Goal: Task Accomplishment & Management: Use online tool/utility

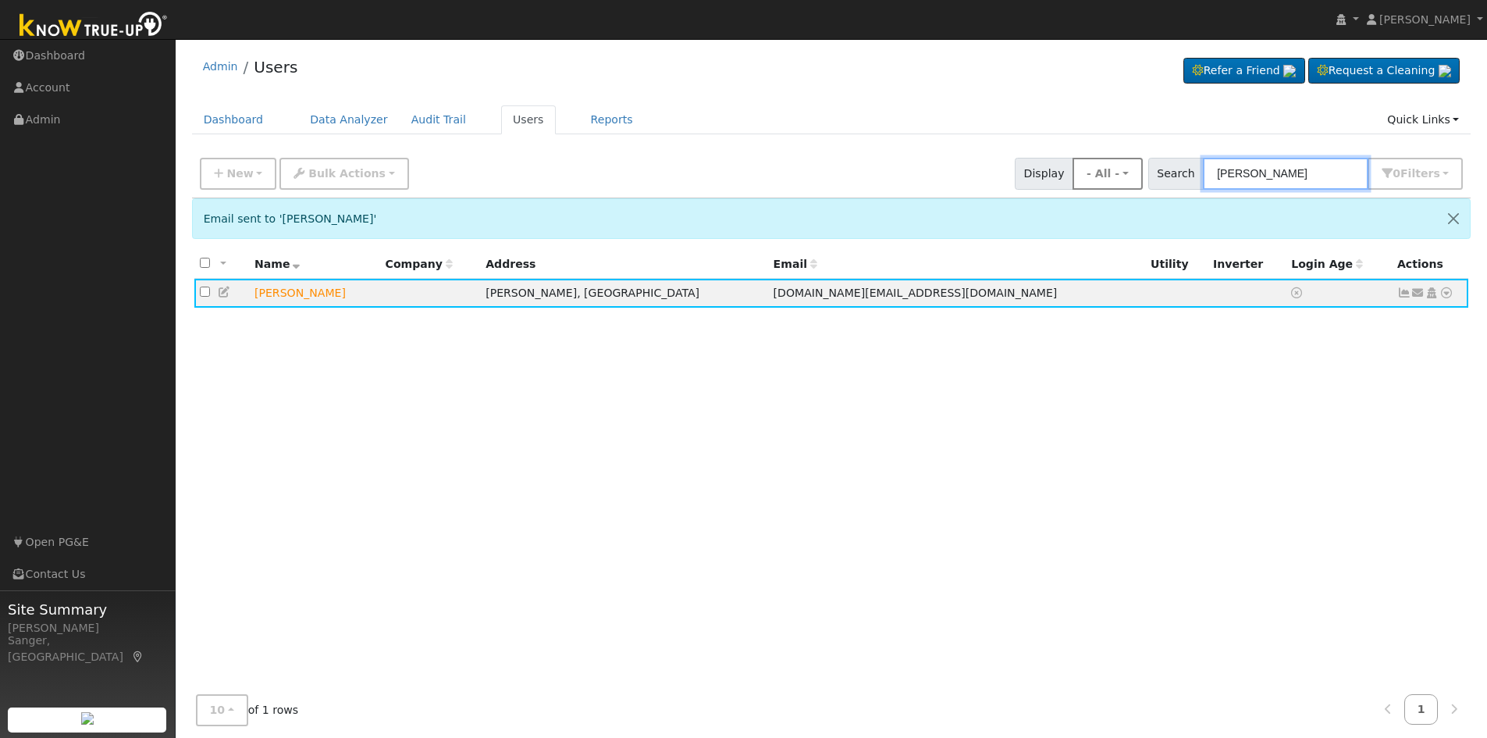
drag, startPoint x: 1147, startPoint y: 177, endPoint x: 1112, endPoint y: 183, distance: 35.6
click at [1112, 183] on div "New Add User Quick Add Quick Connect Quick Convert Lead Bulk Actions Send Email…" at bounding box center [831, 170] width 1269 height 37
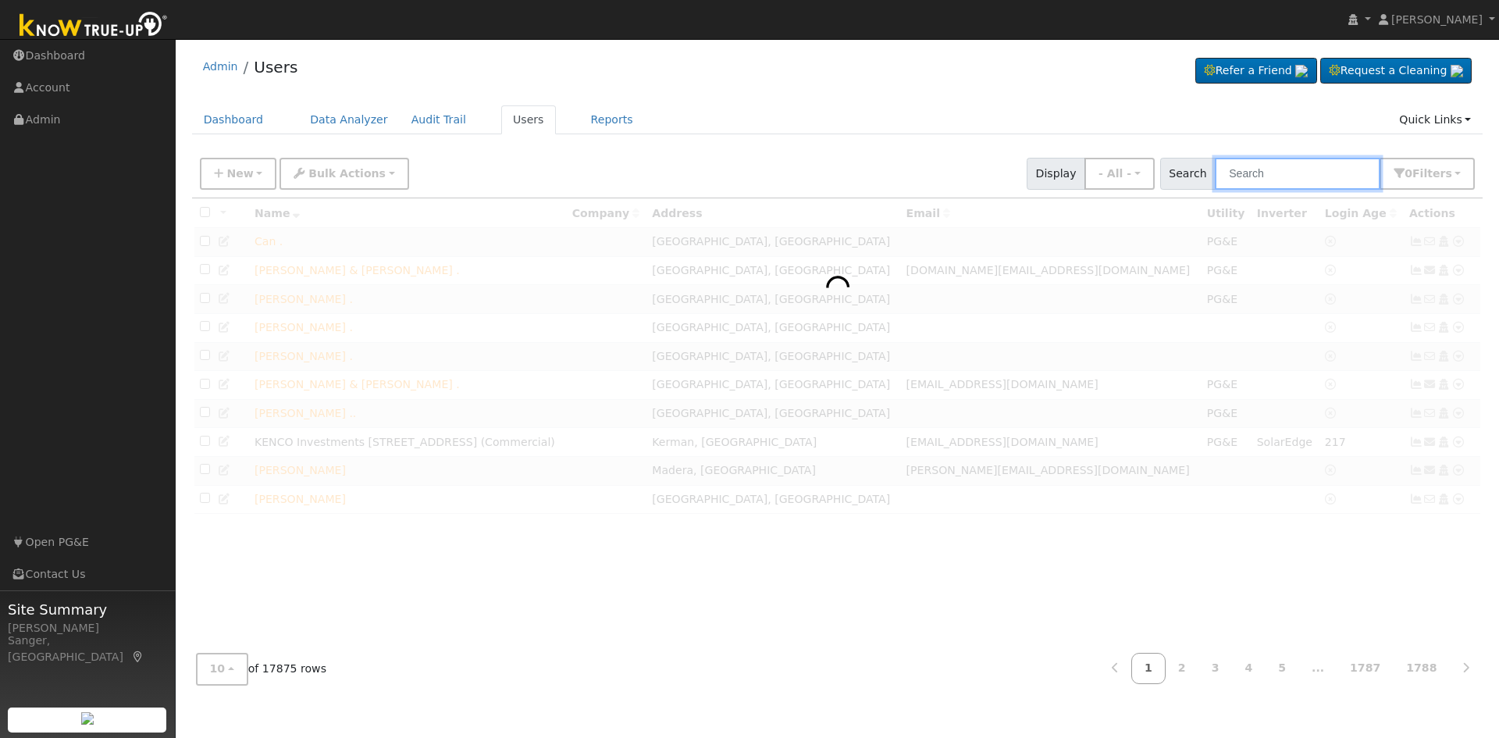
click at [1249, 180] on input "text" at bounding box center [1297, 174] width 165 height 32
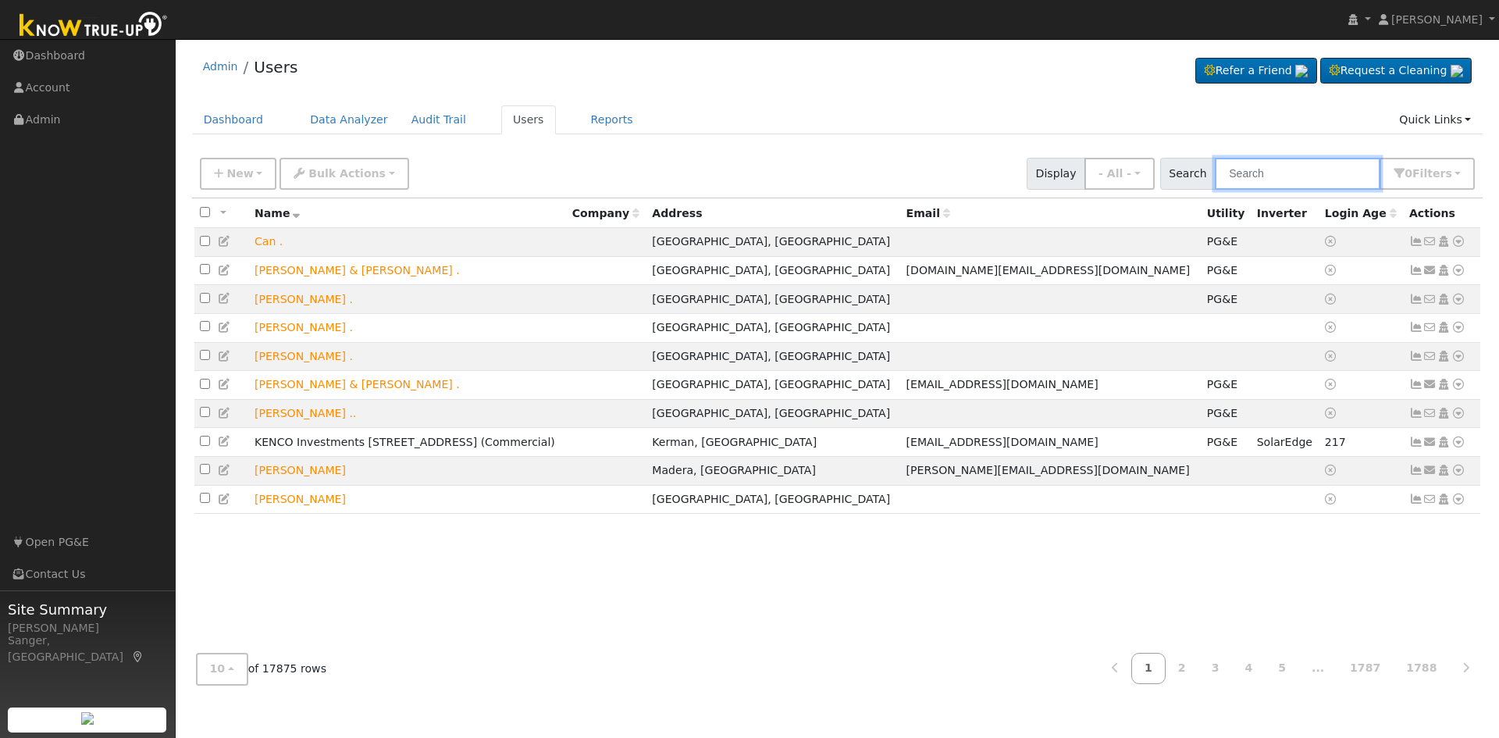
paste input "Sherry Lutes"
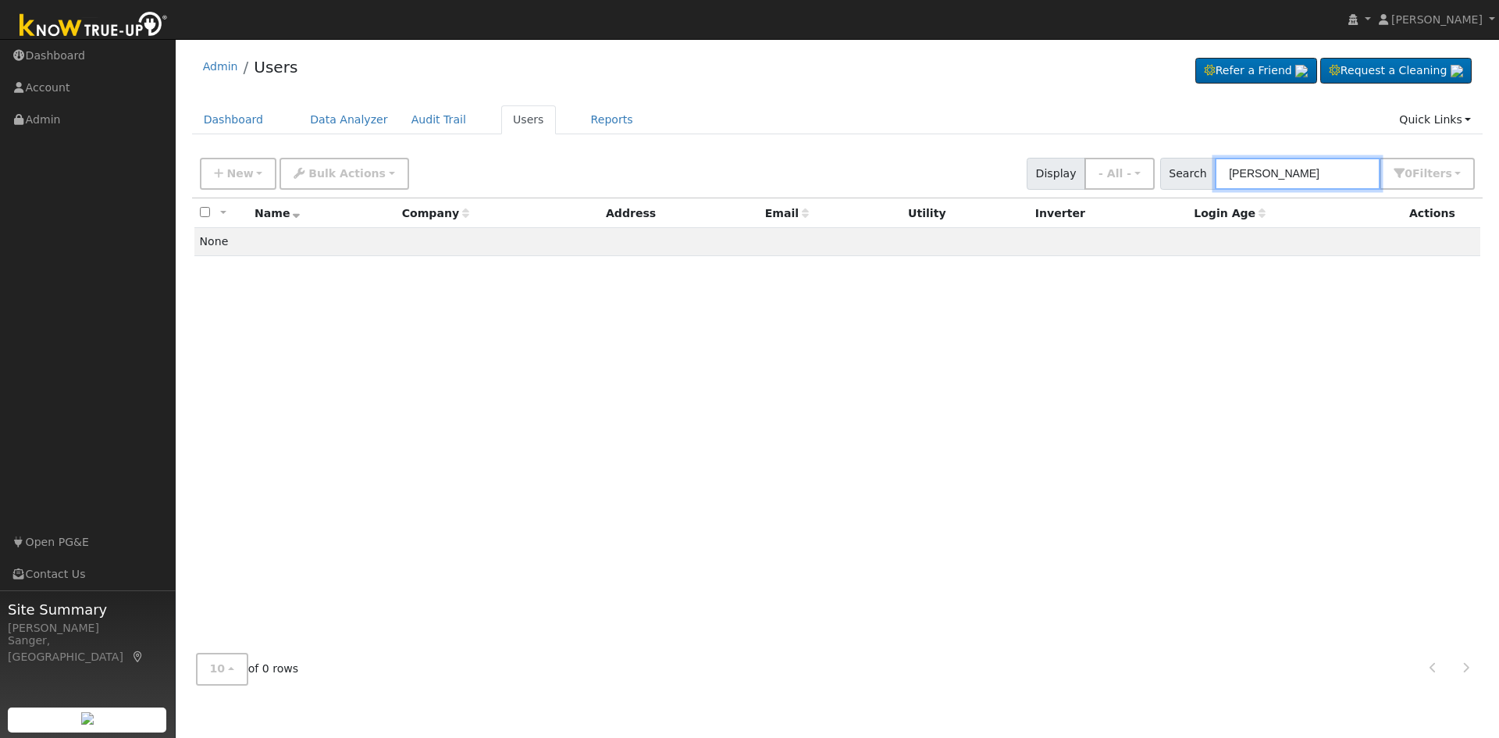
drag, startPoint x: 1273, startPoint y: 175, endPoint x: 1173, endPoint y: 171, distance: 100.0
click at [1173, 171] on div "Search Sherry Lutes 0 Filter s My accounts Role Show - All - Show Leads Admin B…" at bounding box center [1317, 174] width 315 height 32
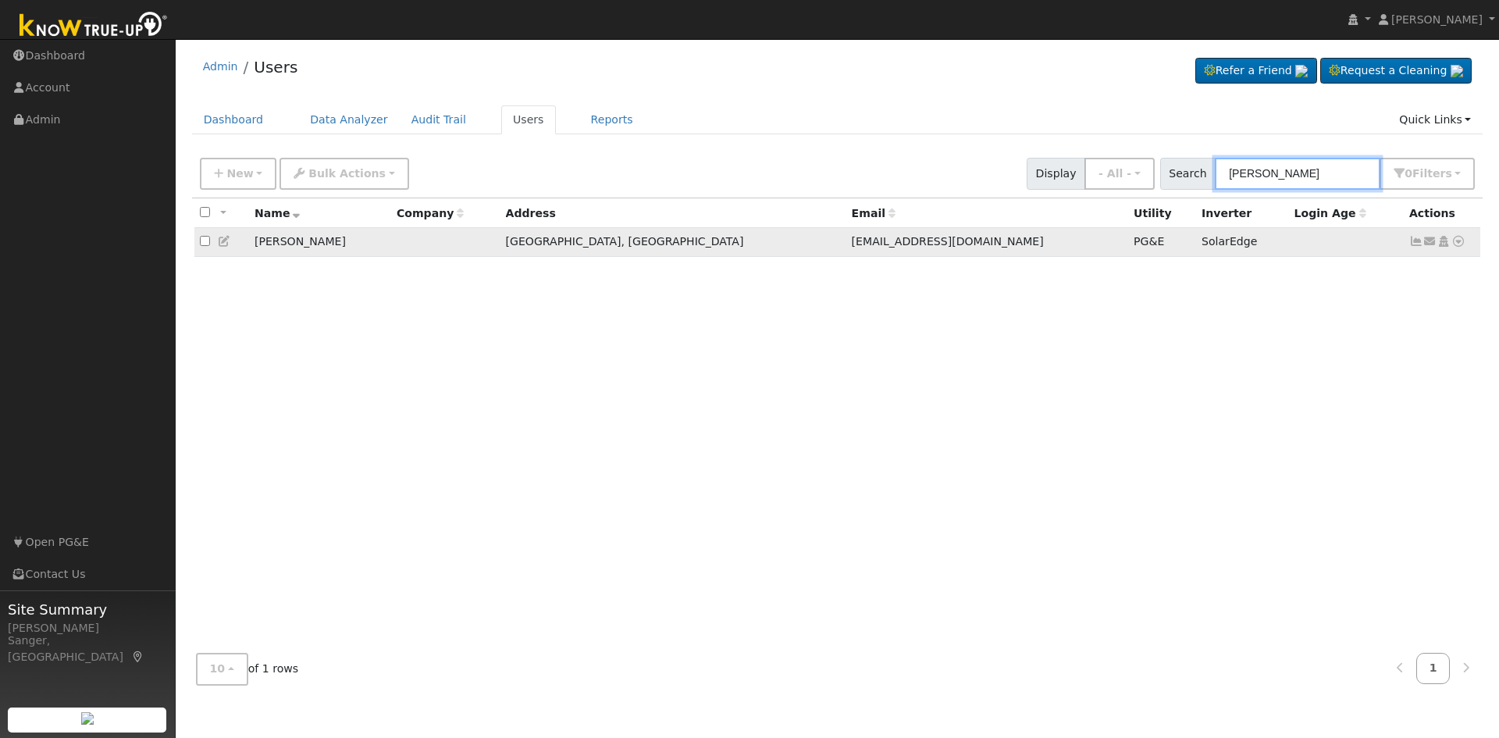
type input "Lutes"
click at [1412, 243] on icon at bounding box center [1416, 241] width 14 height 11
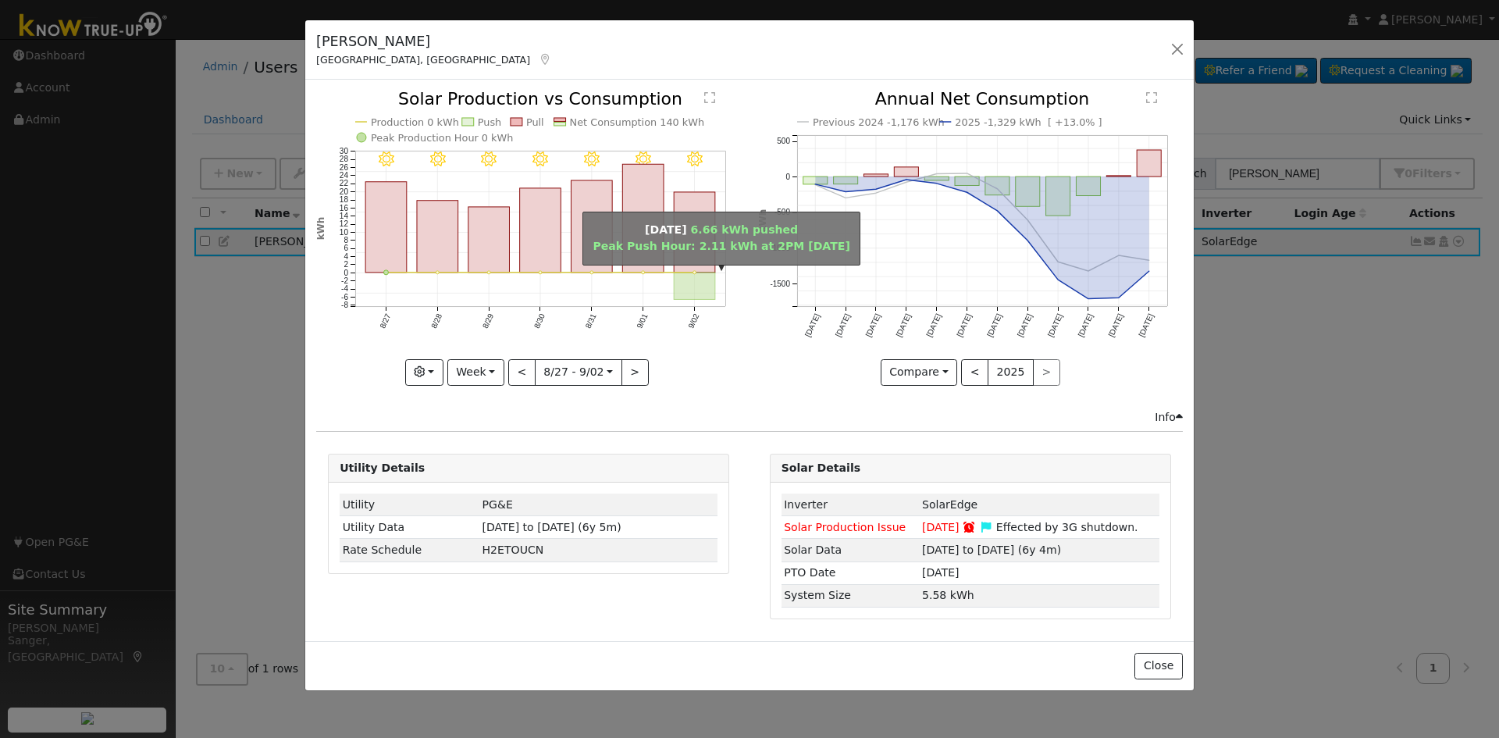
click at [703, 290] on rect "onclick=""" at bounding box center [694, 285] width 41 height 27
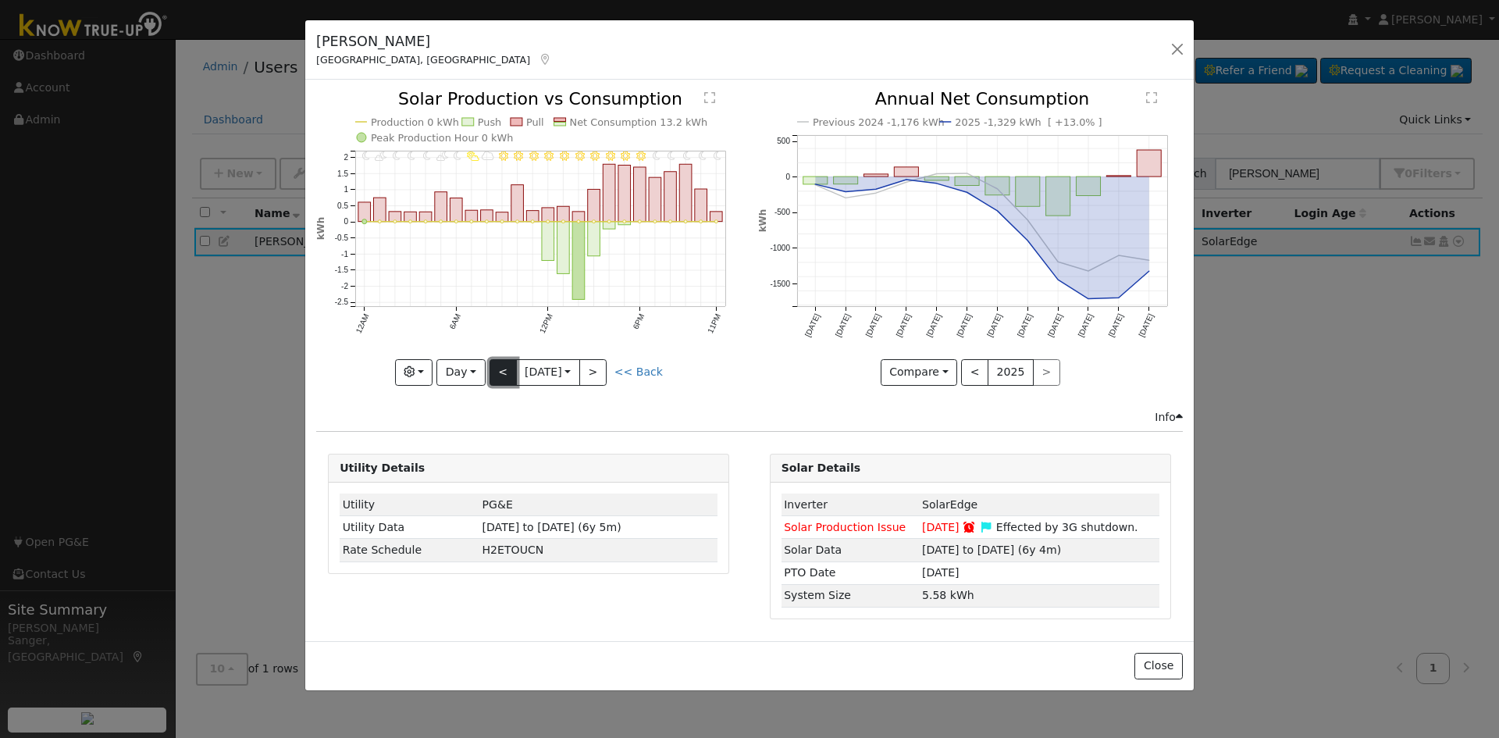
click at [503, 372] on button "<" at bounding box center [502, 372] width 27 height 27
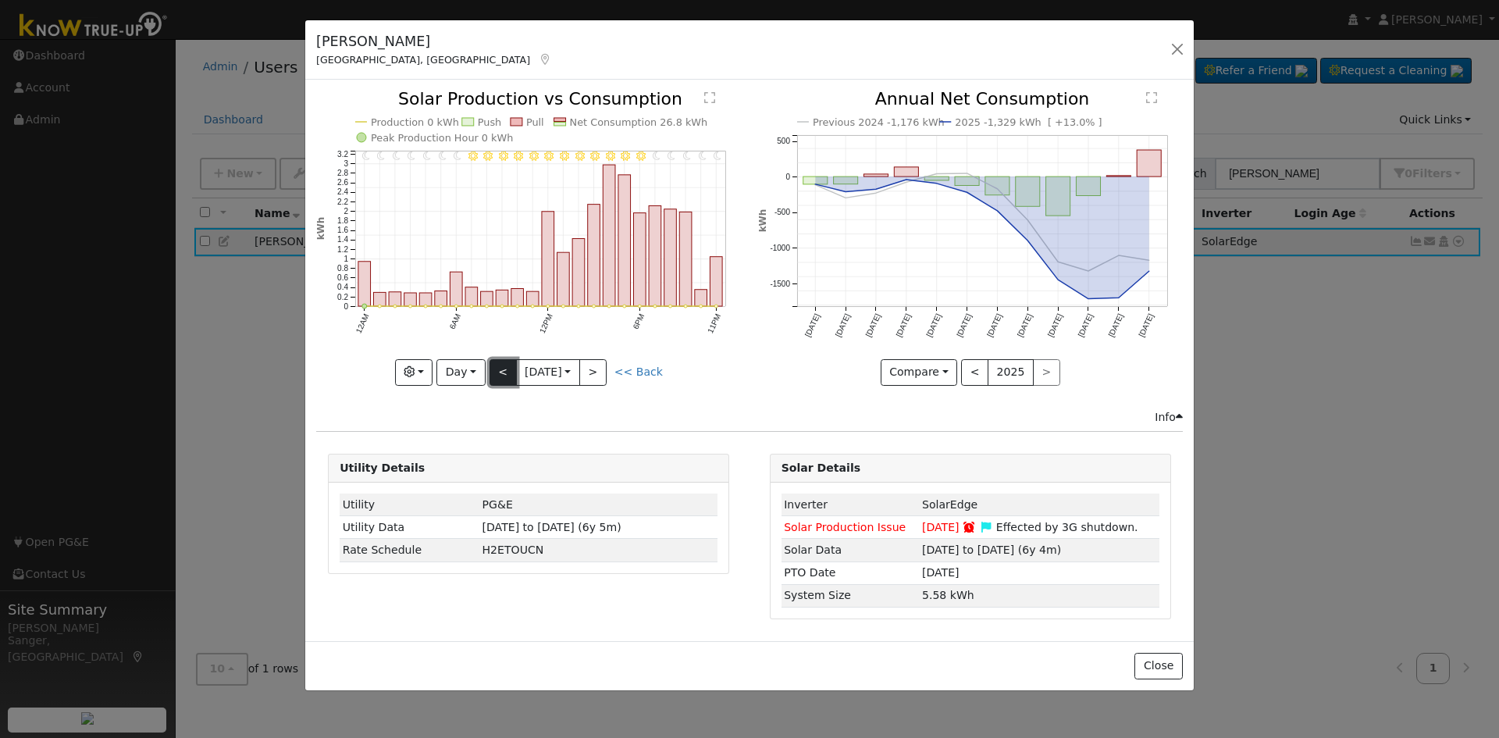
click at [503, 372] on button "<" at bounding box center [502, 372] width 27 height 27
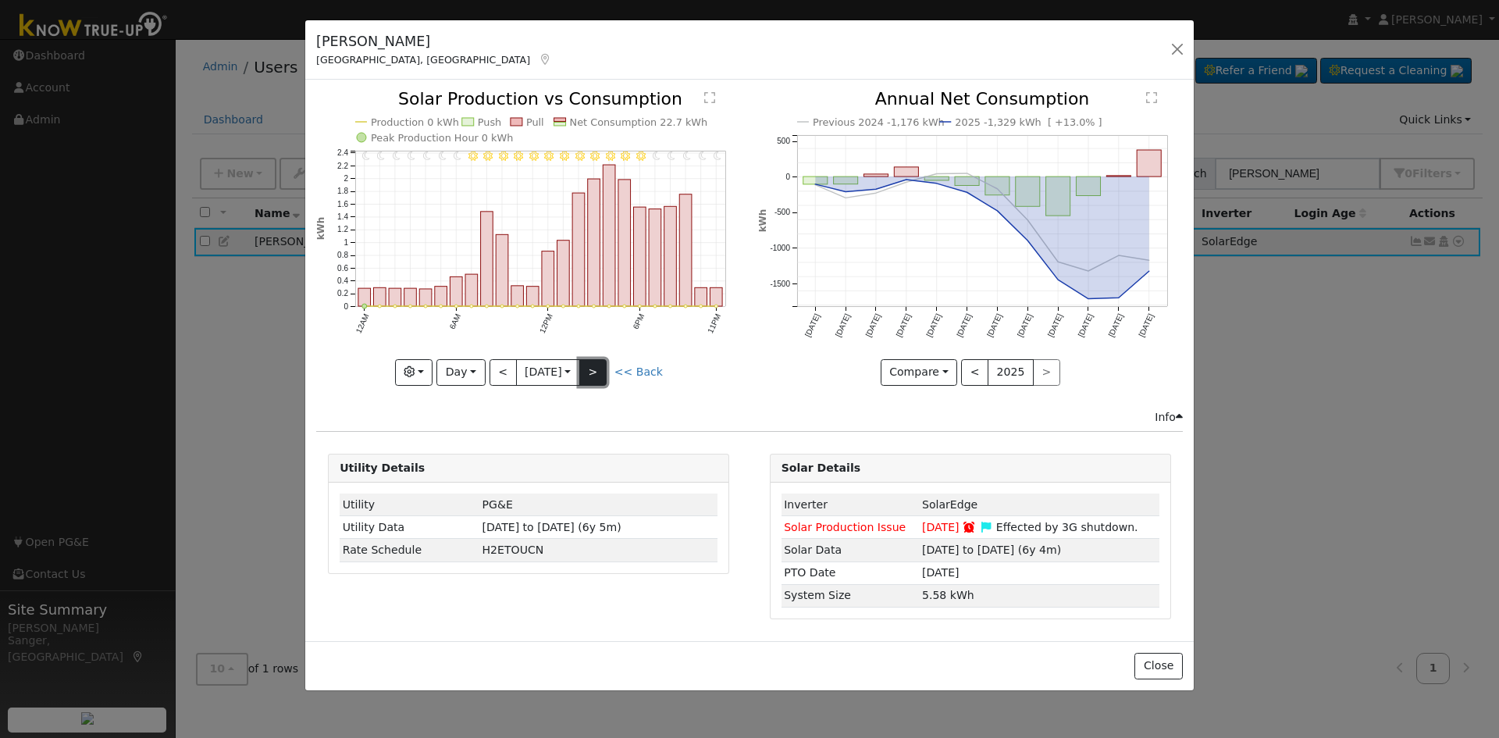
click at [599, 372] on button ">" at bounding box center [592, 372] width 27 height 27
click at [597, 373] on button ">" at bounding box center [592, 372] width 27 height 27
type input "2025-09-02"
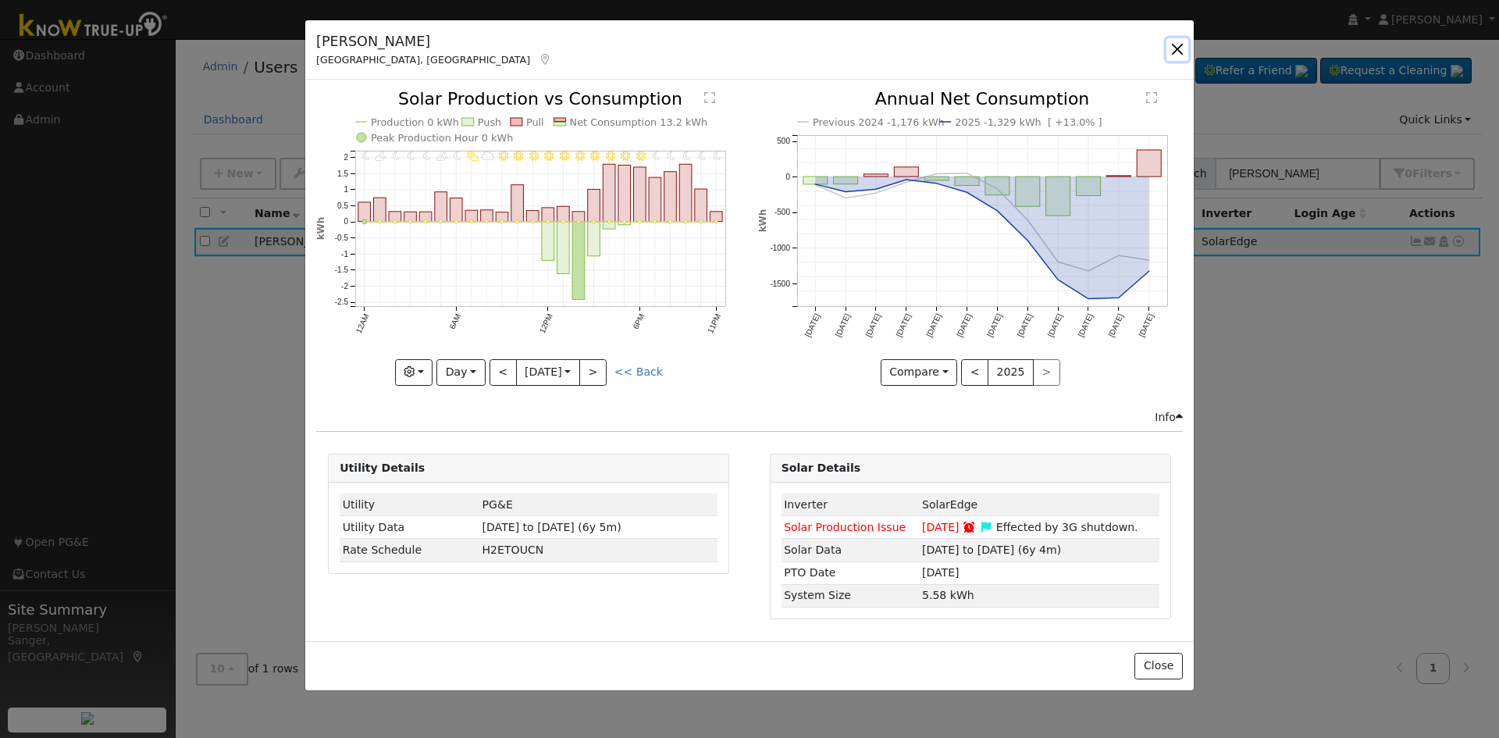
drag, startPoint x: 1173, startPoint y: 48, endPoint x: 1154, endPoint y: 66, distance: 25.4
click at [1173, 49] on button "button" at bounding box center [1177, 49] width 22 height 22
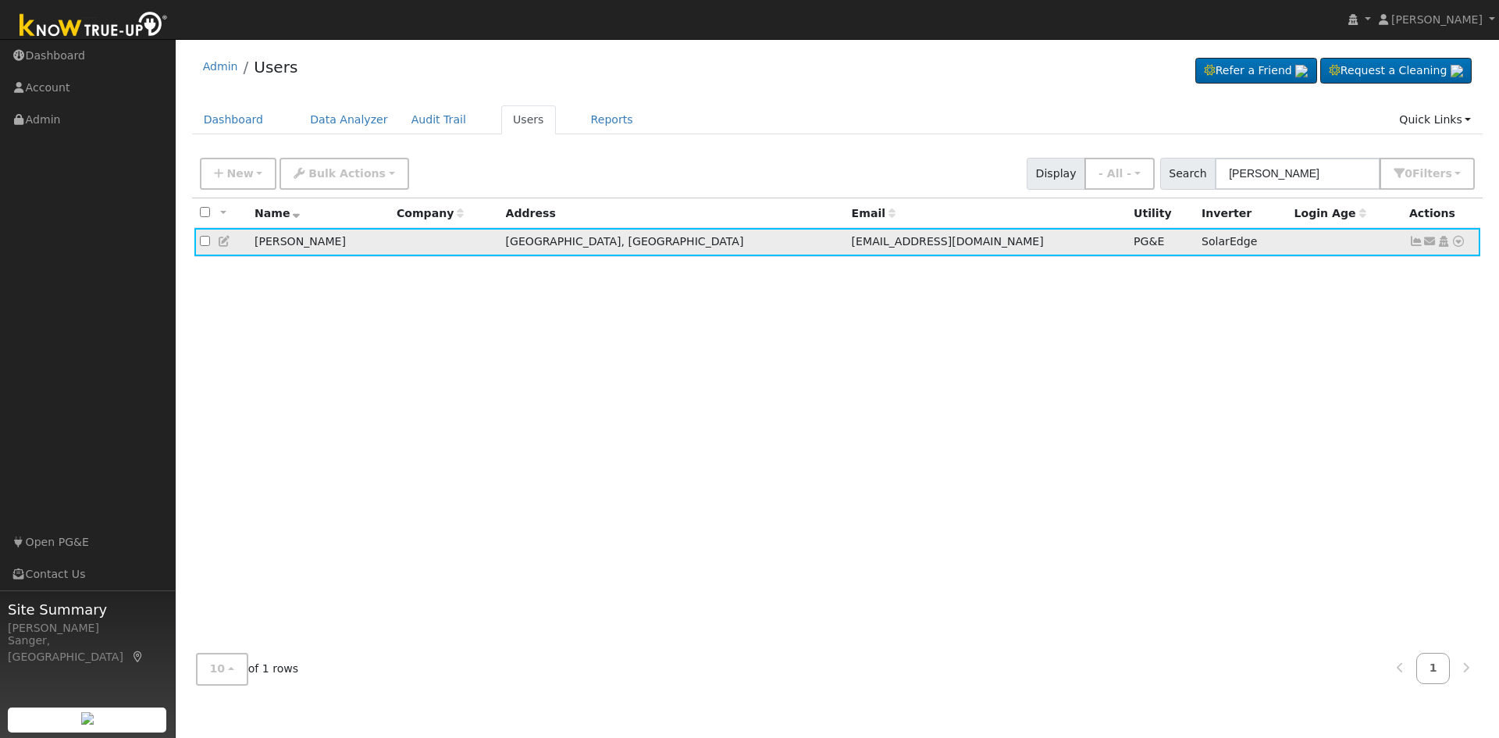
click at [222, 241] on icon at bounding box center [225, 241] width 14 height 11
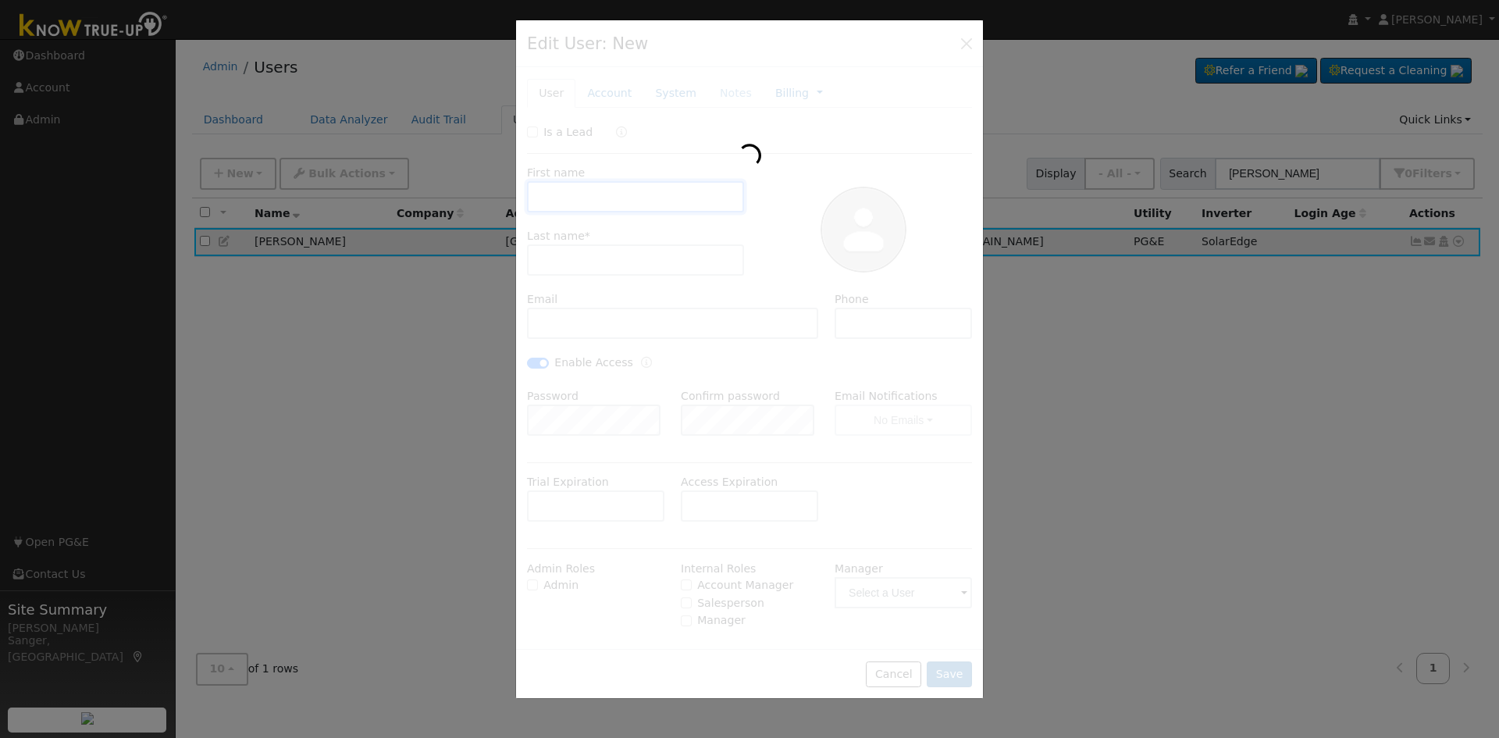
type input "Robert"
type input "Lutes"
type input "robbielu@live.com"
type input "559.230.1322"
checkbox input "true"
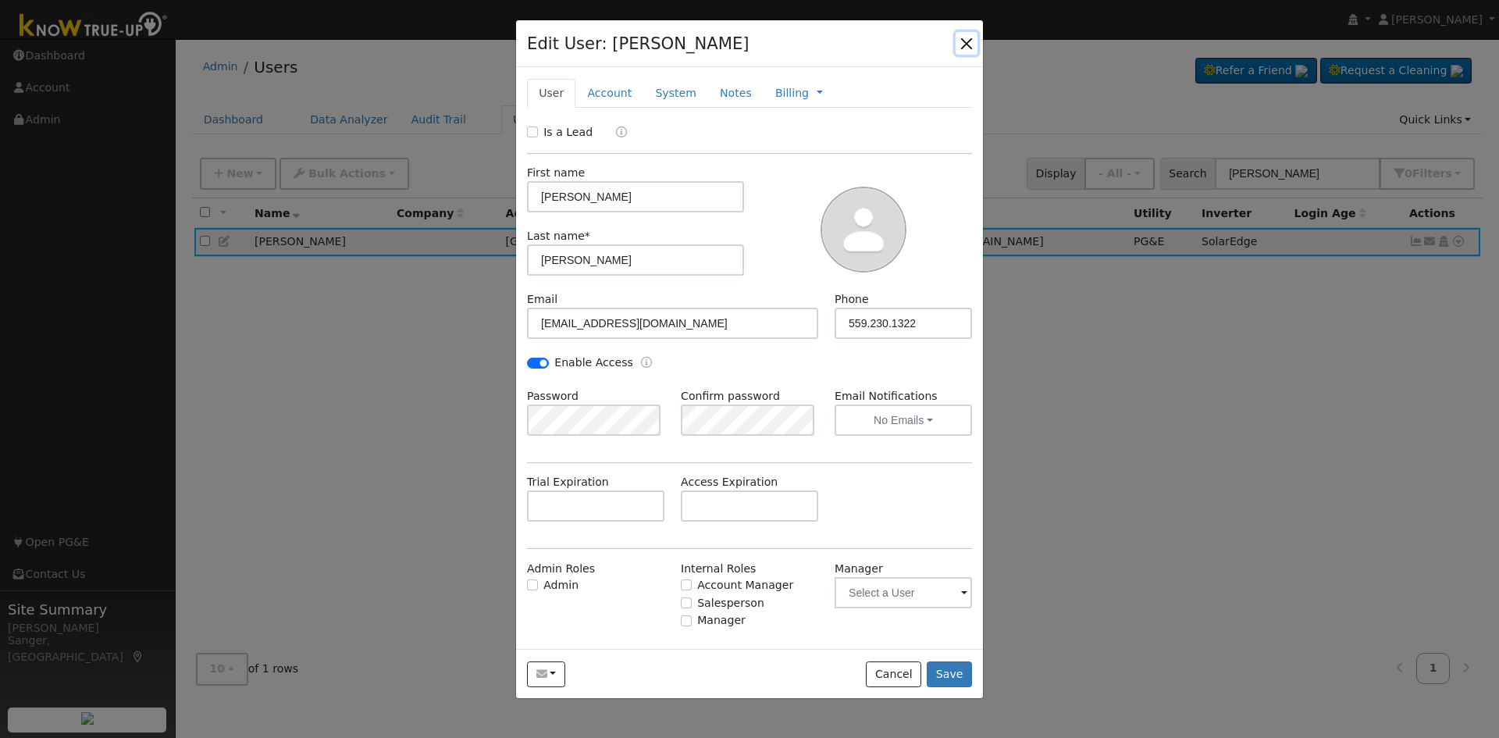
click at [967, 47] on button "button" at bounding box center [967, 43] width 22 height 22
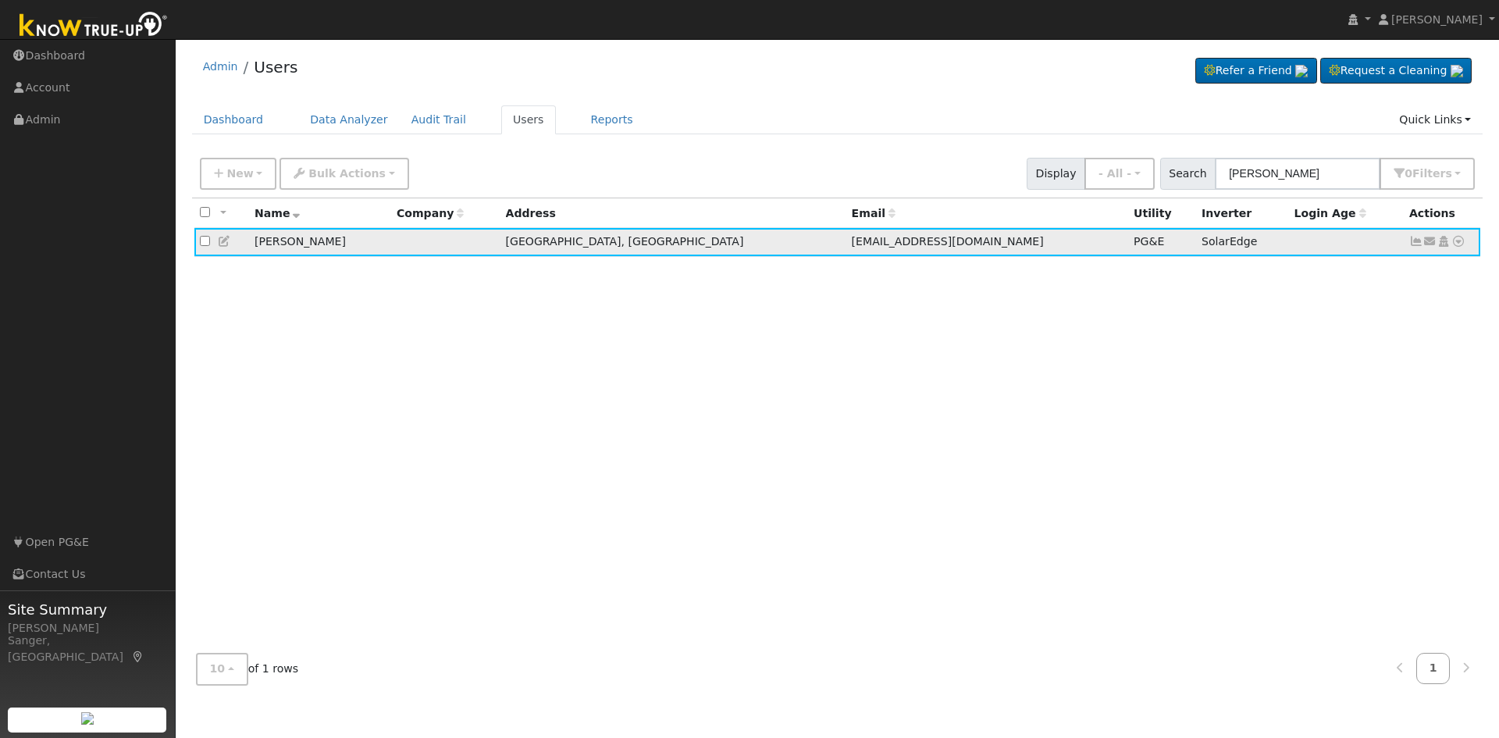
click at [226, 244] on icon at bounding box center [225, 241] width 14 height 11
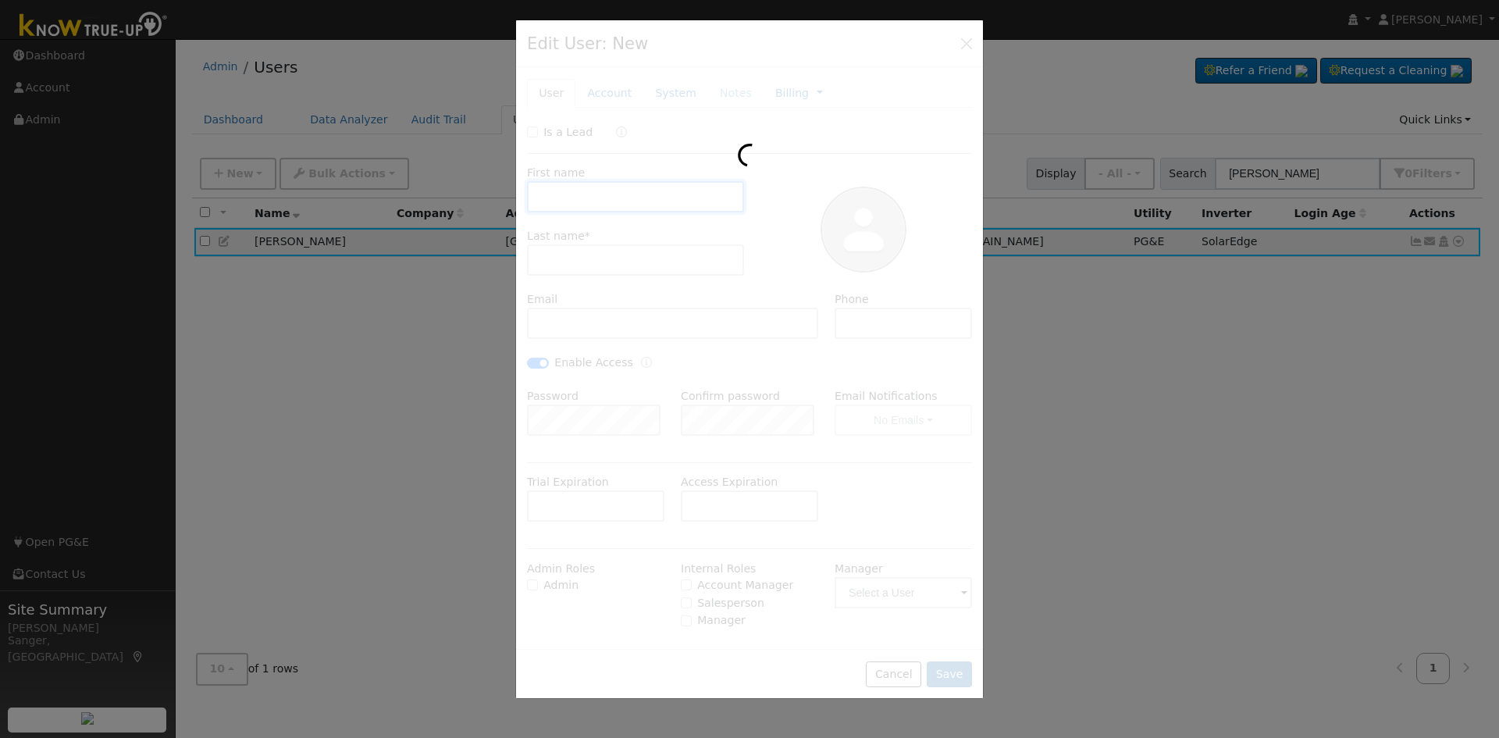
type input "Robert"
type input "Lutes"
type input "robbielu@live.com"
type input "559.230.1322"
checkbox input "true"
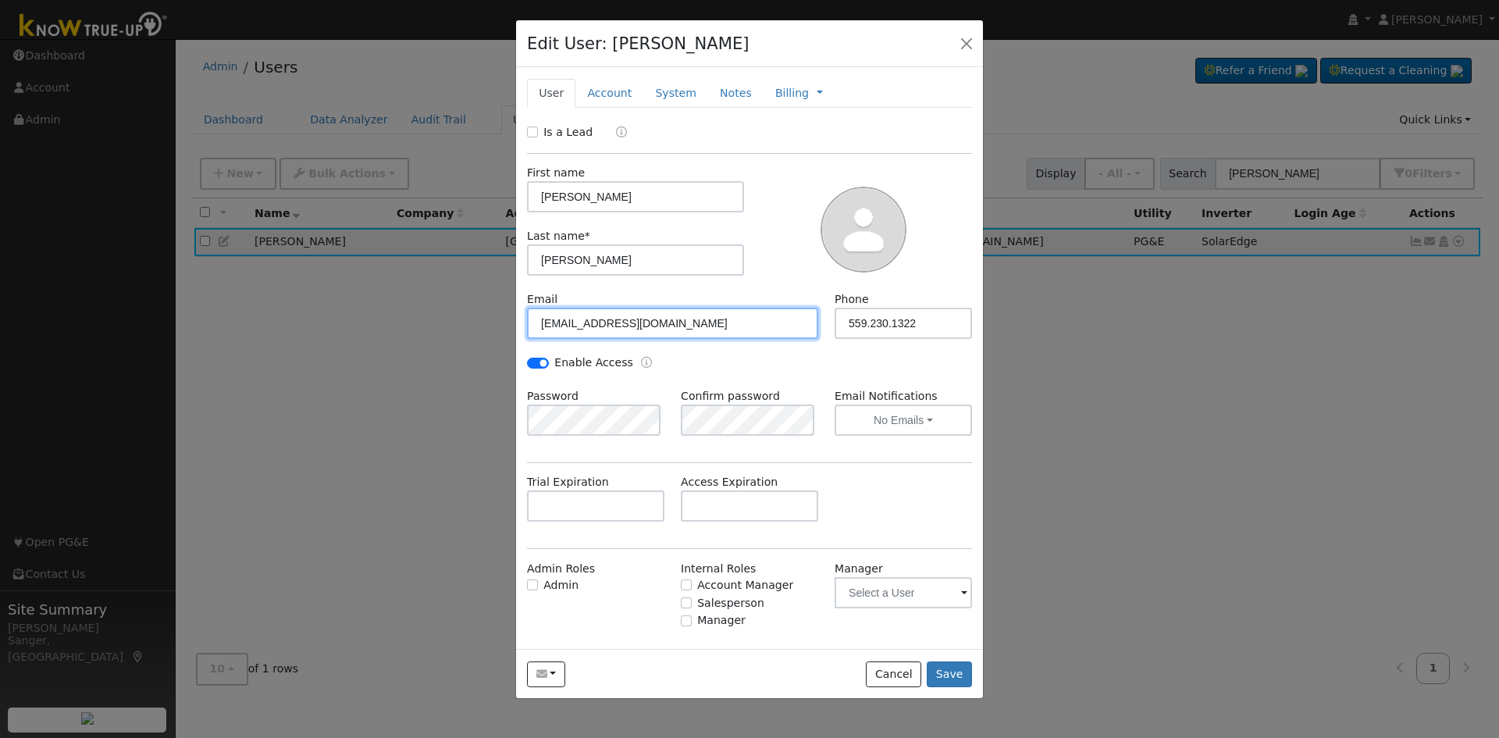
drag, startPoint x: 651, startPoint y: 323, endPoint x: 452, endPoint y: 329, distance: 199.2
click at [452, 329] on div "Edit User: Robert Lutes Default Account Default Account North Hayston Avenue 45…" at bounding box center [749, 369] width 1499 height 738
paste input "sherrylutes48@gmail"
type input "sherrylutes48@gmail.com"
drag, startPoint x: 928, startPoint y: 323, endPoint x: 822, endPoint y: 329, distance: 106.3
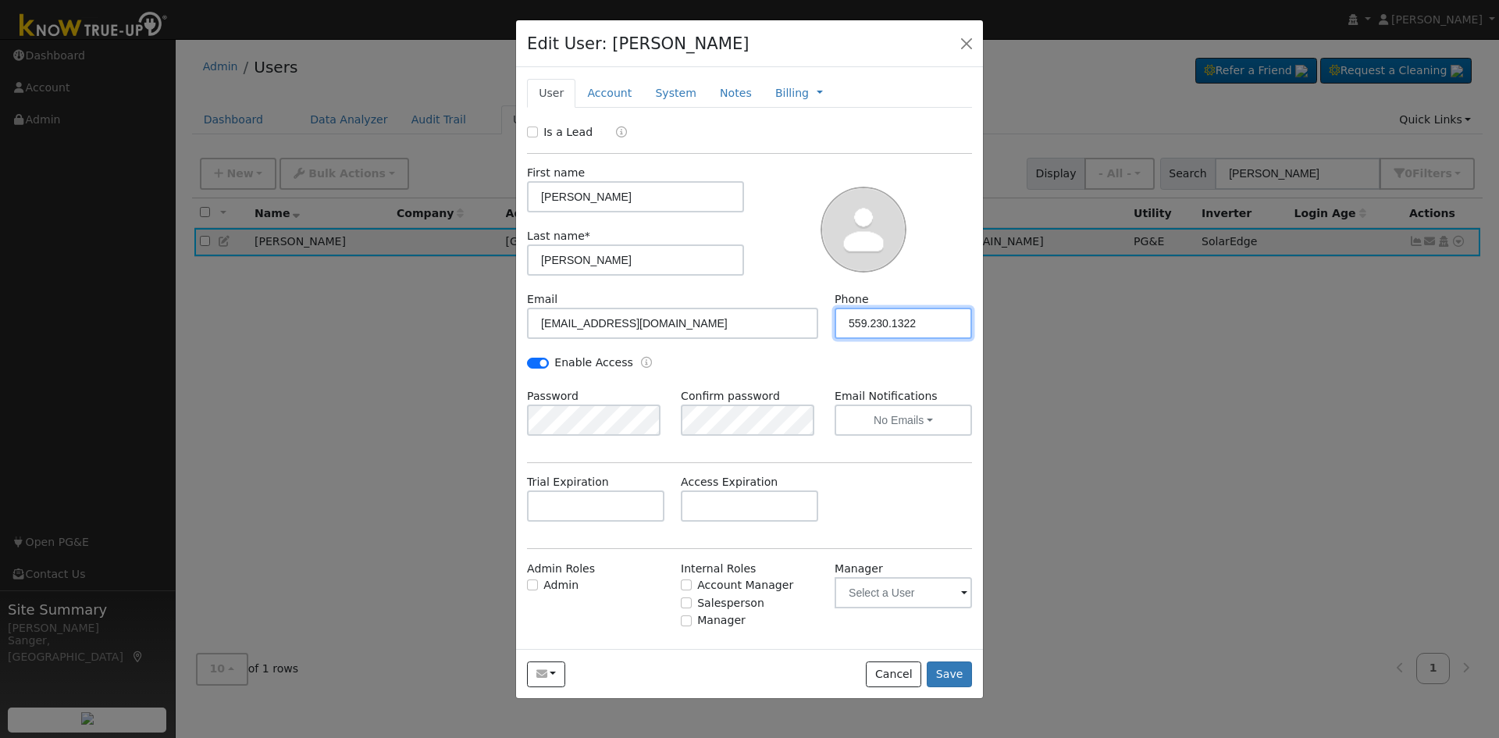
click at [826, 329] on div "Phone 559.230.1322" at bounding box center [903, 315] width 154 height 48
paste input "-412-117"
type input "559-412-1172"
click at [950, 672] on button "Save" at bounding box center [949, 674] width 45 height 27
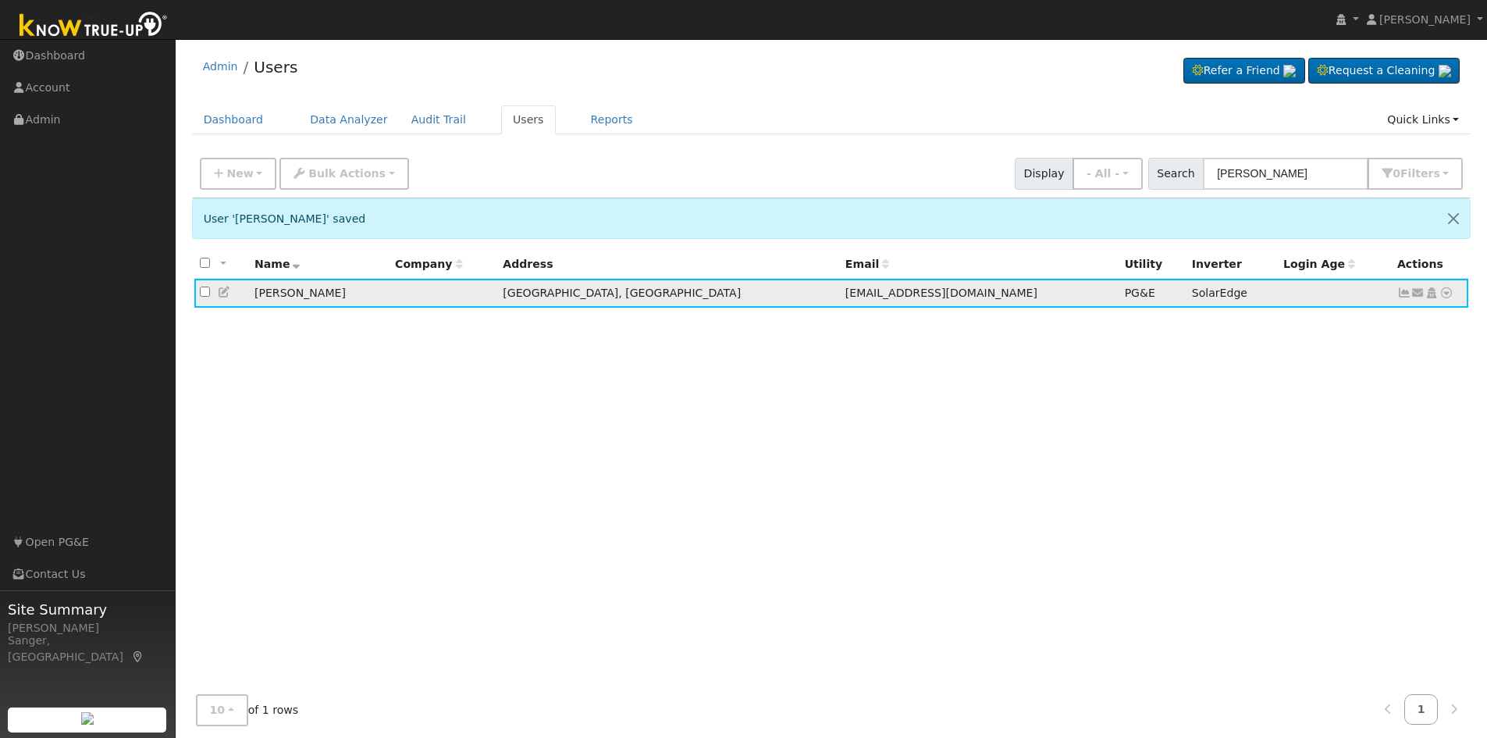
click at [223, 294] on icon at bounding box center [225, 291] width 14 height 11
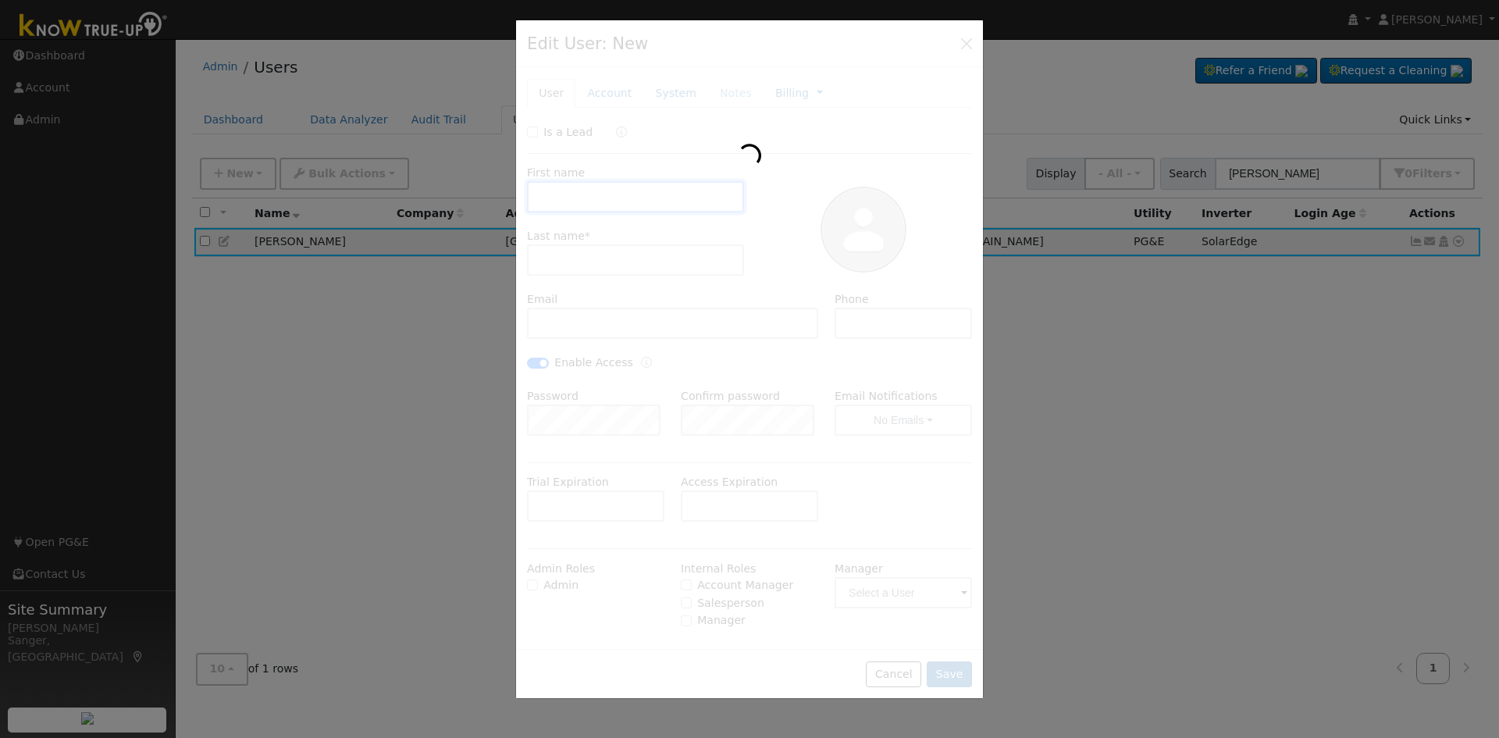
type input "Robert"
type input "Lutes"
type input "sherrylutes48@gmail.com"
type input "559-412-1172"
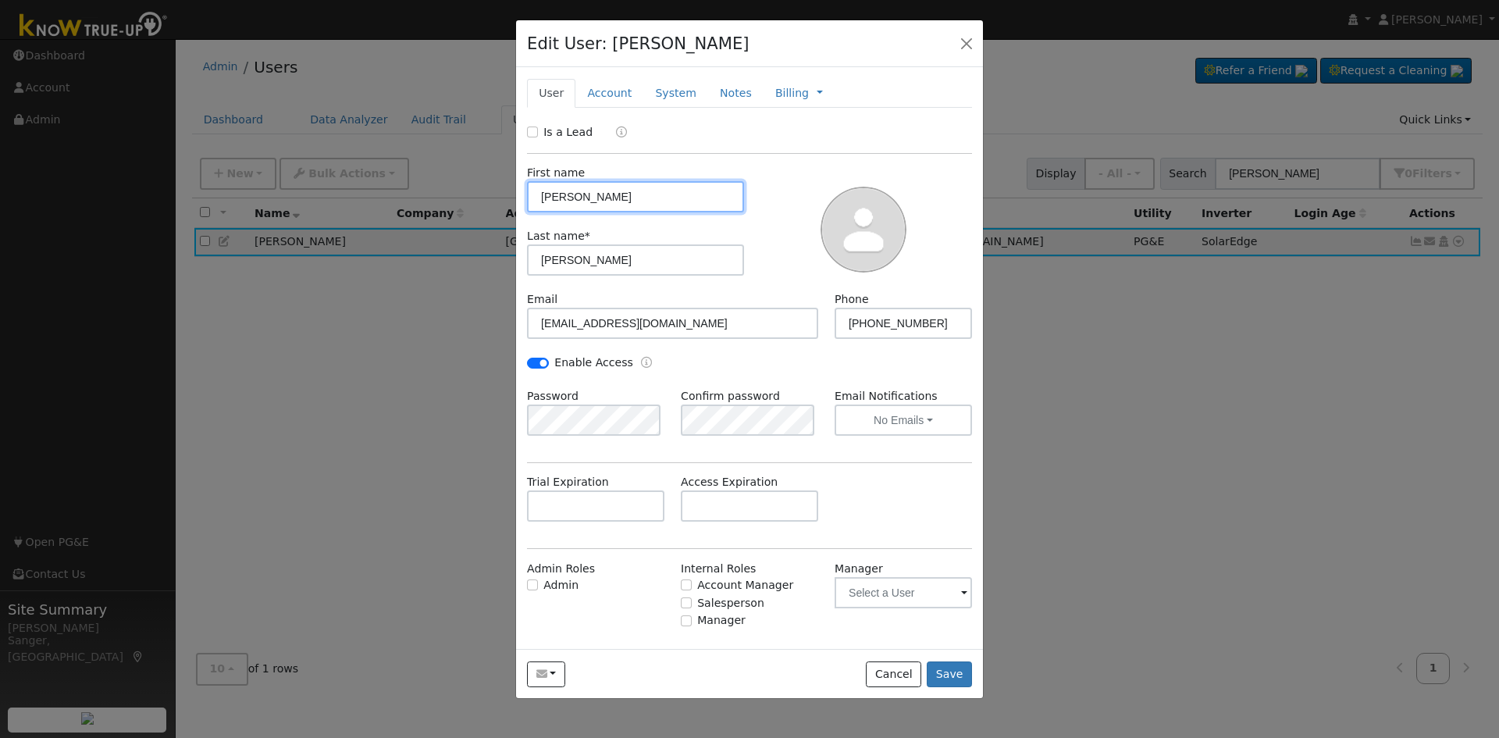
drag, startPoint x: 496, startPoint y: 198, endPoint x: 462, endPoint y: 201, distance: 34.6
click at [462, 201] on div "Edit User: Robert Lutes Default Account Default Account North Hayston Avenue 45…" at bounding box center [749, 369] width 1499 height 738
type input "Sherry"
click at [957, 673] on button "Save" at bounding box center [949, 674] width 45 height 27
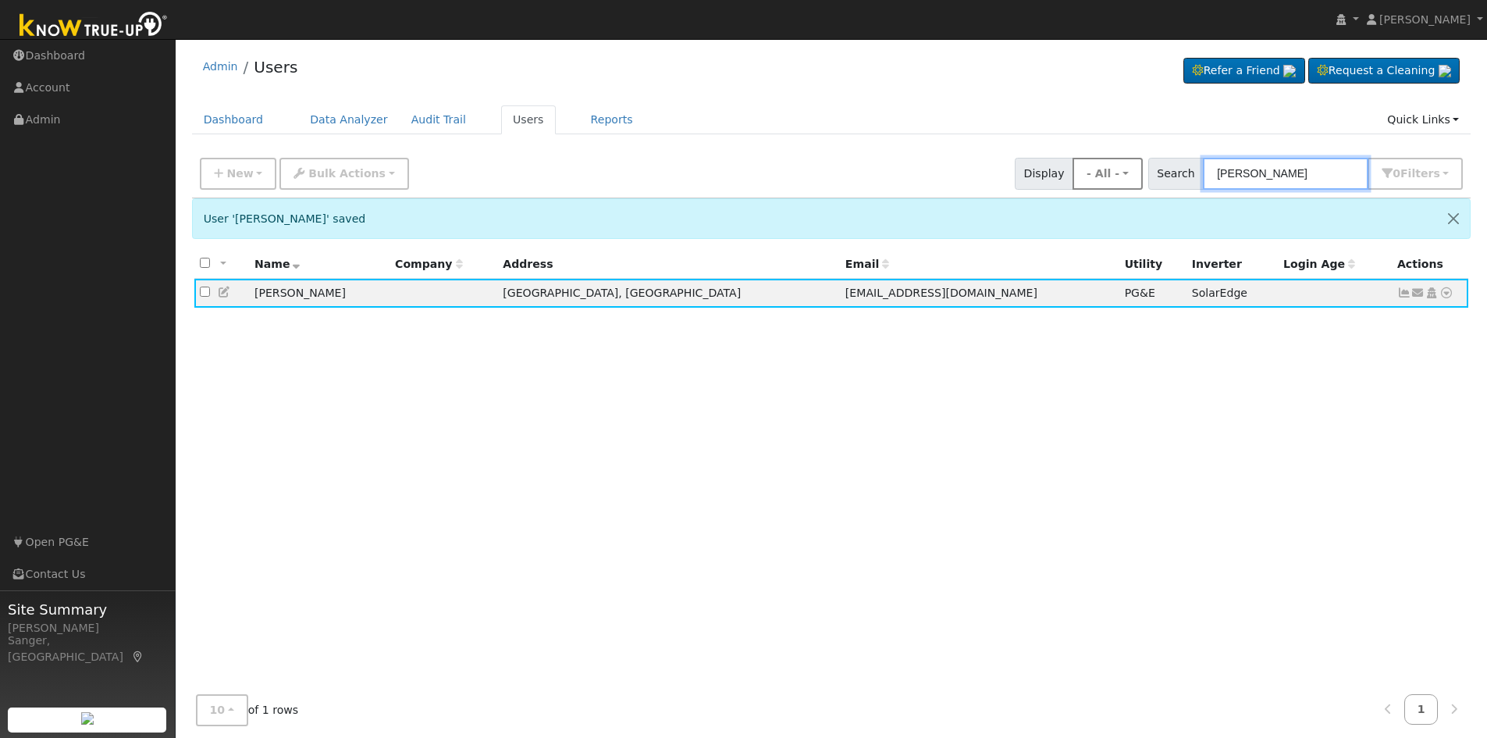
drag, startPoint x: 1315, startPoint y: 171, endPoint x: 1147, endPoint y: 180, distance: 168.1
click at [1147, 180] on div "New Add User Quick Add Quick Connect Quick Convert Lead Bulk Actions Send Email…" at bounding box center [831, 170] width 1269 height 37
paste input "Wibright"
type input "Wibright"
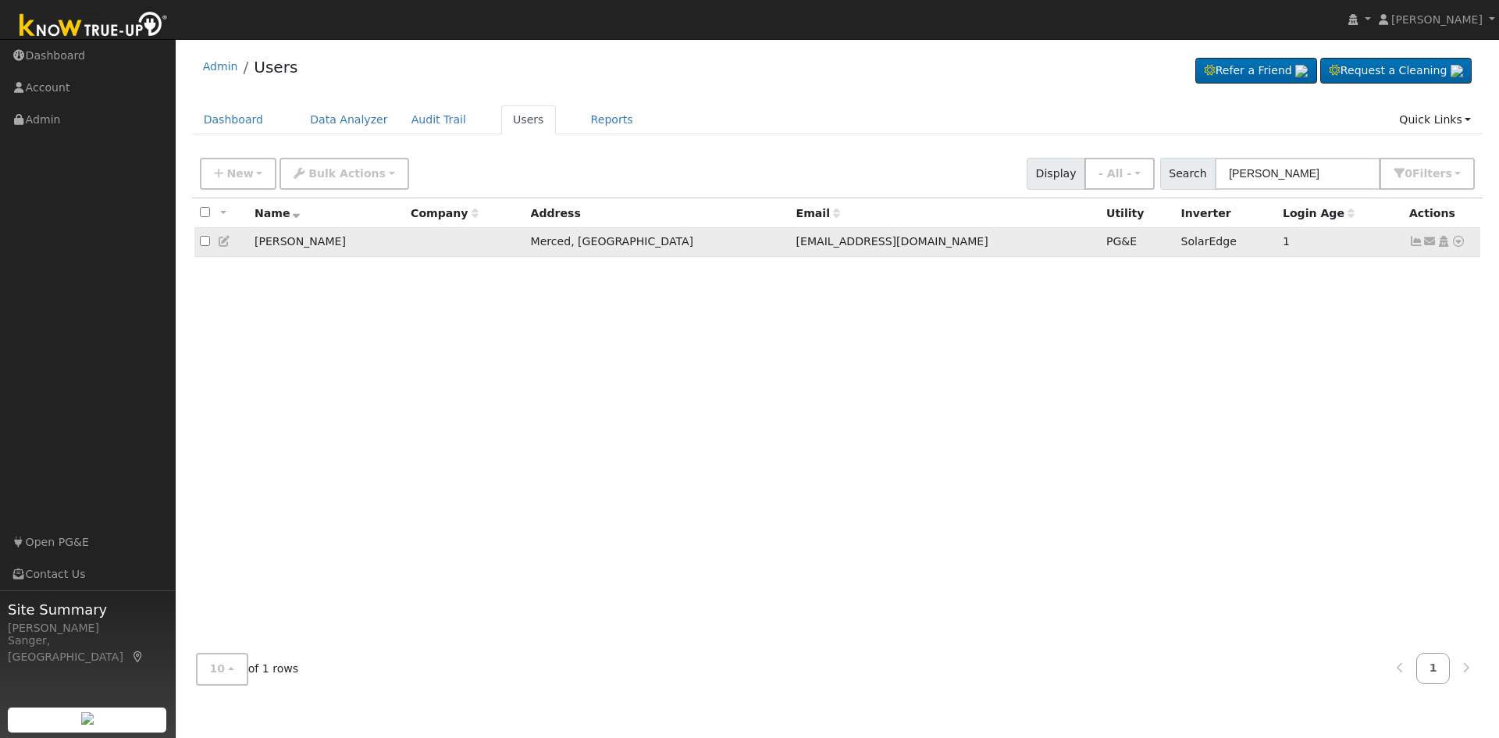
click at [1415, 242] on icon at bounding box center [1416, 241] width 14 height 11
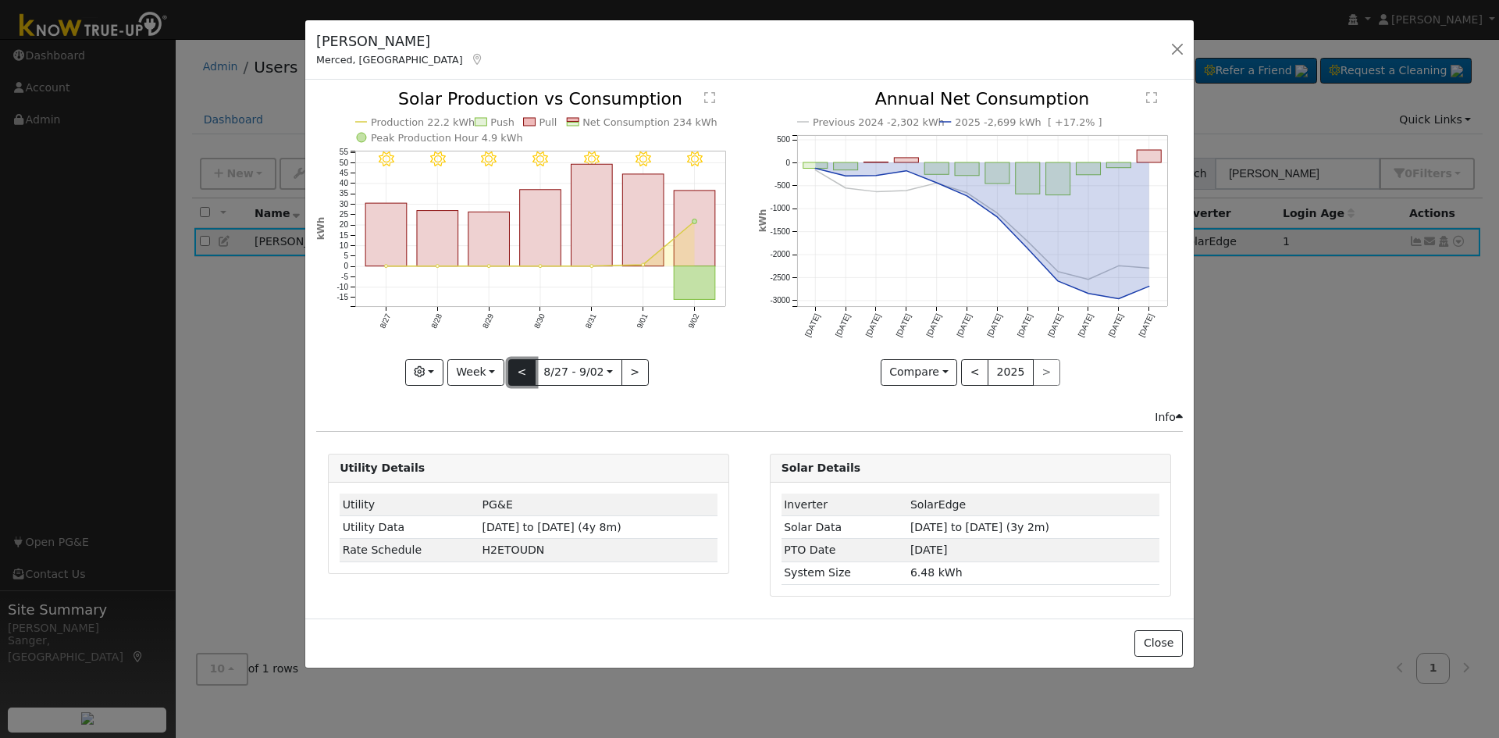
click at [518, 373] on button "<" at bounding box center [521, 372] width 27 height 27
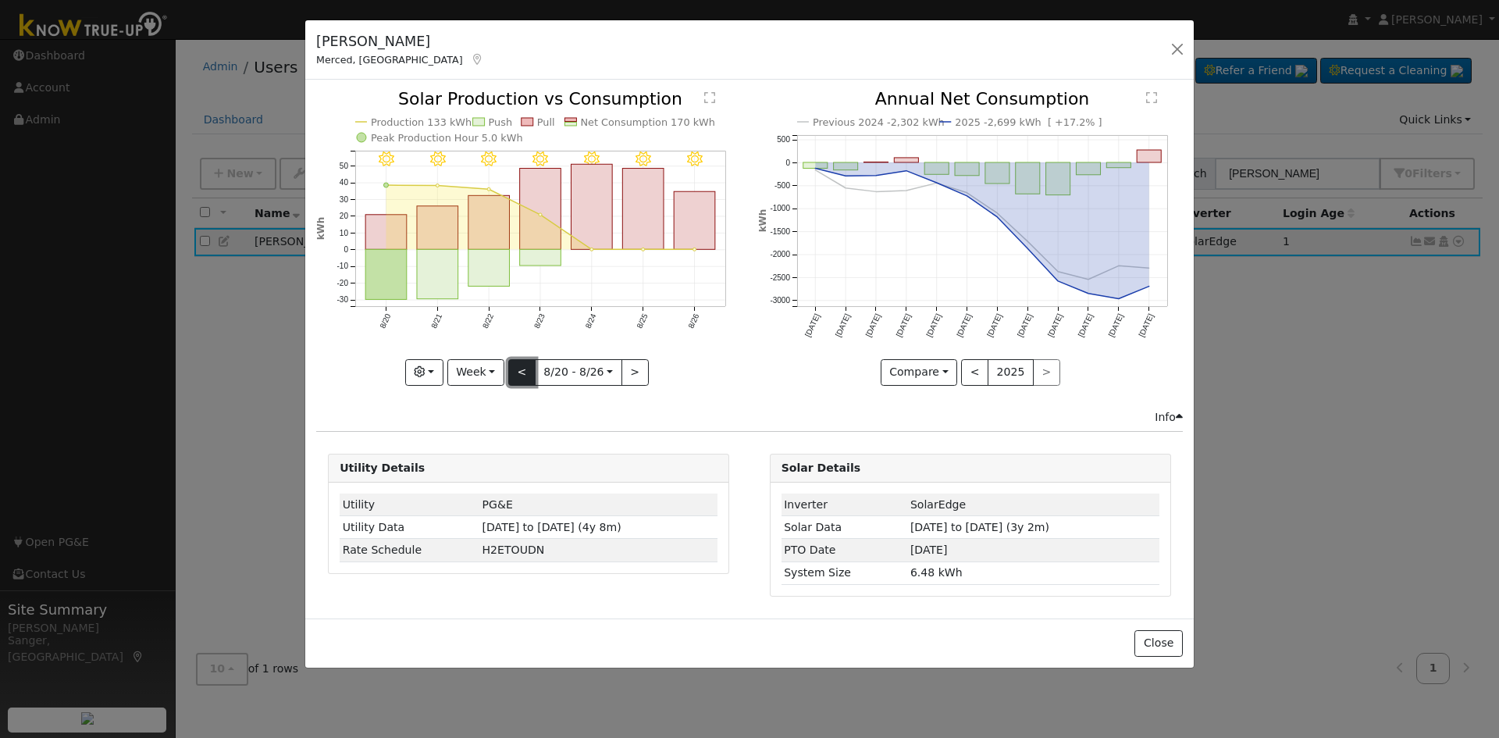
click at [528, 375] on button "<" at bounding box center [521, 372] width 27 height 27
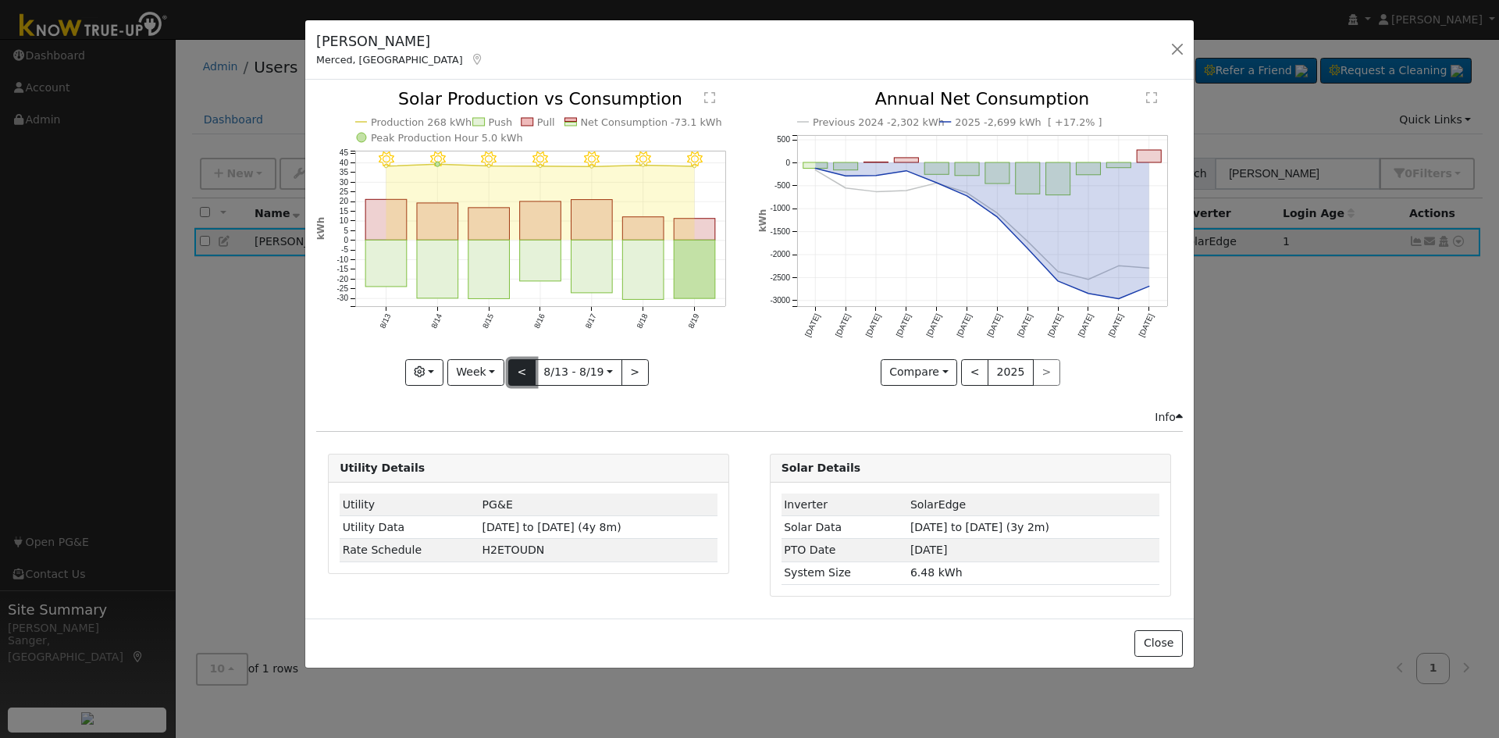
click at [518, 371] on button "<" at bounding box center [521, 372] width 27 height 27
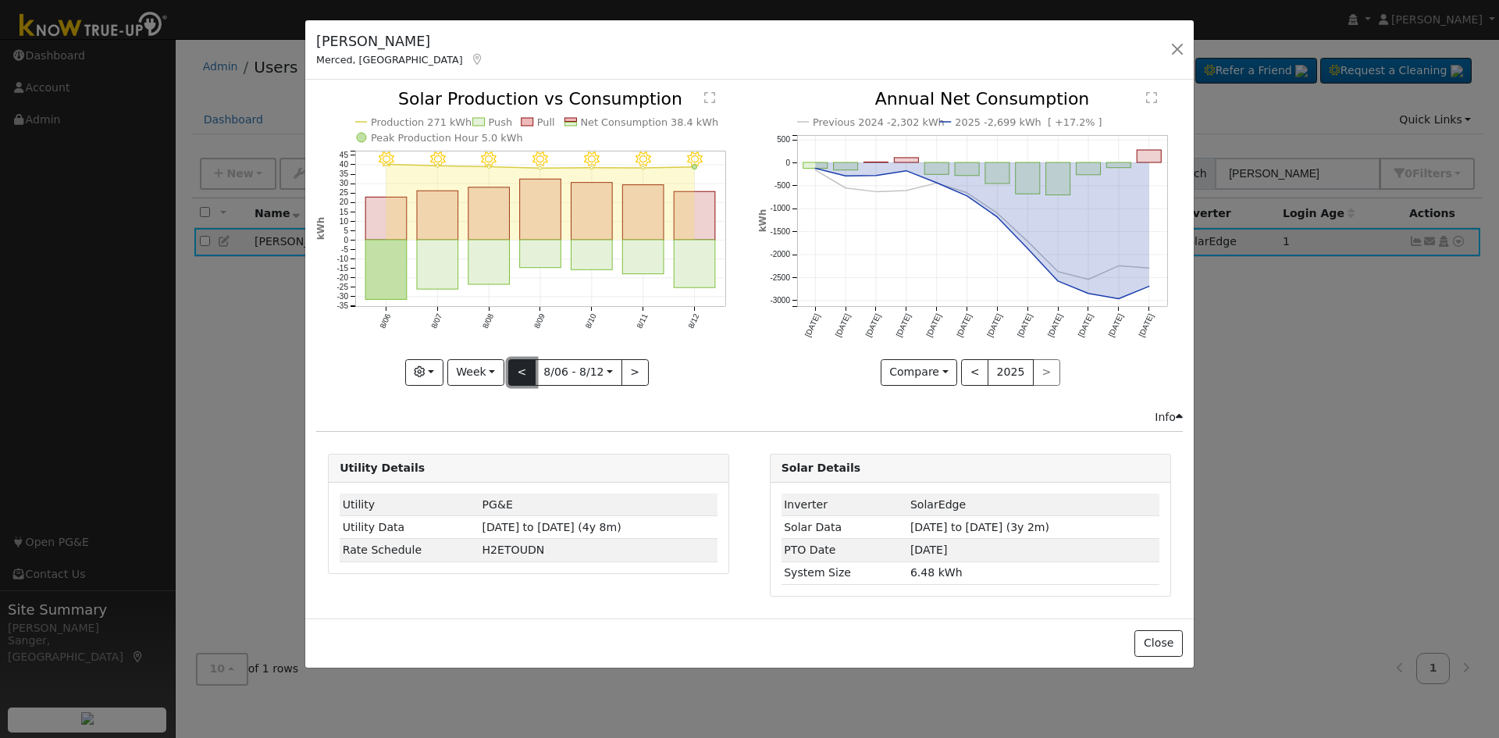
click at [518, 371] on button "<" at bounding box center [521, 372] width 27 height 27
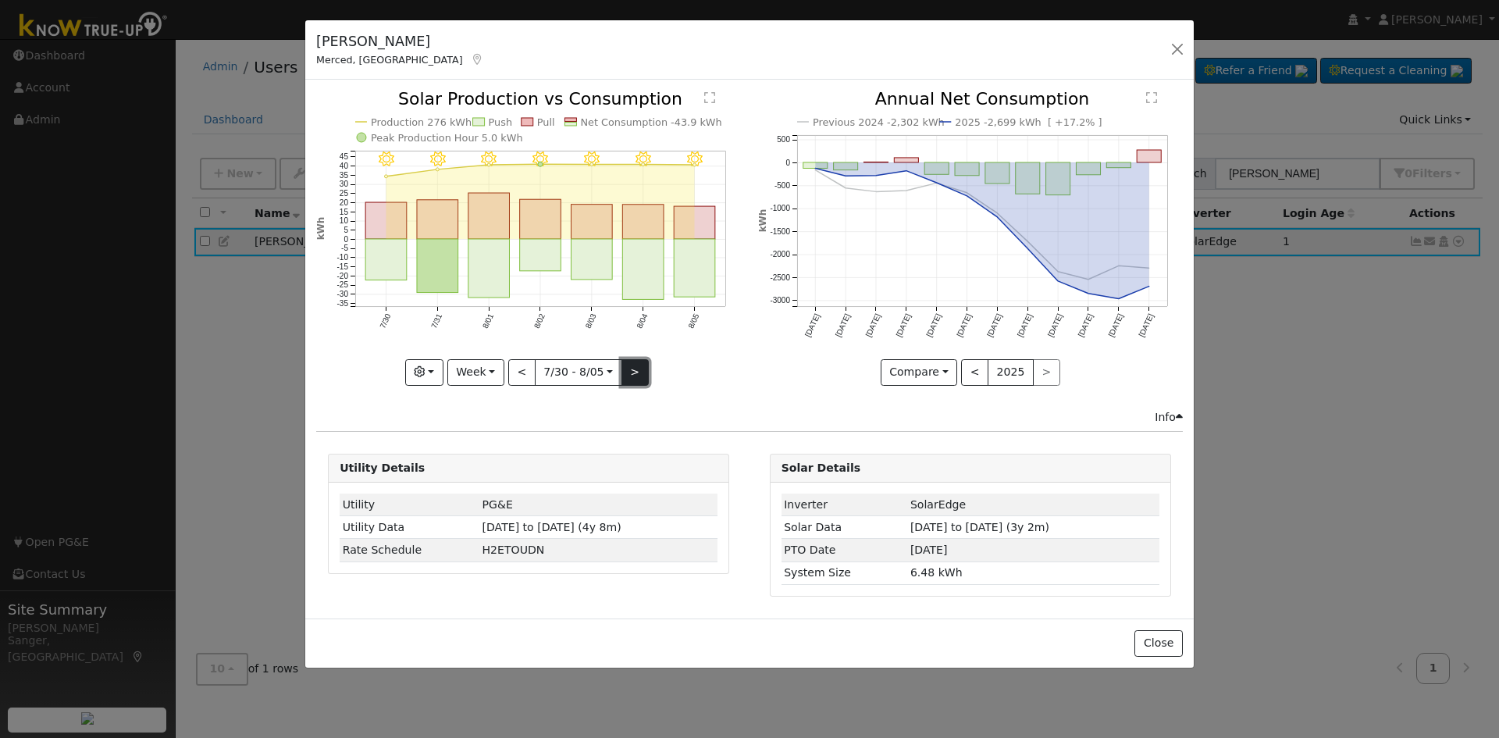
click at [631, 368] on button ">" at bounding box center [634, 372] width 27 height 27
type input "2025-08-06"
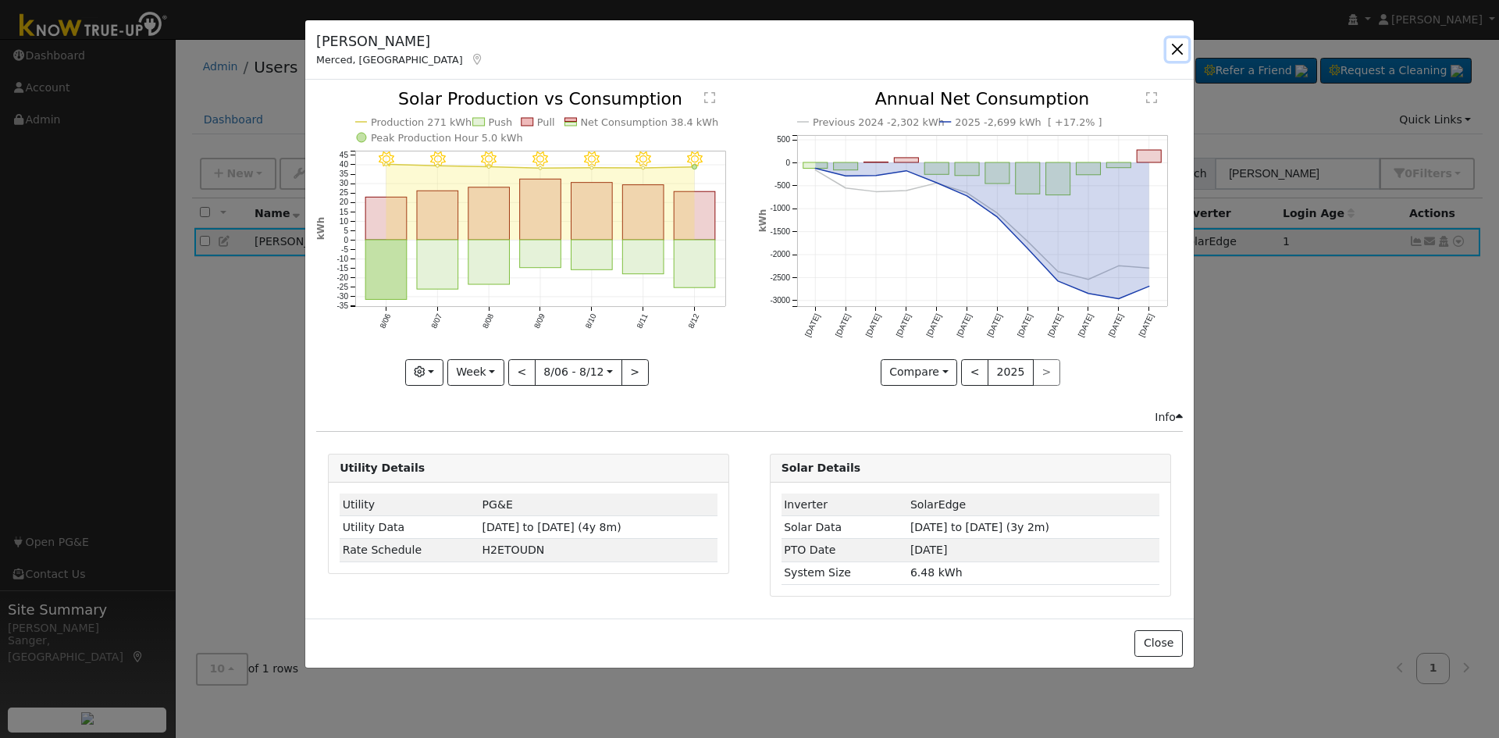
click at [1174, 48] on button "button" at bounding box center [1177, 49] width 22 height 22
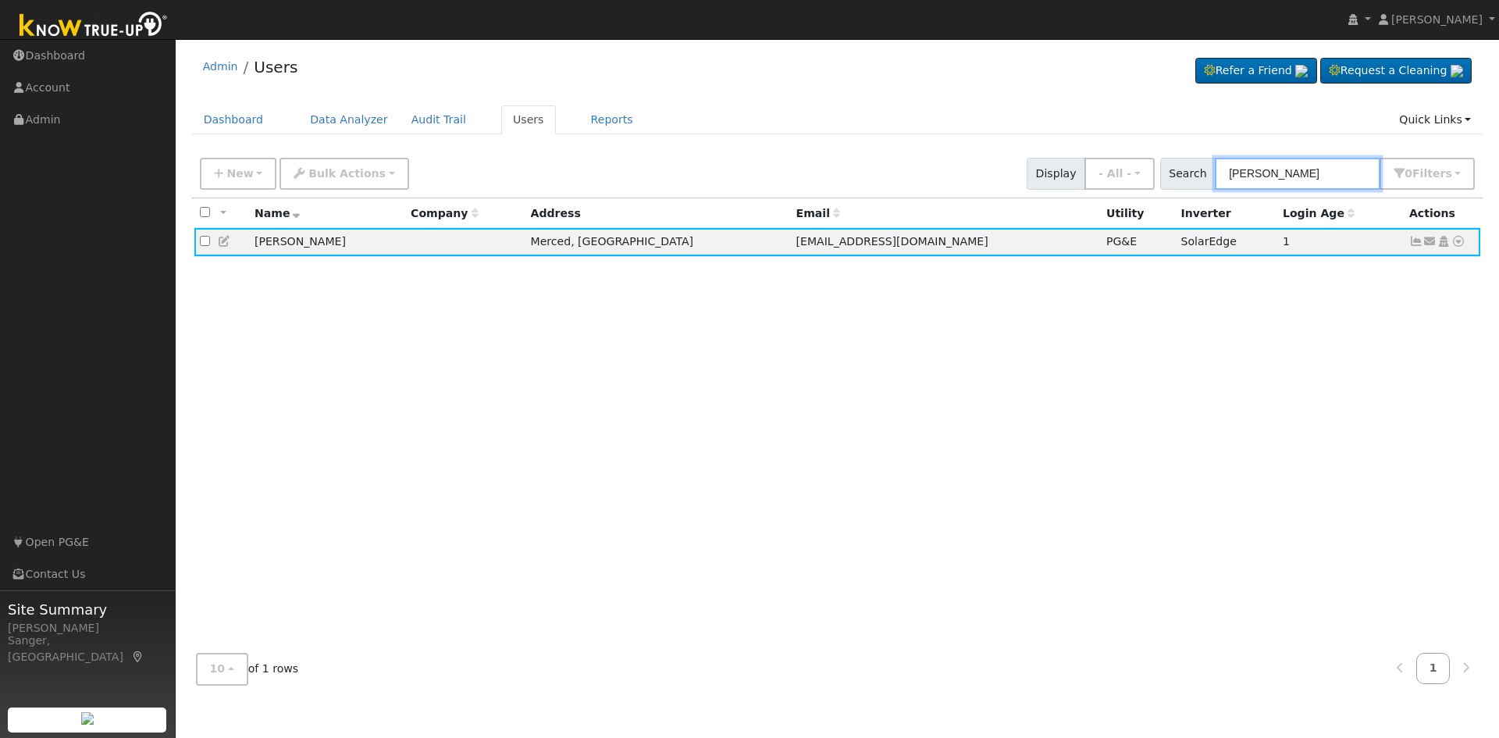
click at [1295, 166] on input "Wibright" at bounding box center [1297, 174] width 165 height 32
drag, startPoint x: 1295, startPoint y: 172, endPoint x: 1162, endPoint y: 175, distance: 132.7
click at [1162, 175] on div "New Add User Quick Add Quick Connect Quick Convert Lead Bulk Actions Send Email…" at bounding box center [837, 170] width 1281 height 37
paste input "John & Ramanda Ramirez"
type input "John & Ramanda Ramirez"
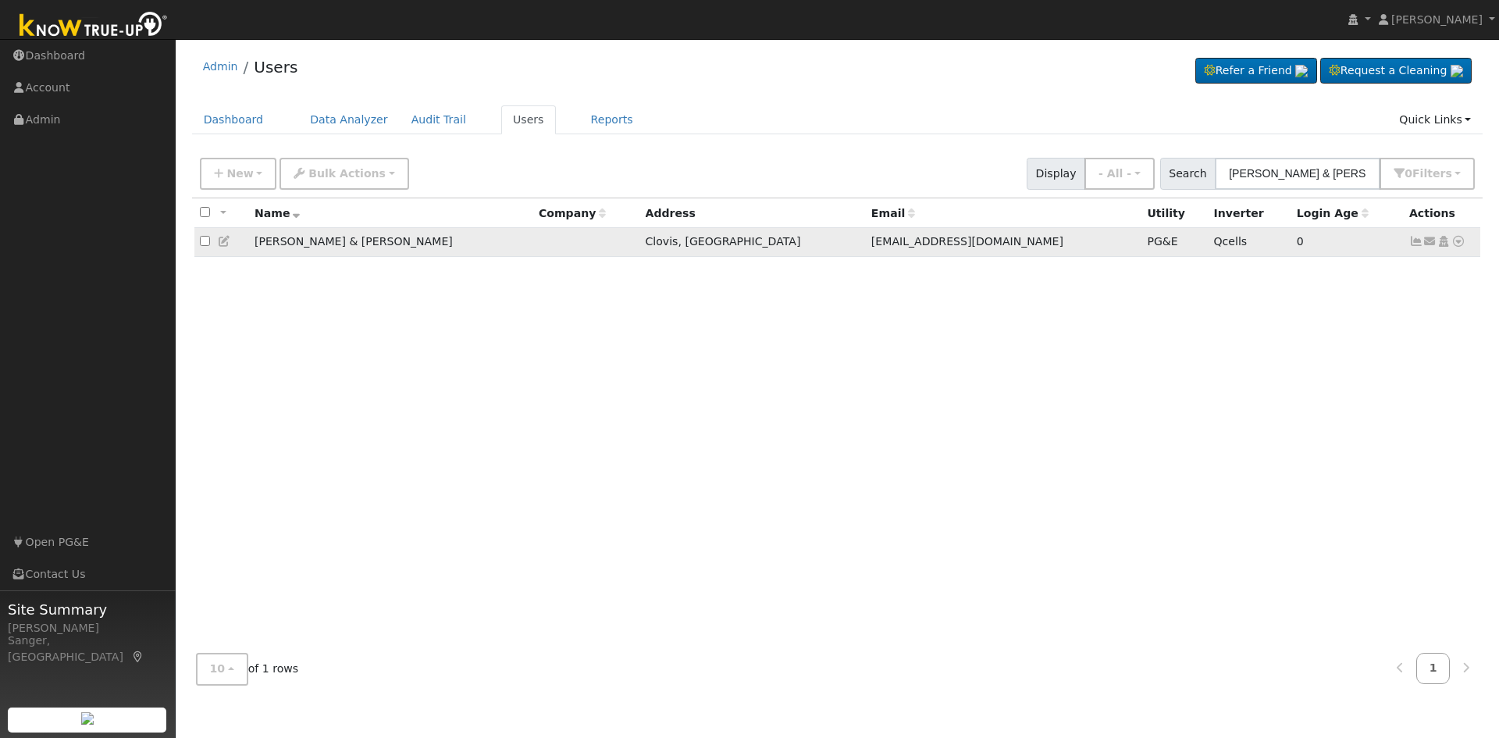
click at [1416, 244] on icon at bounding box center [1416, 241] width 14 height 11
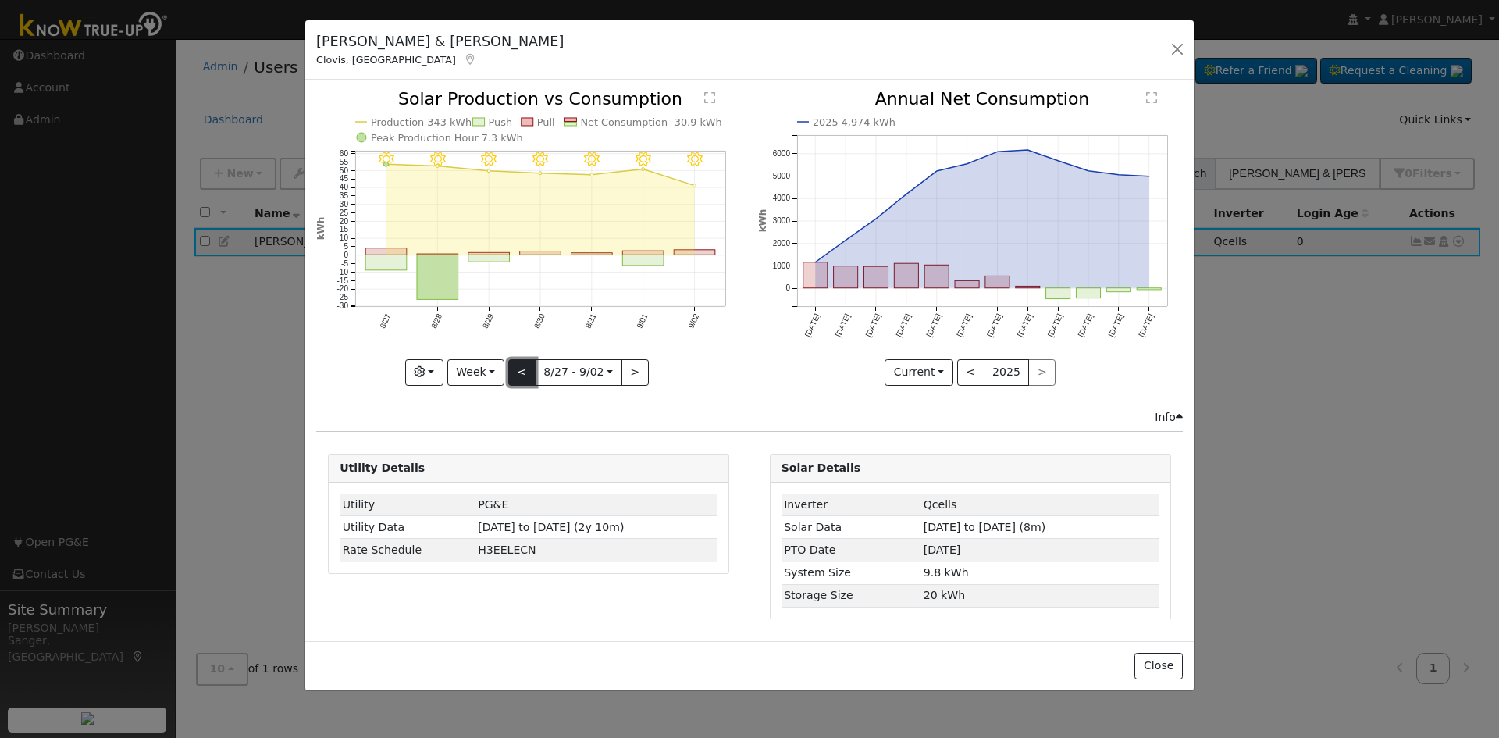
click at [519, 371] on button "<" at bounding box center [521, 372] width 27 height 27
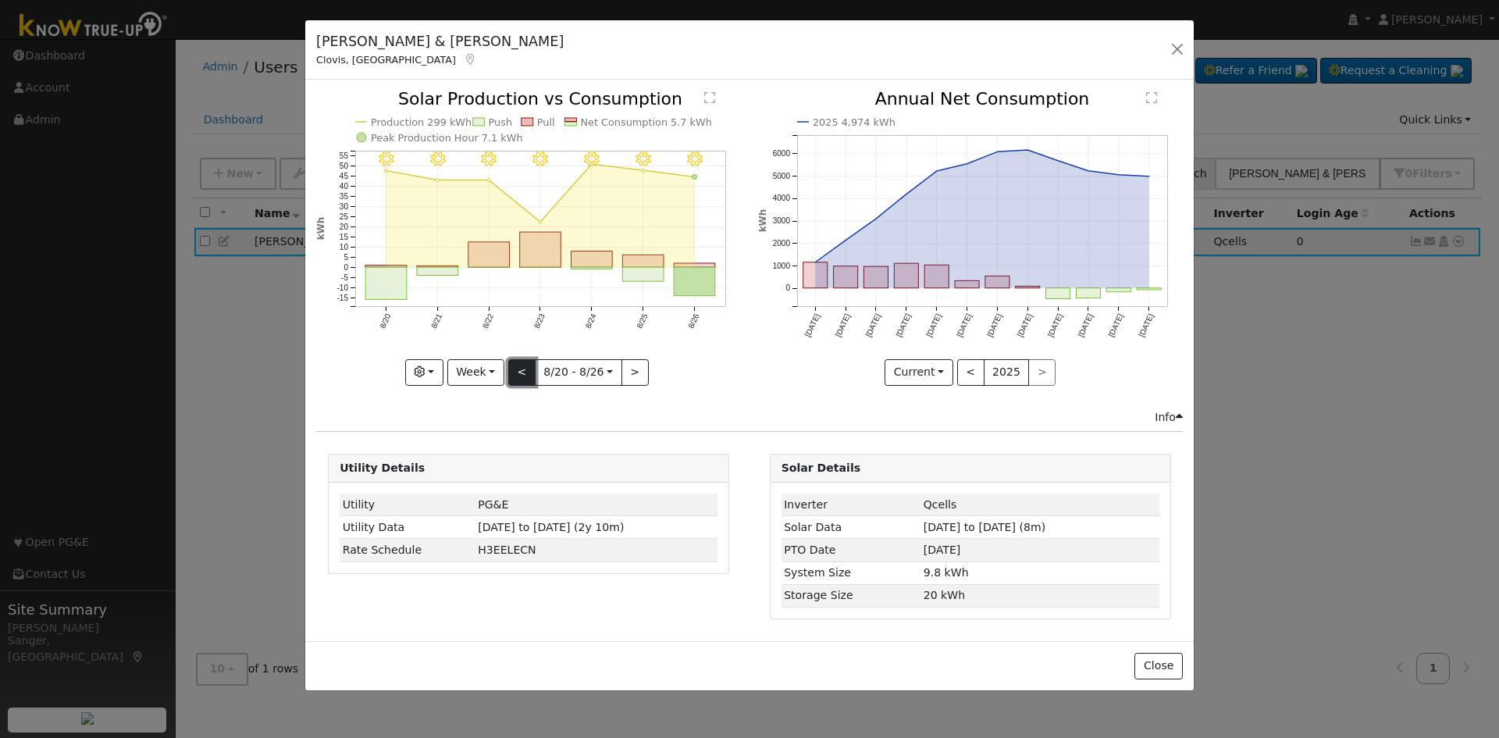
click at [519, 371] on button "<" at bounding box center [521, 372] width 27 height 27
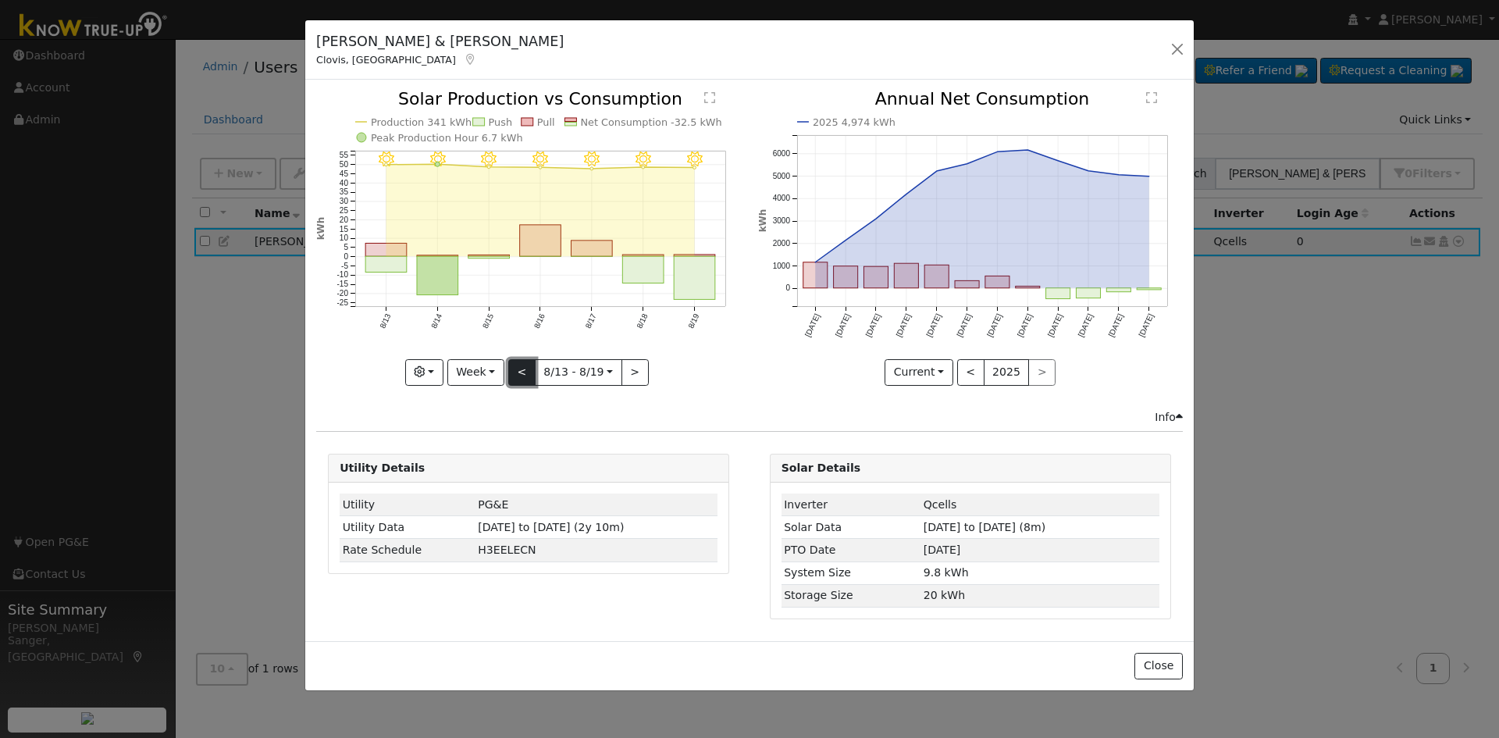
click at [519, 371] on button "<" at bounding box center [521, 372] width 27 height 27
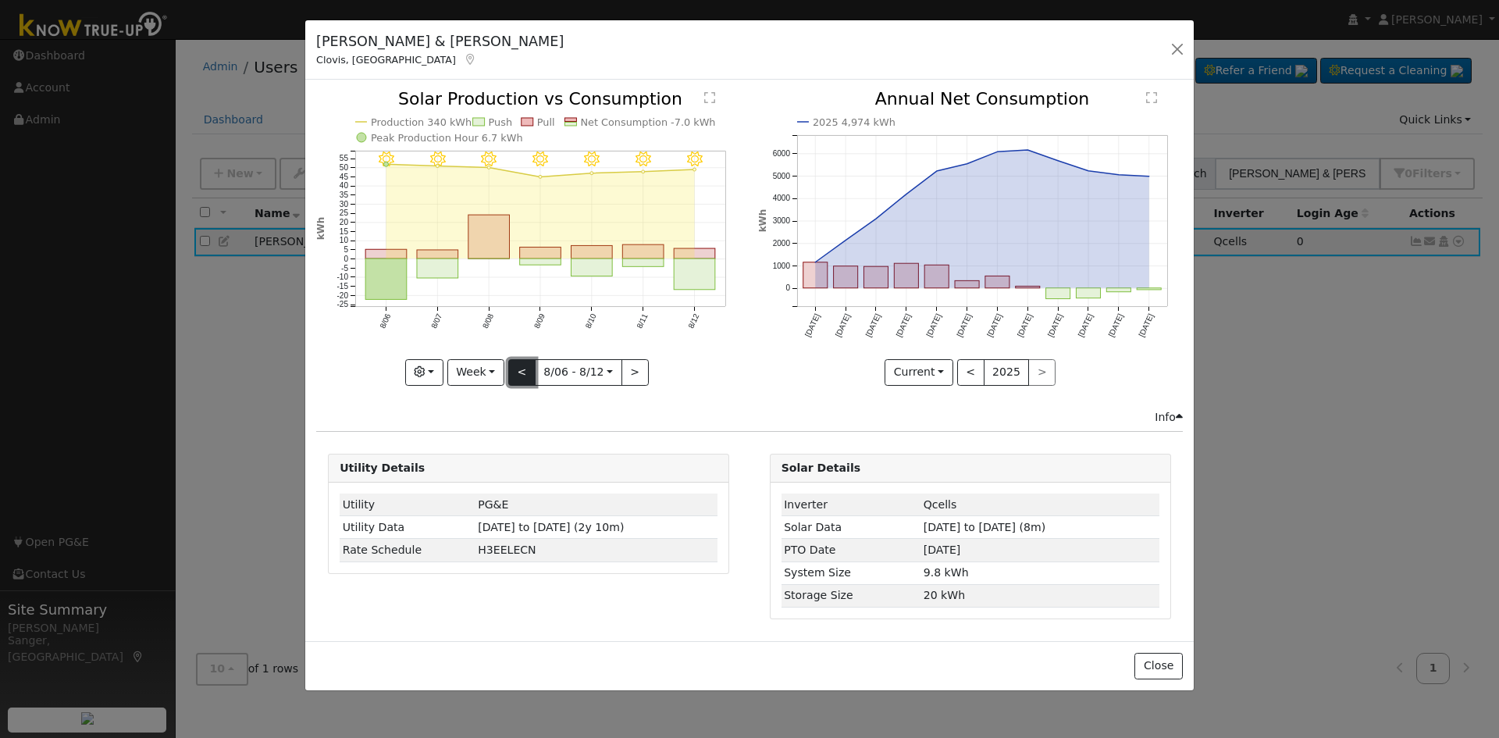
click at [519, 371] on button "<" at bounding box center [521, 372] width 27 height 27
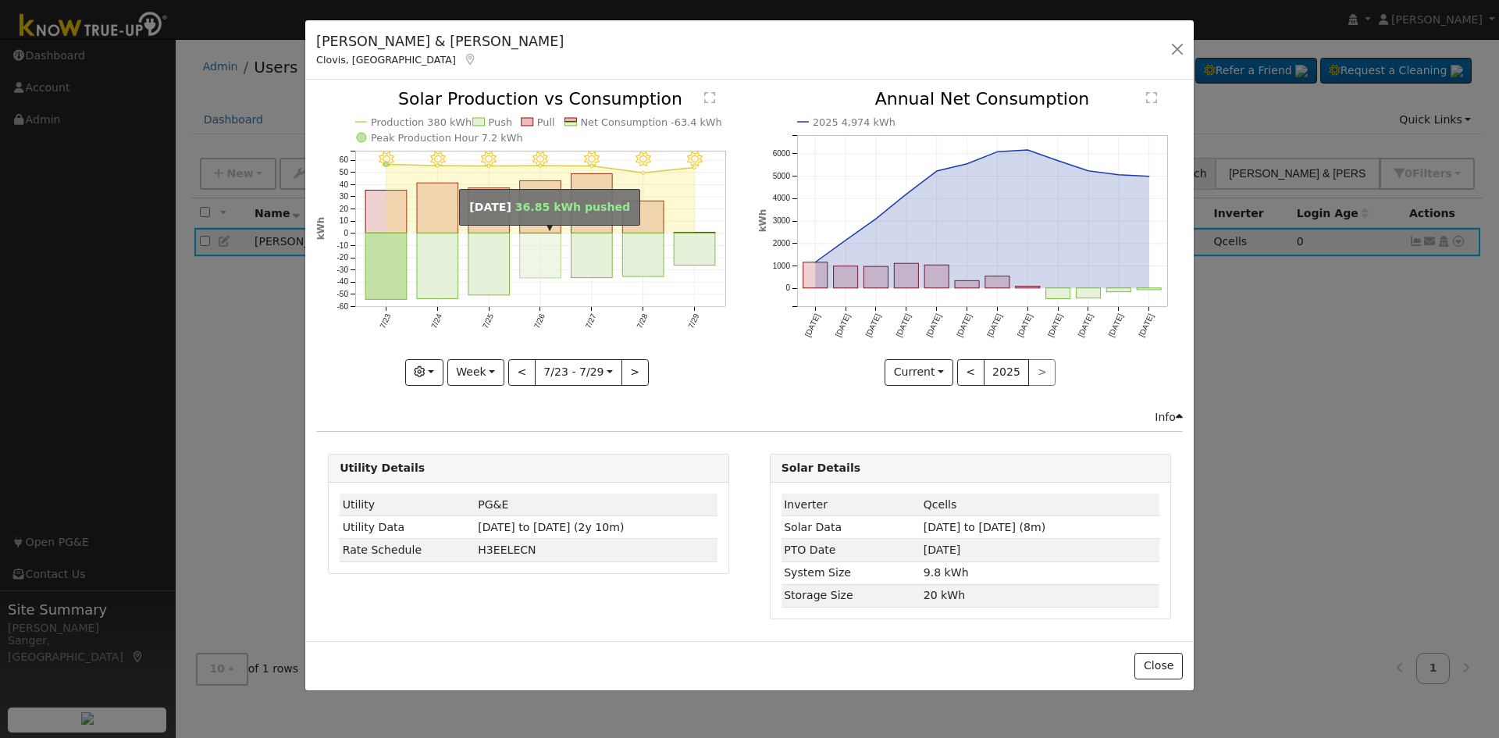
click at [539, 262] on rect "onclick=""" at bounding box center [540, 255] width 41 height 45
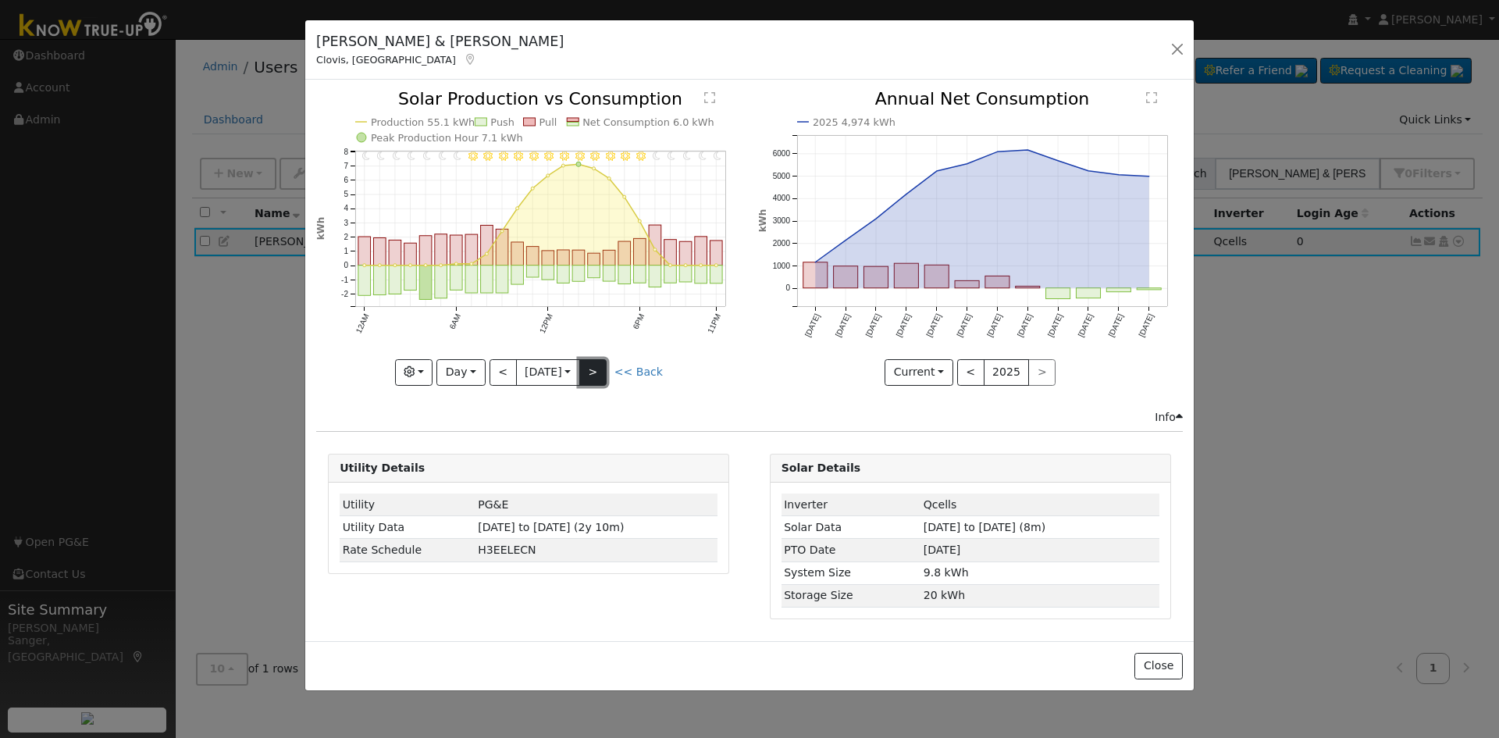
click at [599, 373] on button ">" at bounding box center [592, 372] width 27 height 27
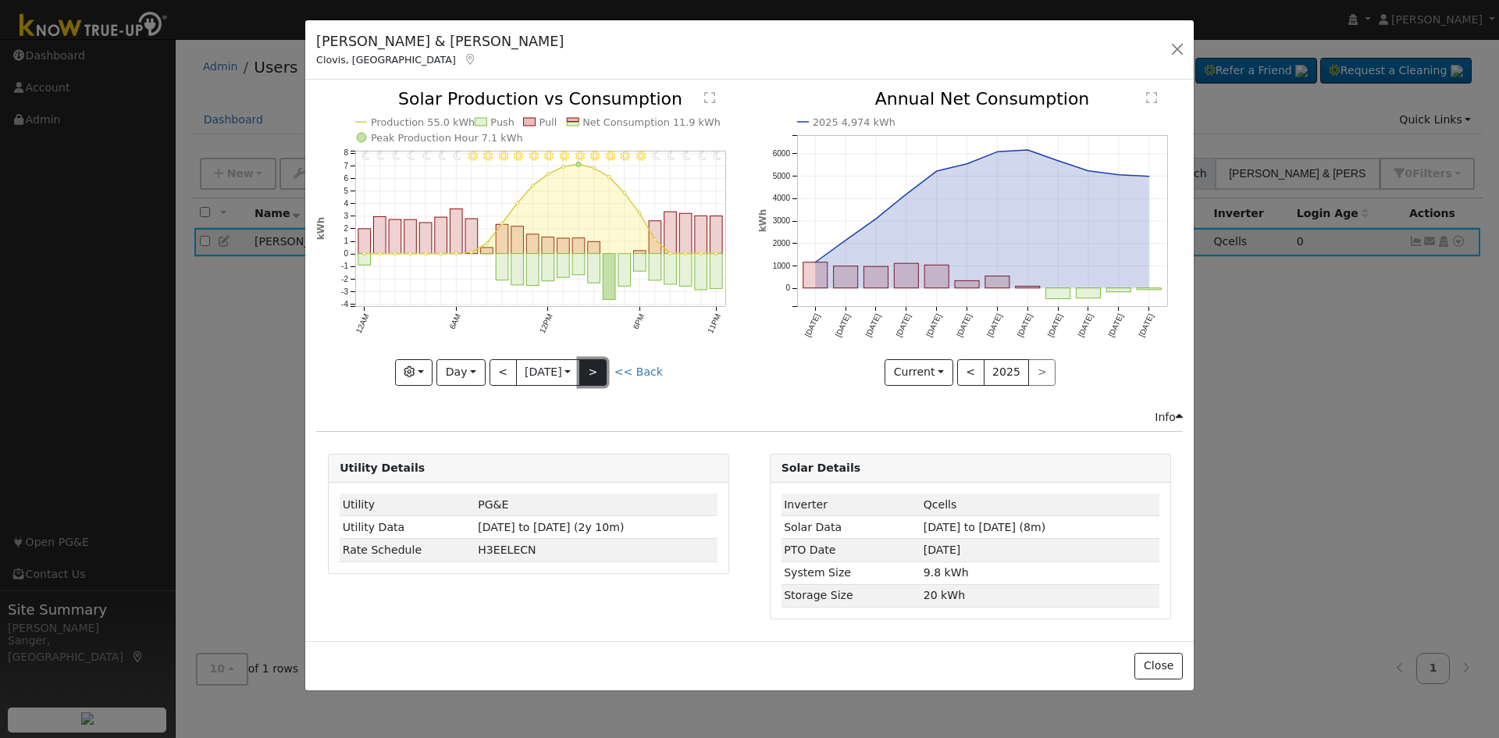
click at [599, 373] on button ">" at bounding box center [592, 372] width 27 height 27
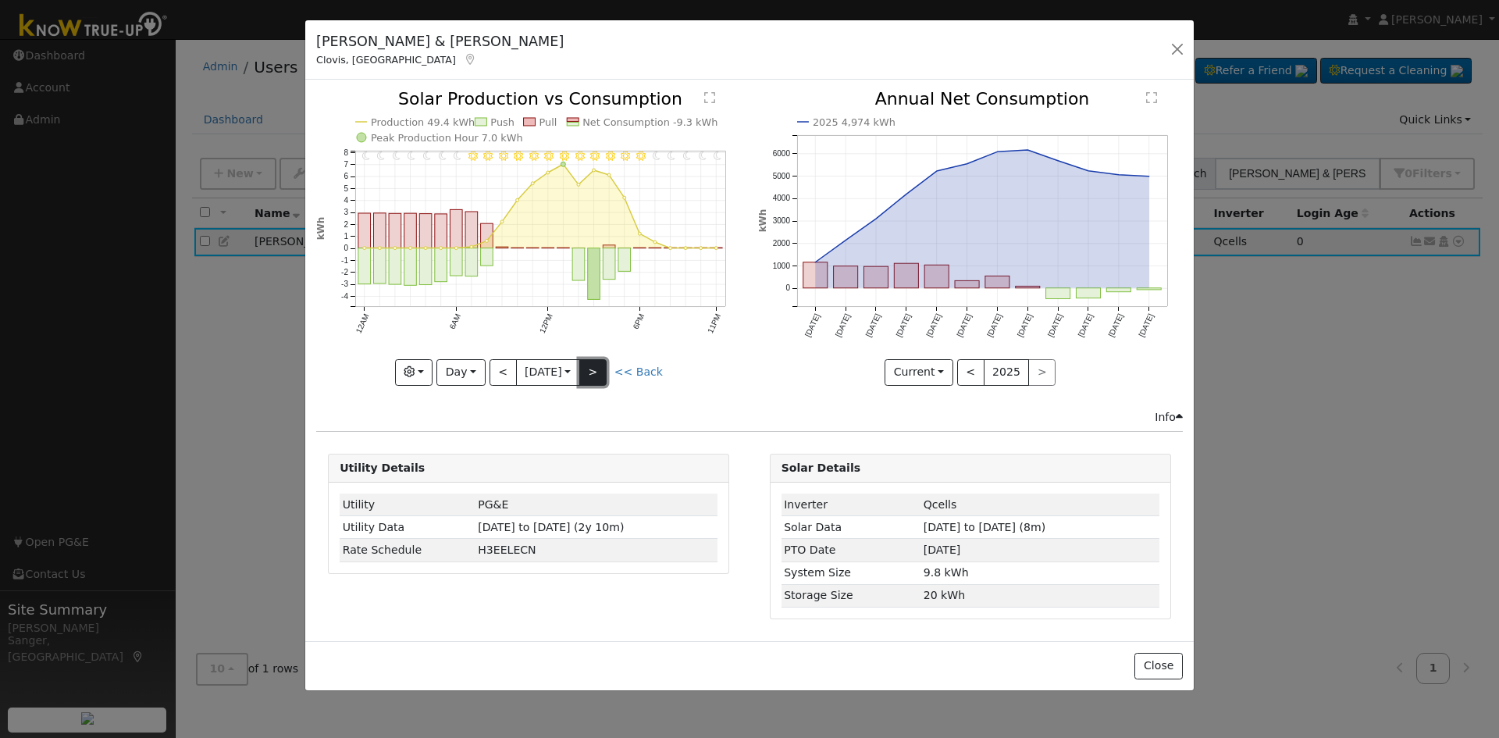
click at [599, 373] on button ">" at bounding box center [592, 372] width 27 height 27
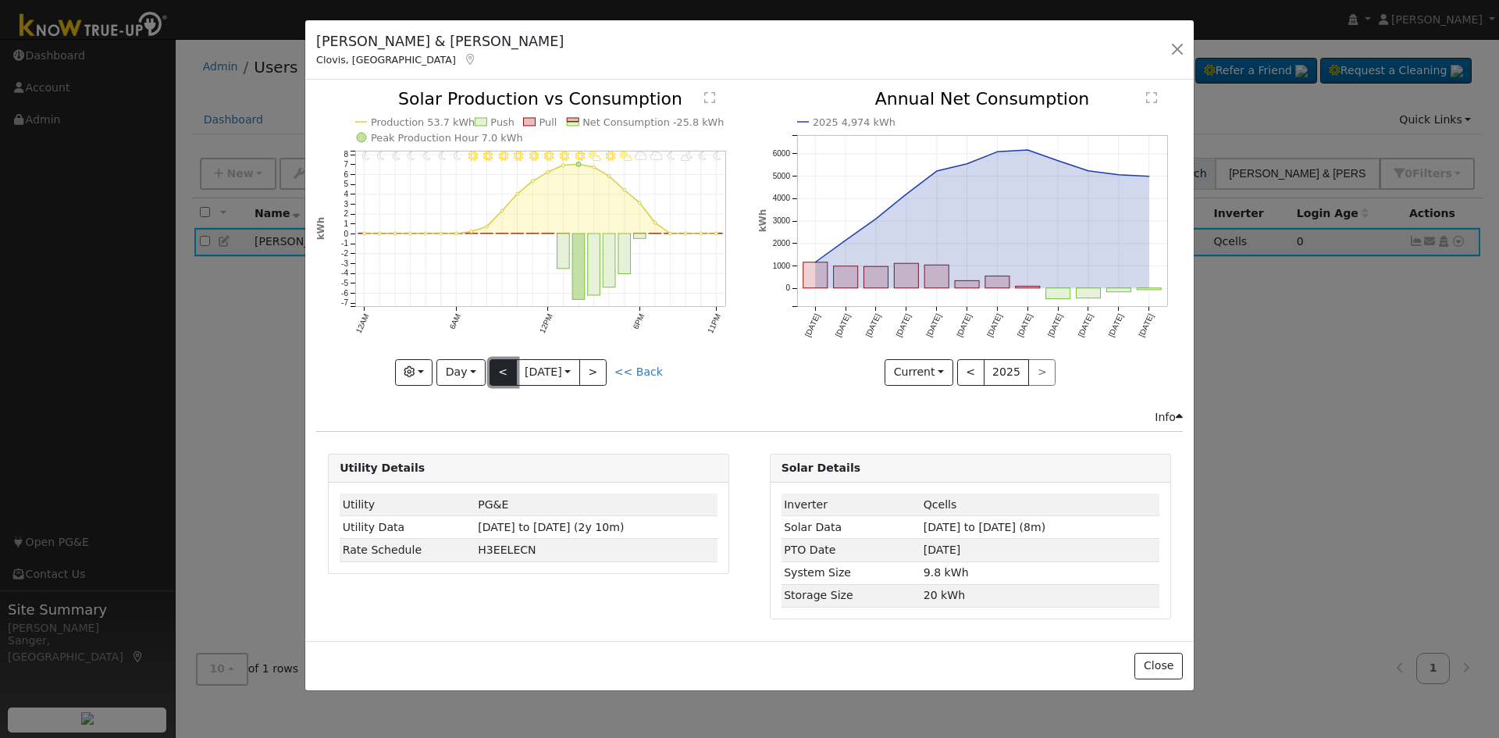
click at [496, 372] on button "<" at bounding box center [502, 372] width 27 height 27
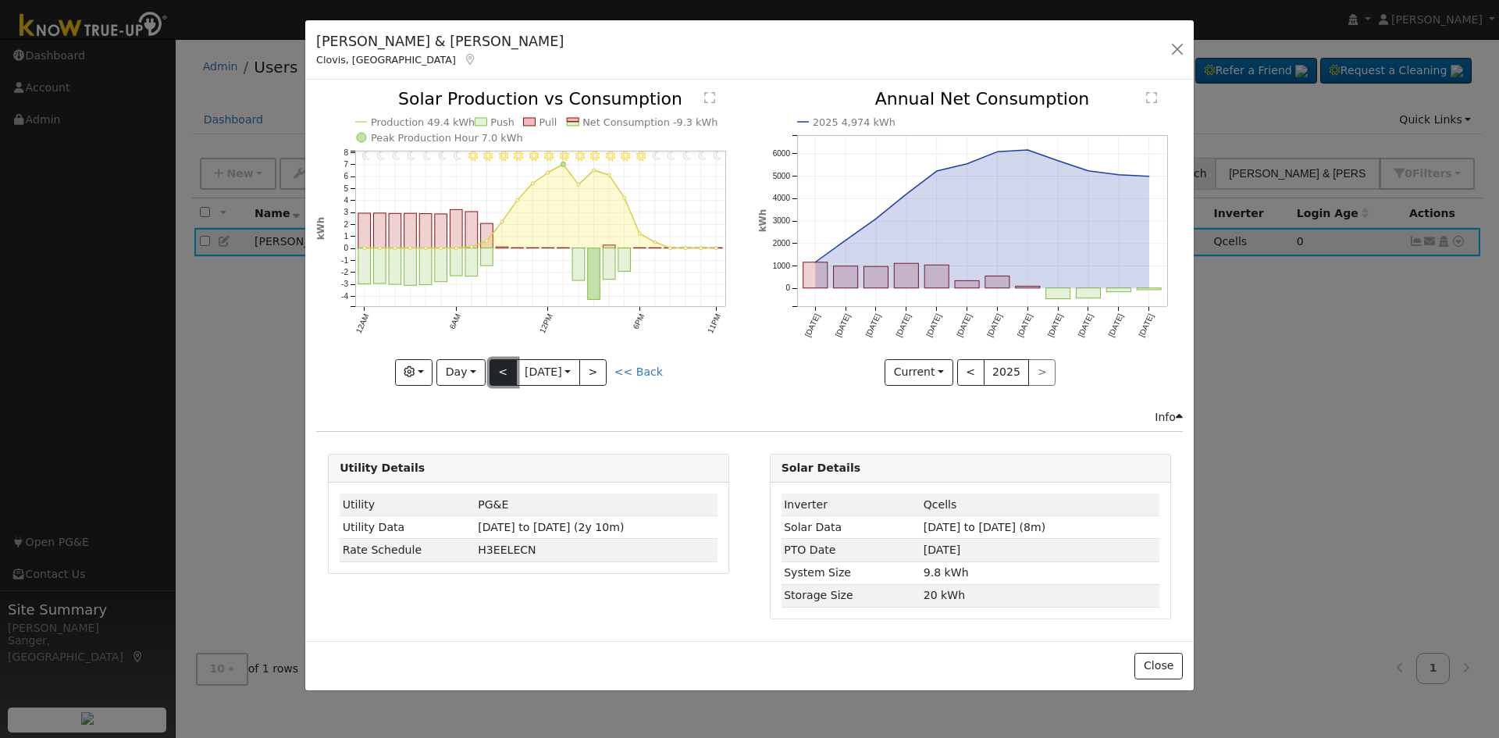
click at [496, 372] on button "<" at bounding box center [502, 372] width 27 height 27
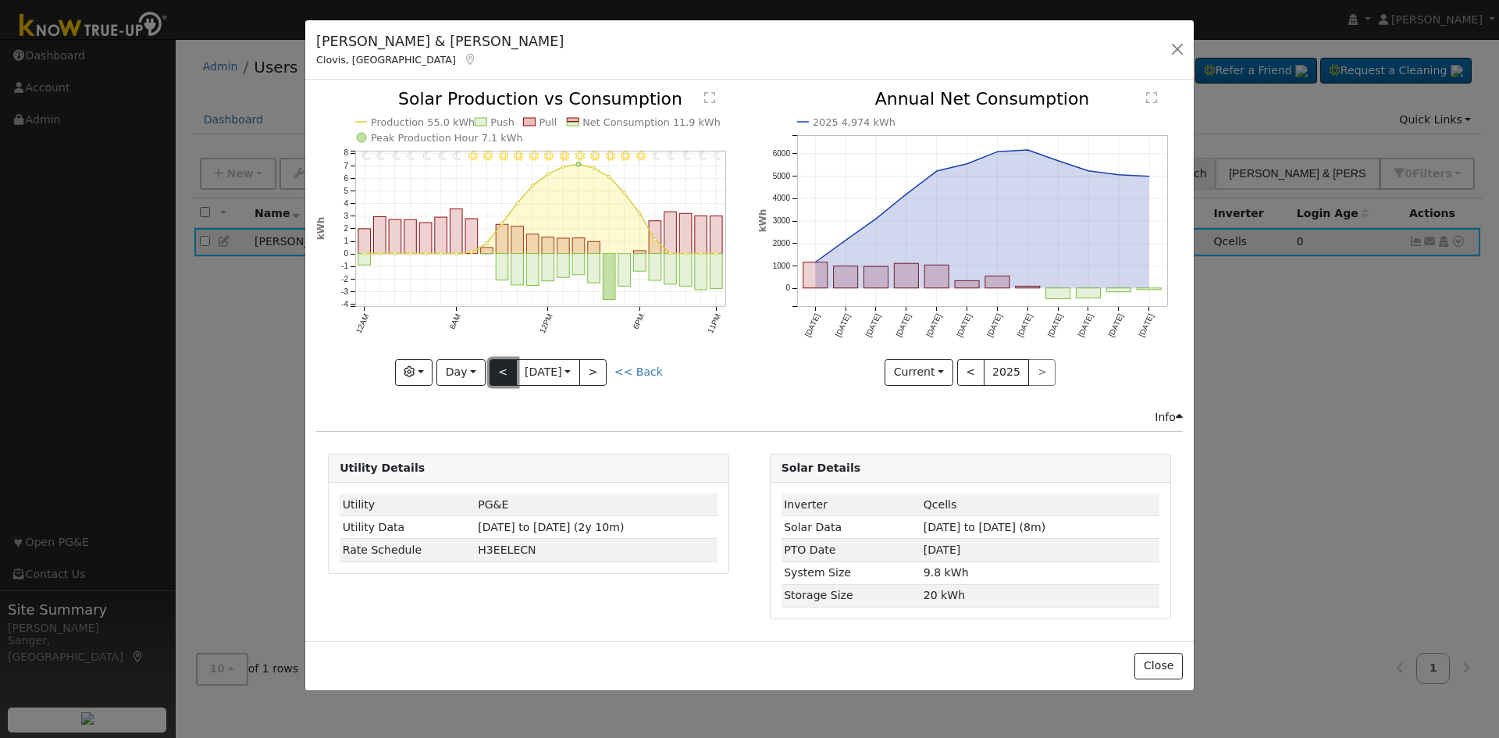
click at [496, 372] on button "<" at bounding box center [502, 372] width 27 height 27
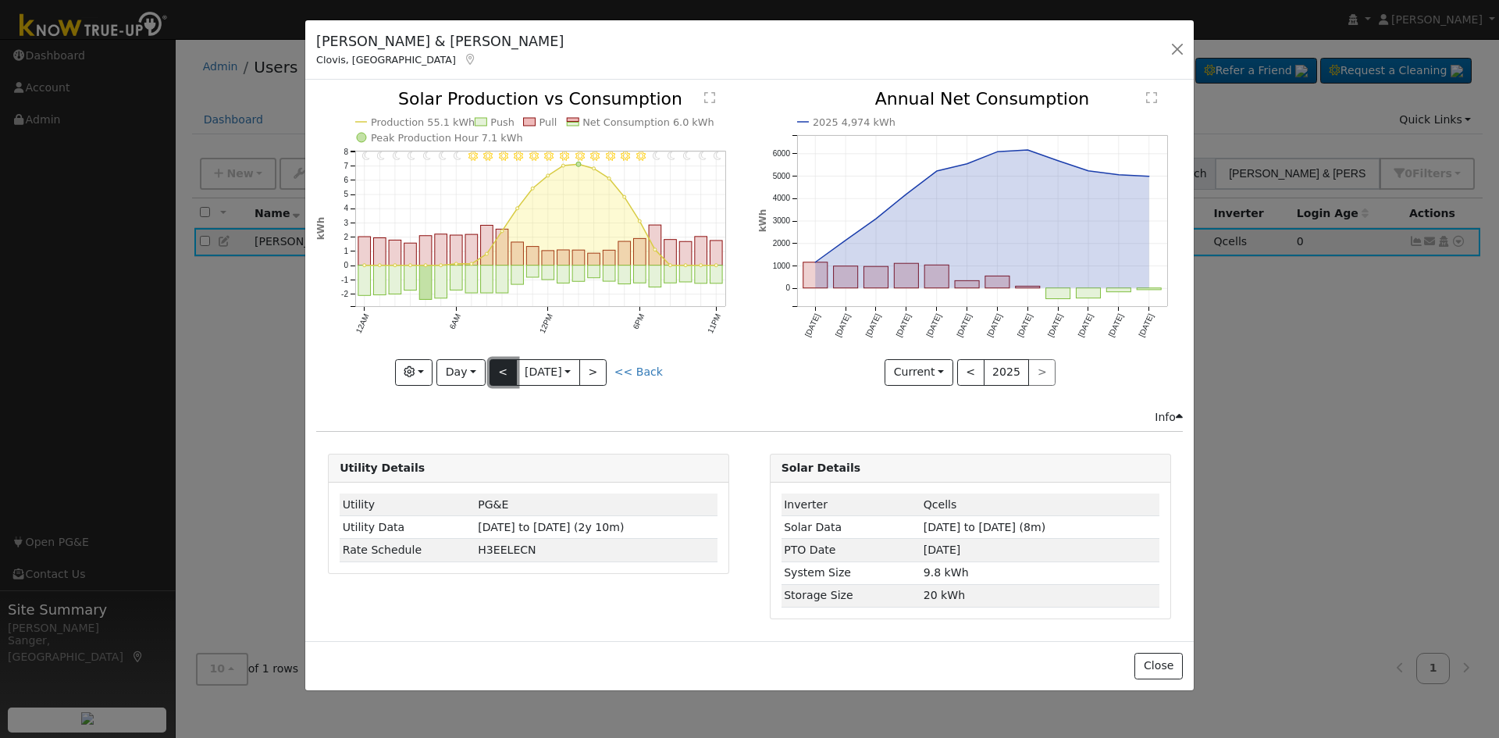
click at [496, 372] on button "<" at bounding box center [502, 372] width 27 height 27
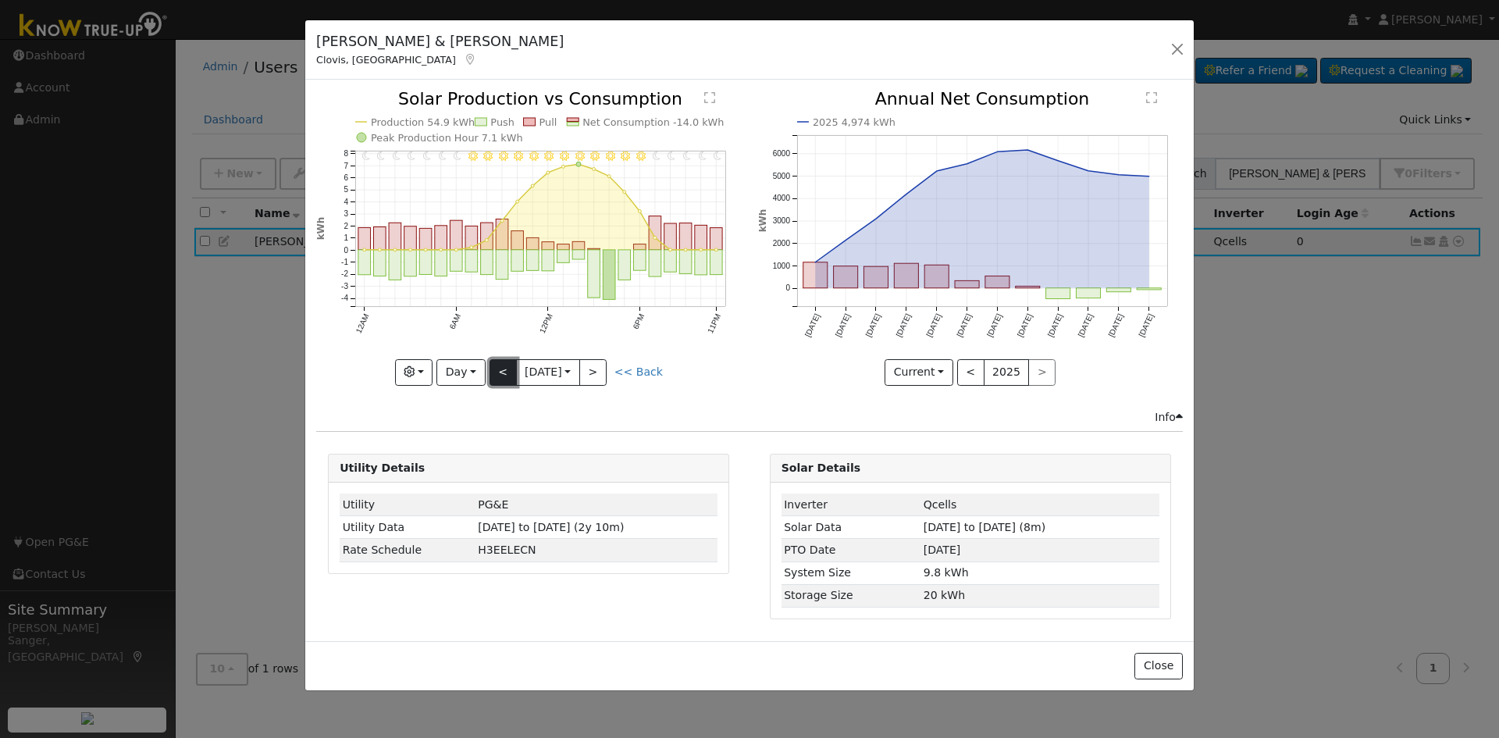
click at [496, 372] on button "<" at bounding box center [502, 372] width 27 height 27
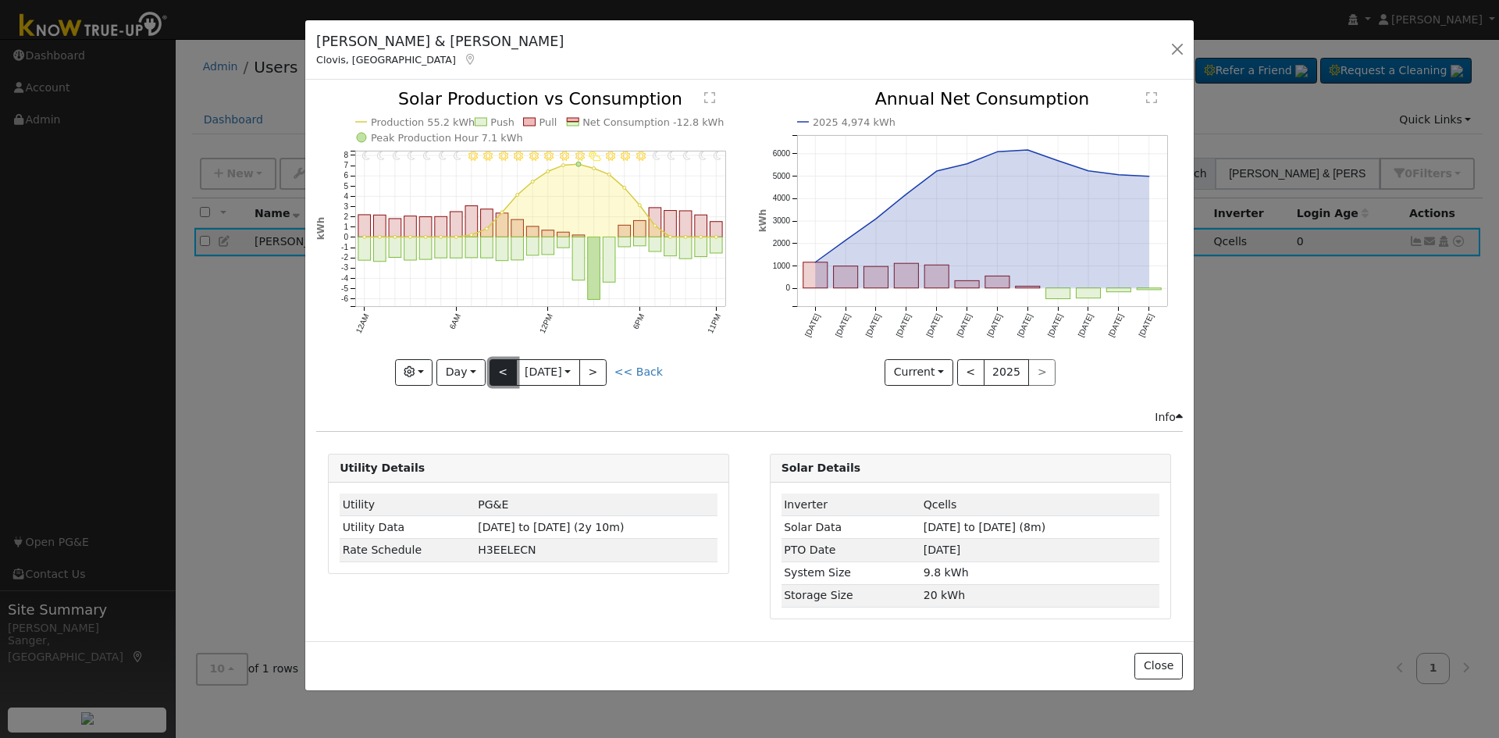
click at [496, 372] on button "<" at bounding box center [502, 372] width 27 height 27
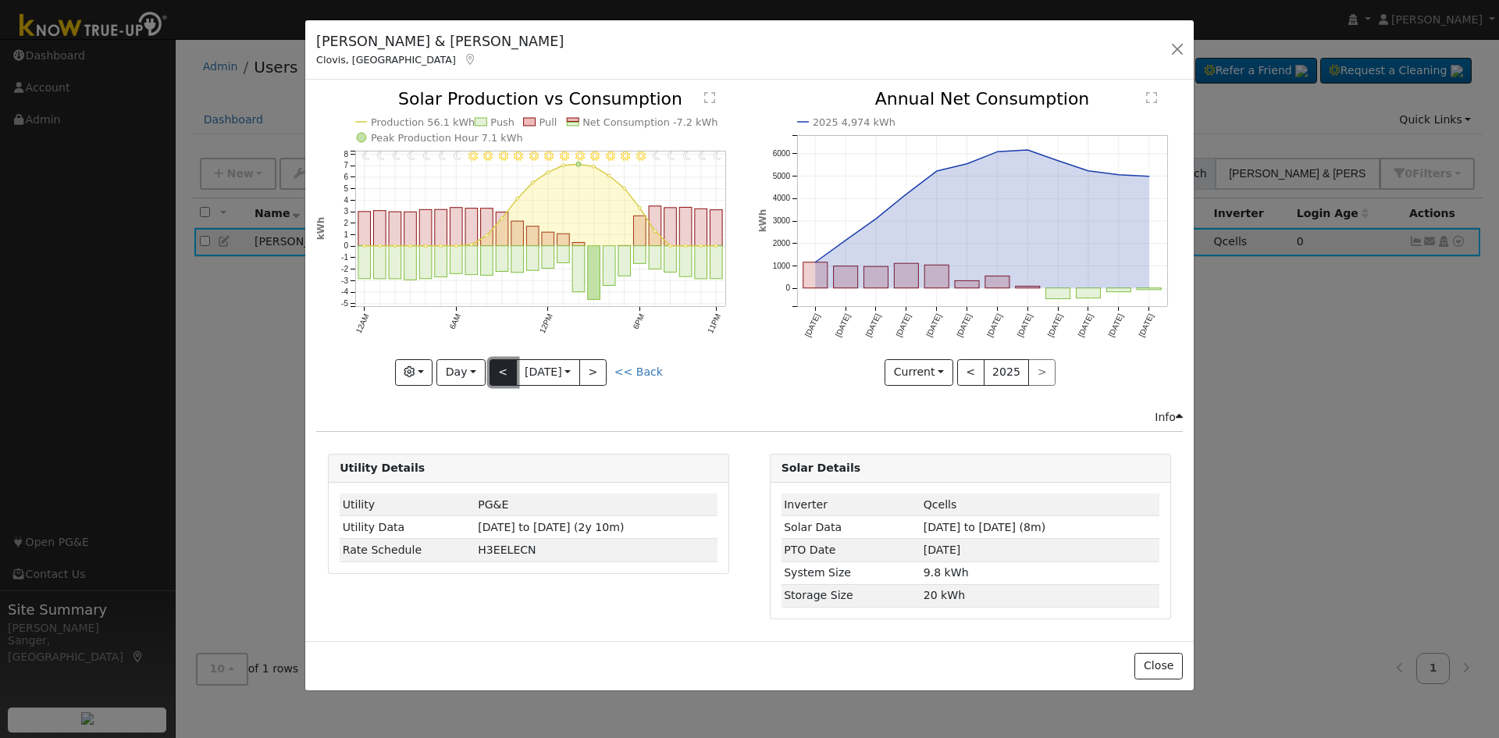
click at [496, 372] on button "<" at bounding box center [502, 372] width 27 height 27
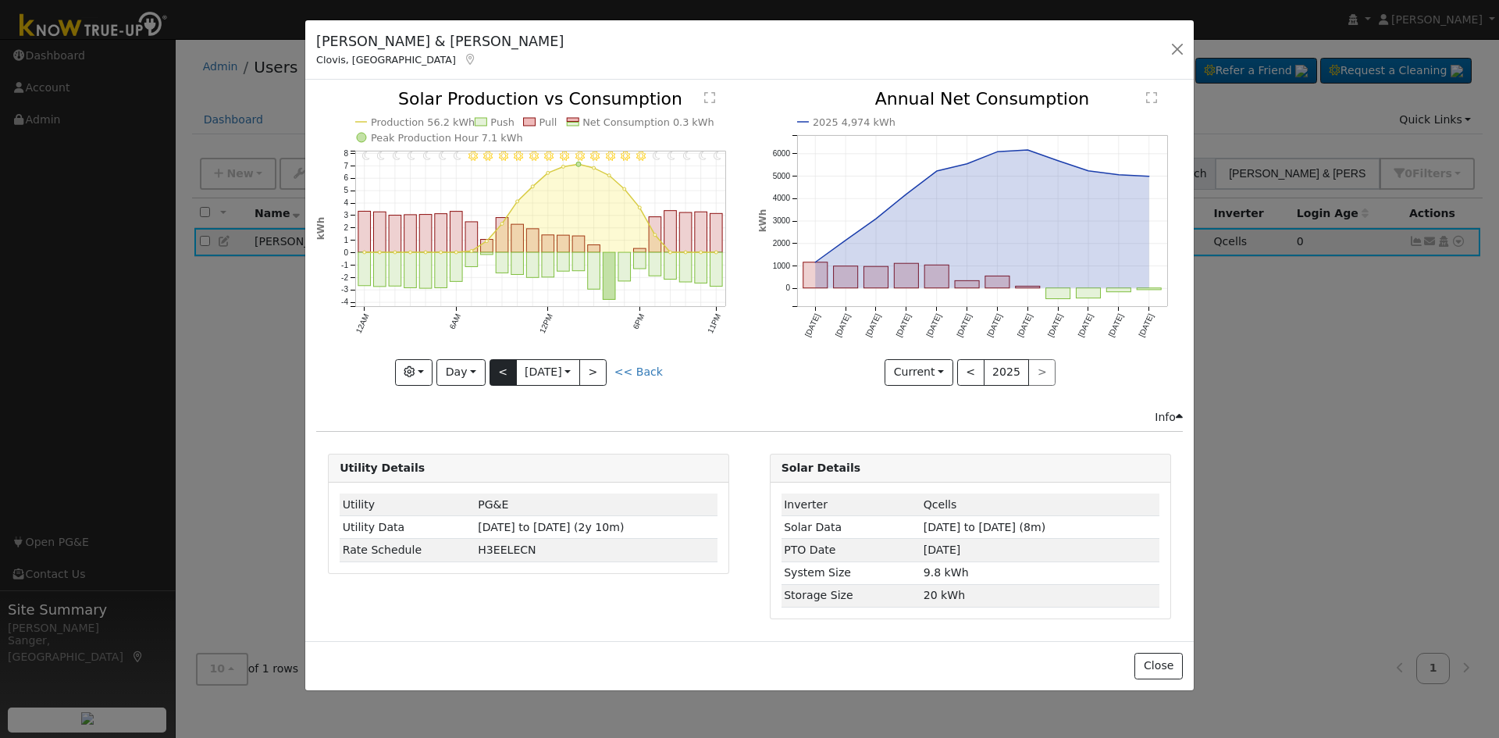
click at [496, 372] on div "11PM - Clear 10PM - Clear 9PM - Clear 8PM - Clear 7PM - Clear 6PM - Clear 5PM -…" at bounding box center [528, 238] width 425 height 294
click at [496, 372] on button "<" at bounding box center [502, 372] width 27 height 27
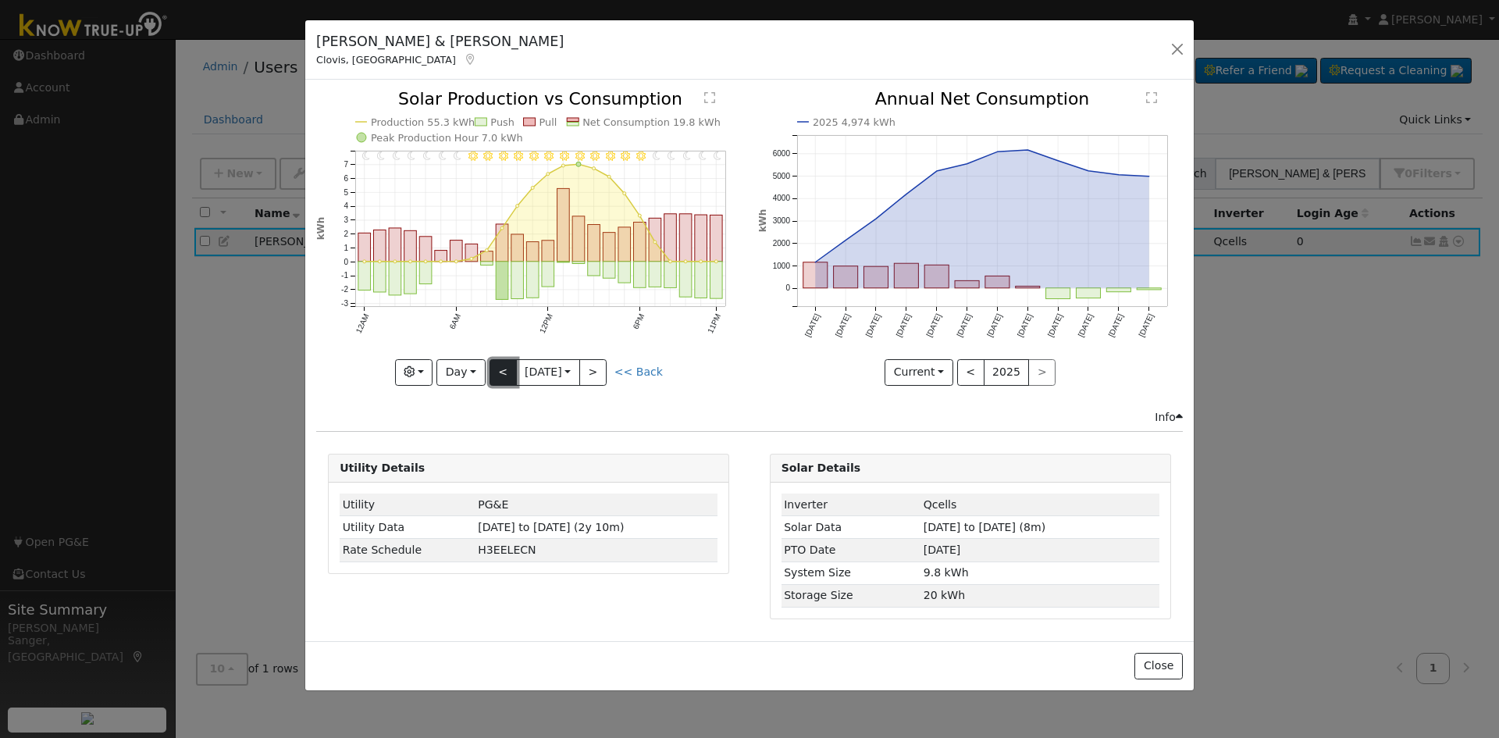
click at [496, 372] on button "<" at bounding box center [502, 372] width 27 height 27
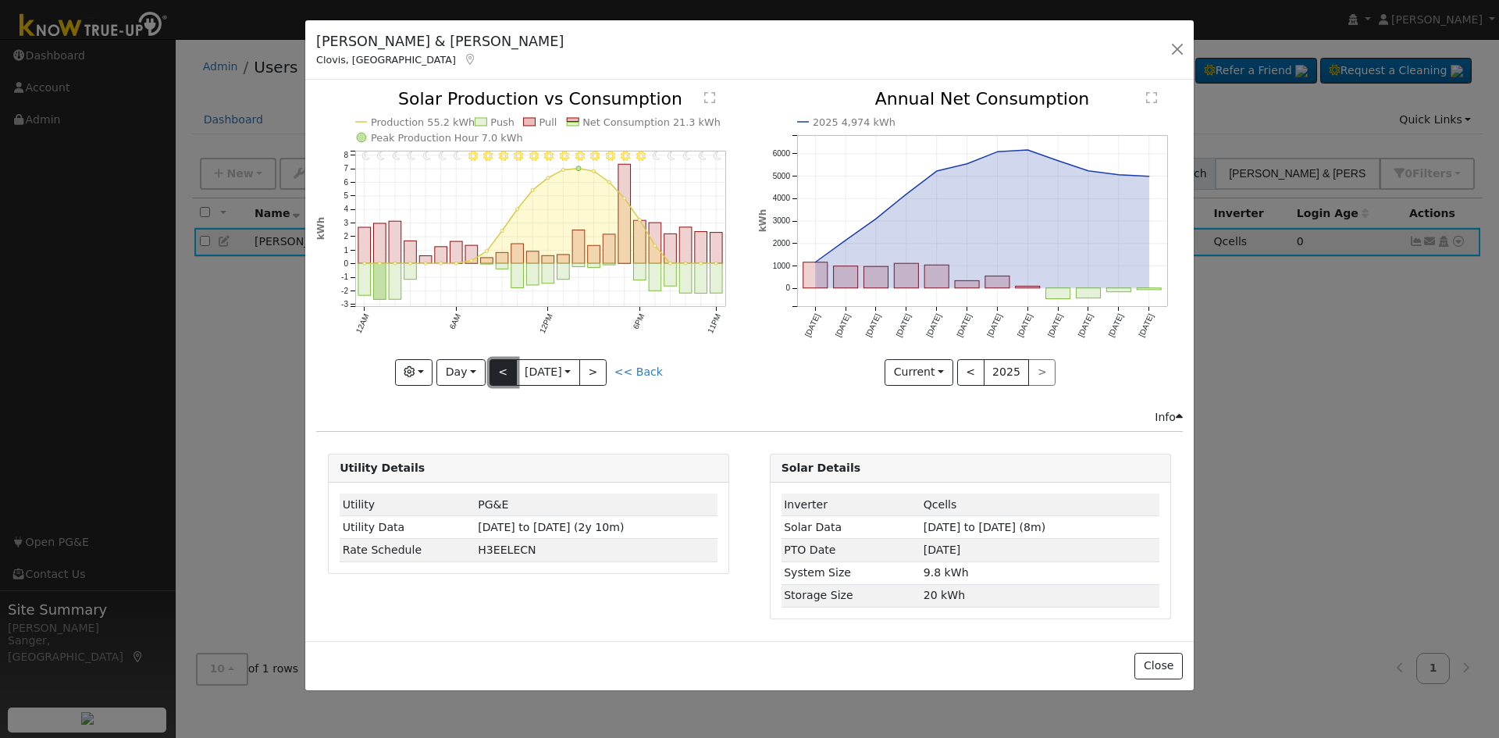
click at [496, 372] on button "<" at bounding box center [502, 372] width 27 height 27
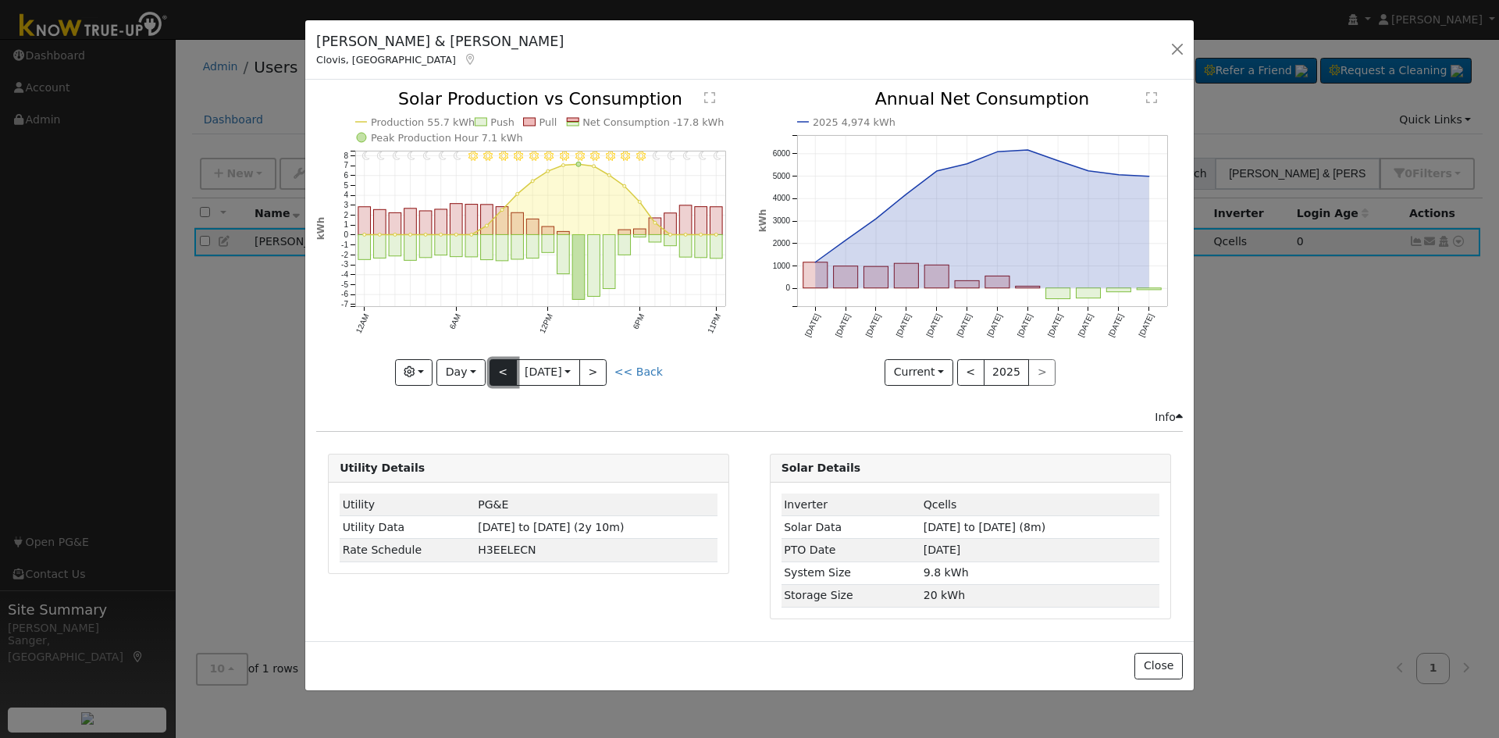
click at [496, 372] on button "<" at bounding box center [502, 372] width 27 height 27
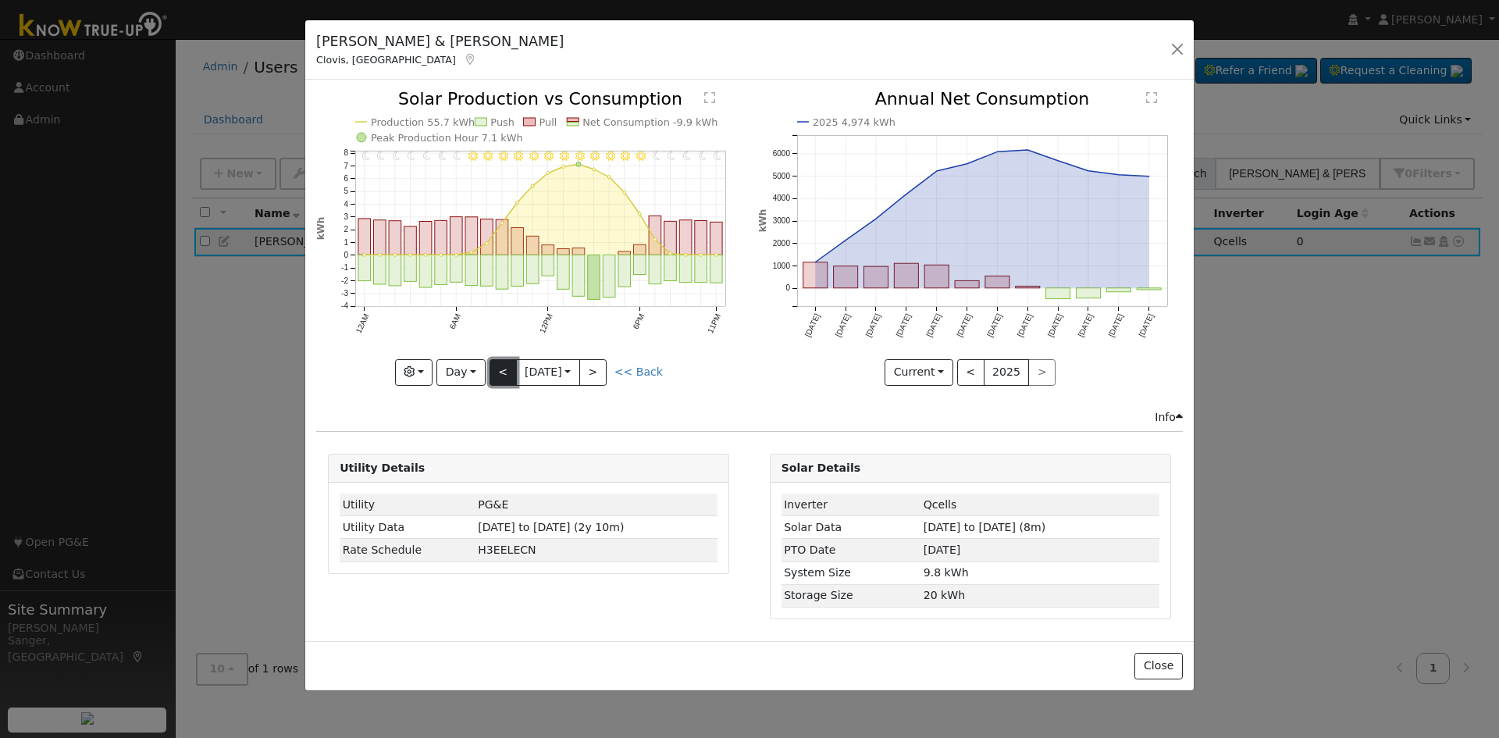
click at [496, 372] on button "<" at bounding box center [502, 372] width 27 height 27
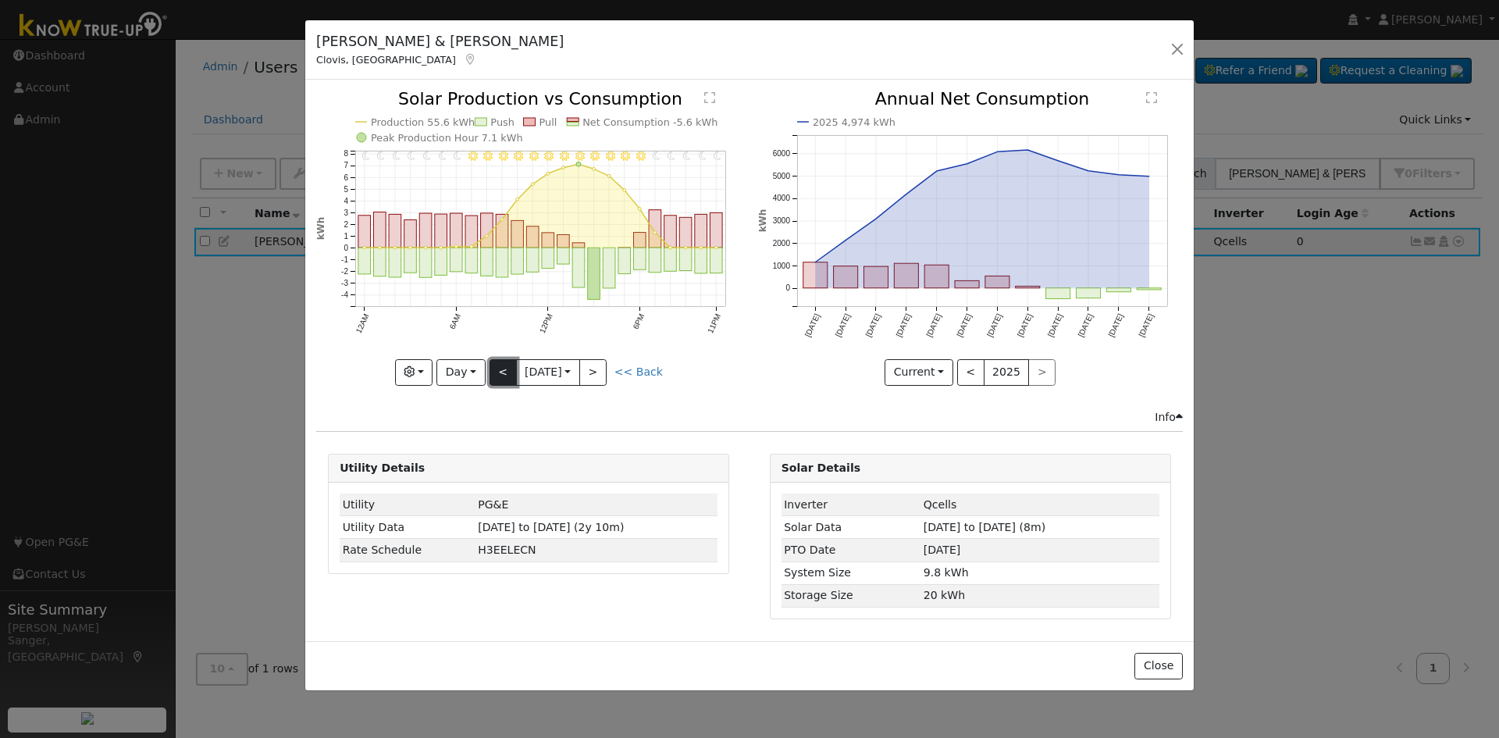
click at [496, 372] on button "<" at bounding box center [502, 372] width 27 height 27
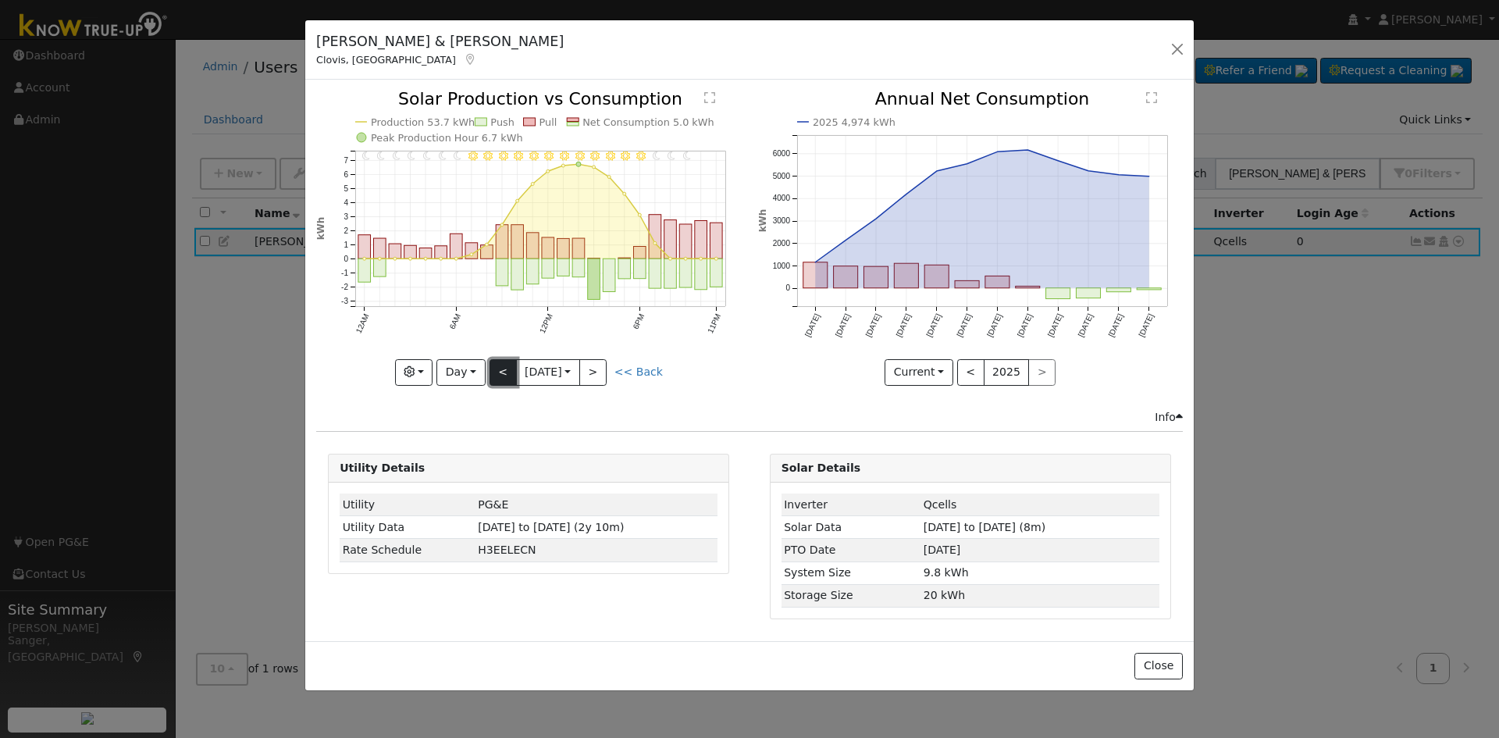
click at [496, 372] on button "<" at bounding box center [502, 372] width 27 height 27
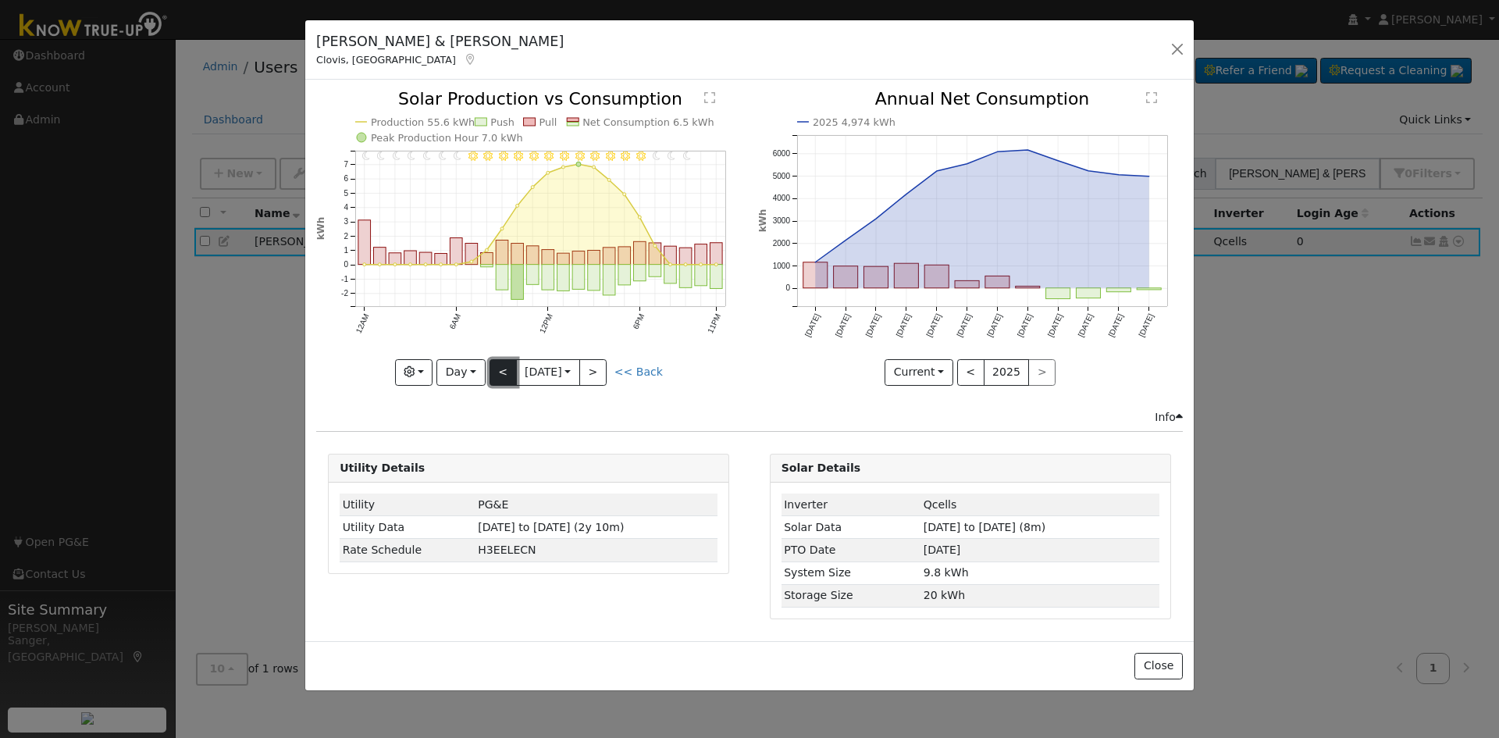
click at [496, 372] on button "<" at bounding box center [502, 372] width 27 height 27
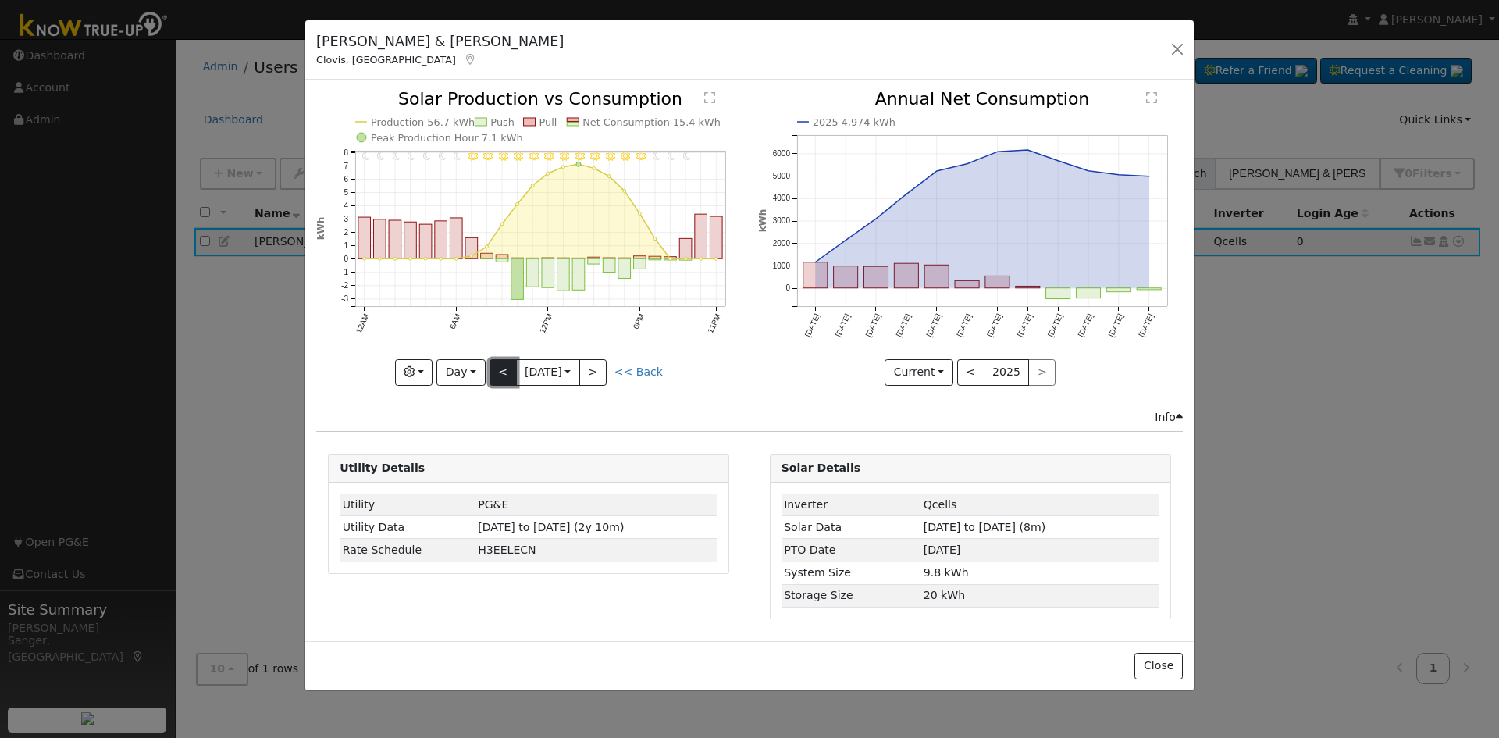
click at [496, 372] on button "<" at bounding box center [502, 372] width 27 height 27
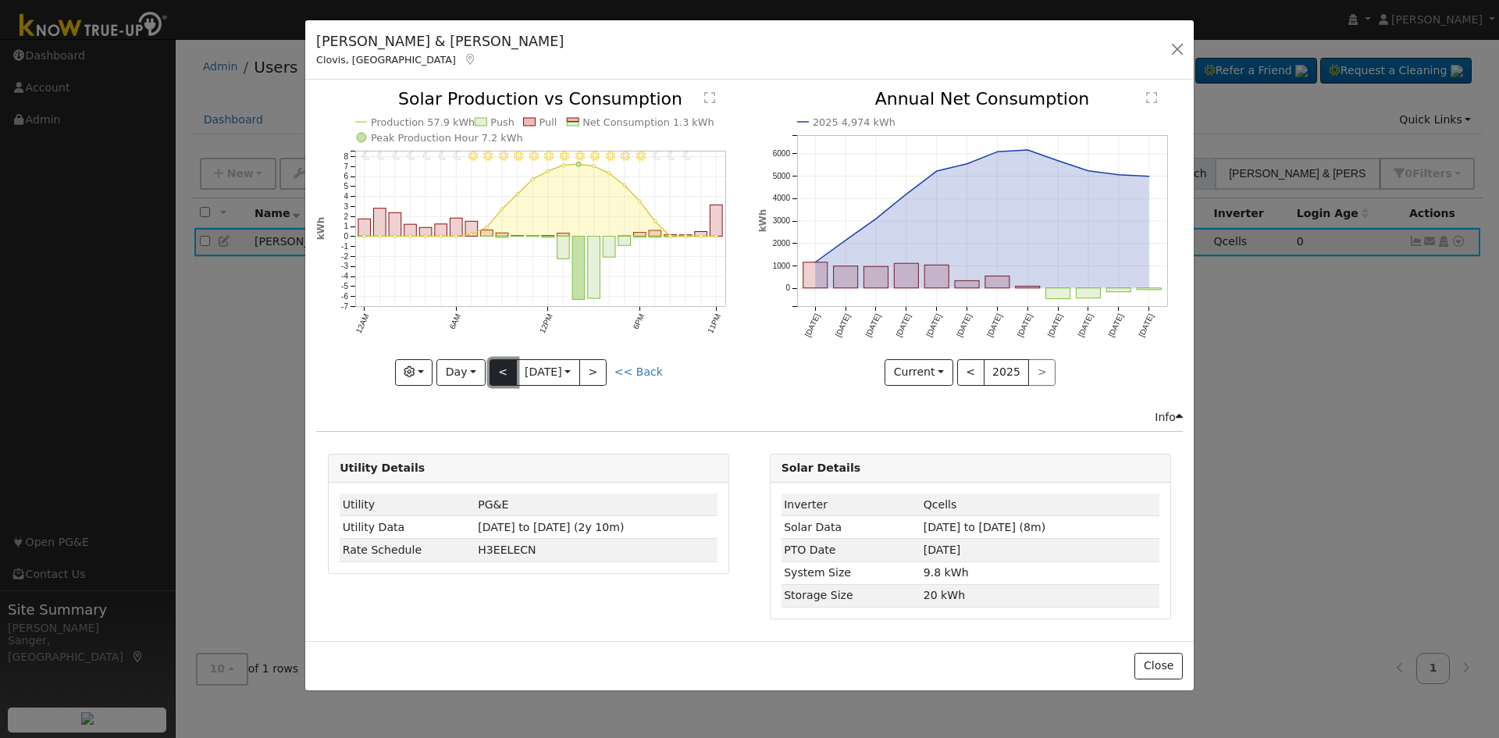
click at [496, 372] on button "<" at bounding box center [502, 372] width 27 height 27
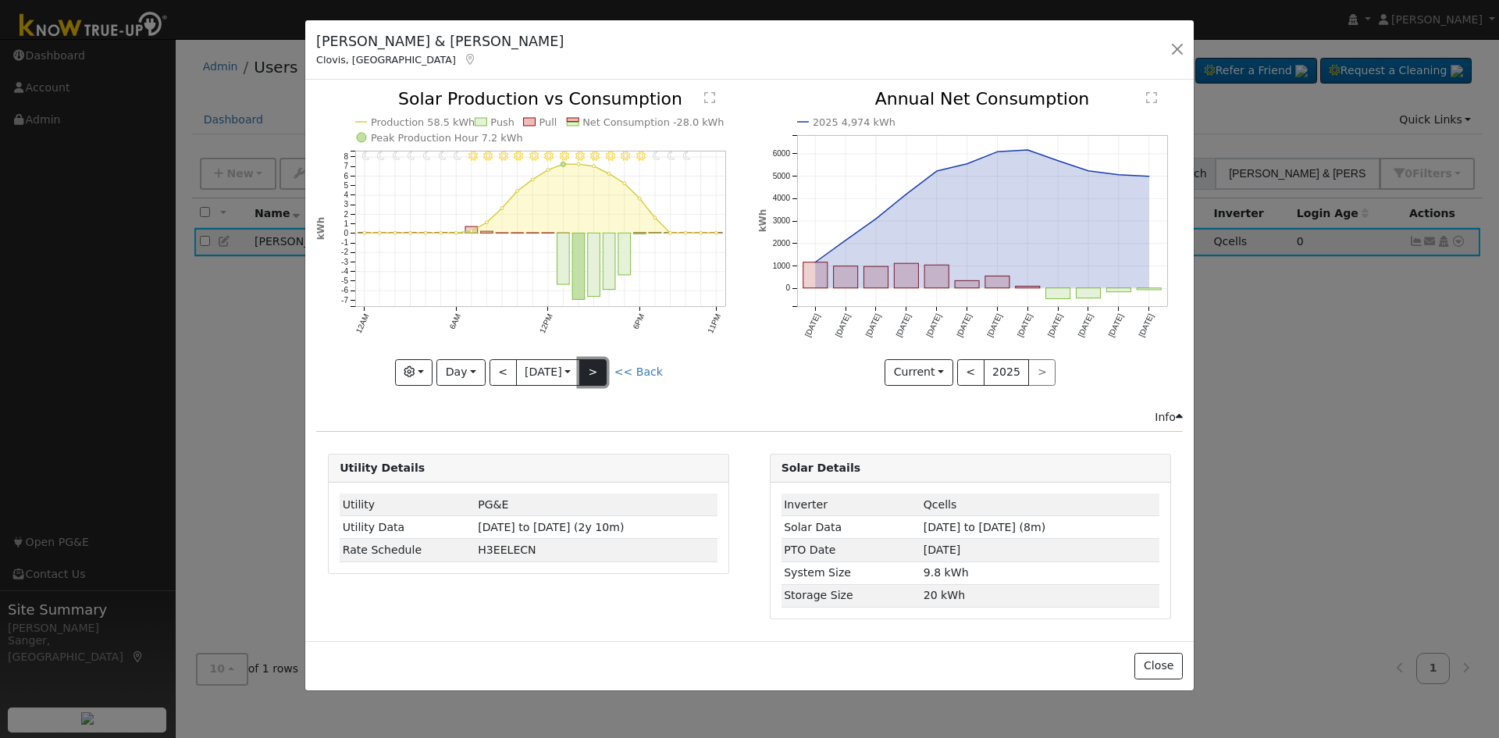
click at [599, 368] on button ">" at bounding box center [592, 372] width 27 height 27
click at [593, 371] on button ">" at bounding box center [592, 372] width 27 height 27
type input "2025-07-11"
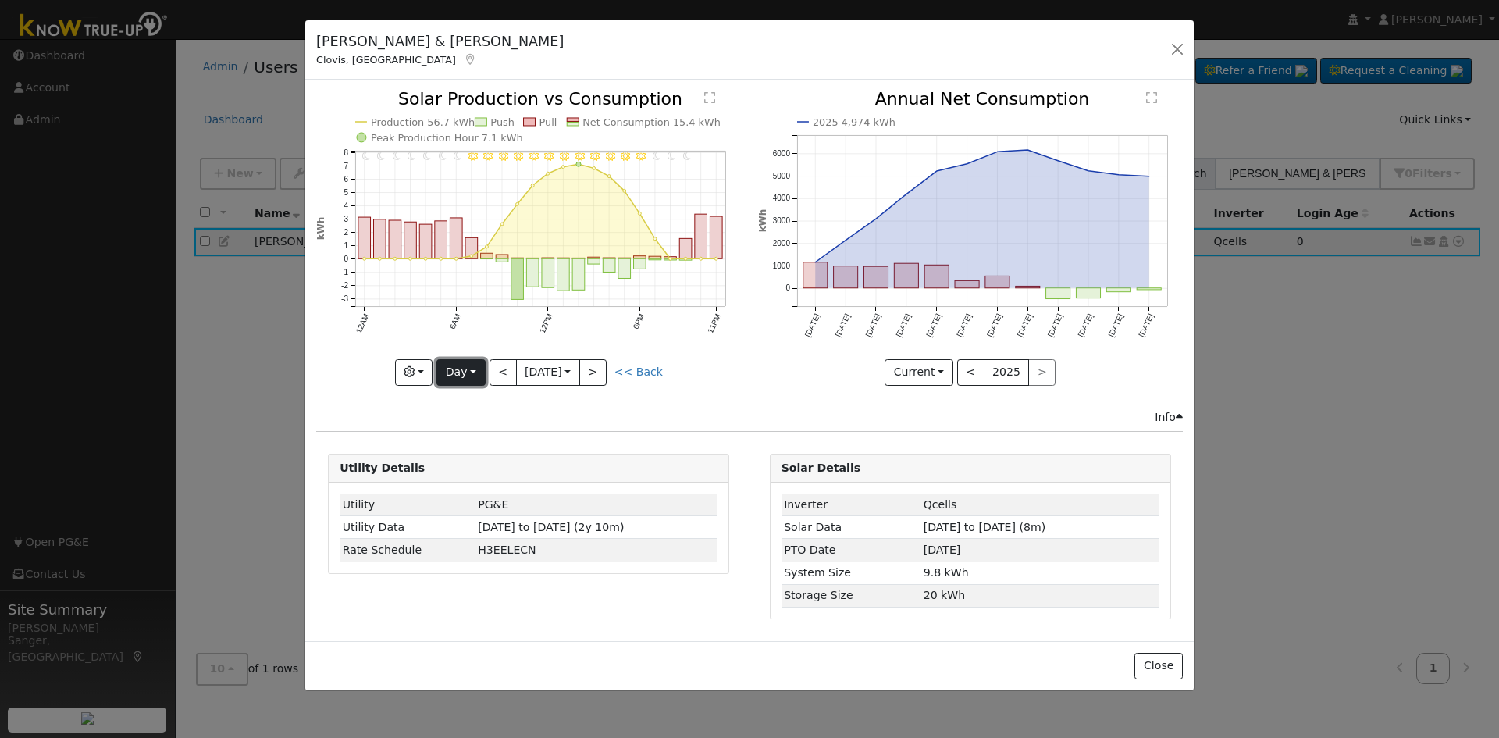
click at [450, 368] on button "Day" at bounding box center [460, 372] width 48 height 27
click at [475, 489] on link "Custom" at bounding box center [491, 493] width 109 height 22
select select "6"
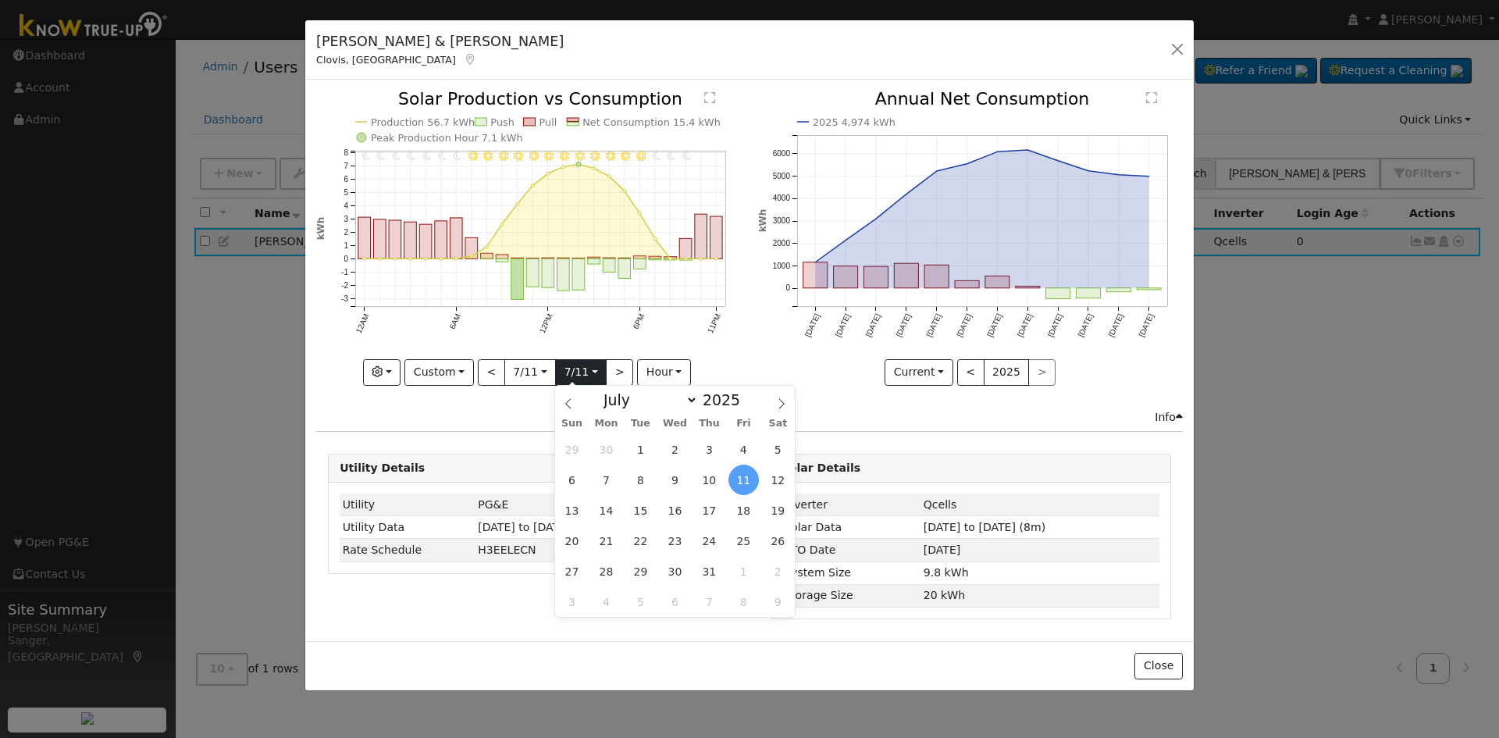
click at [578, 369] on input "2025-07-11" at bounding box center [581, 372] width 50 height 25
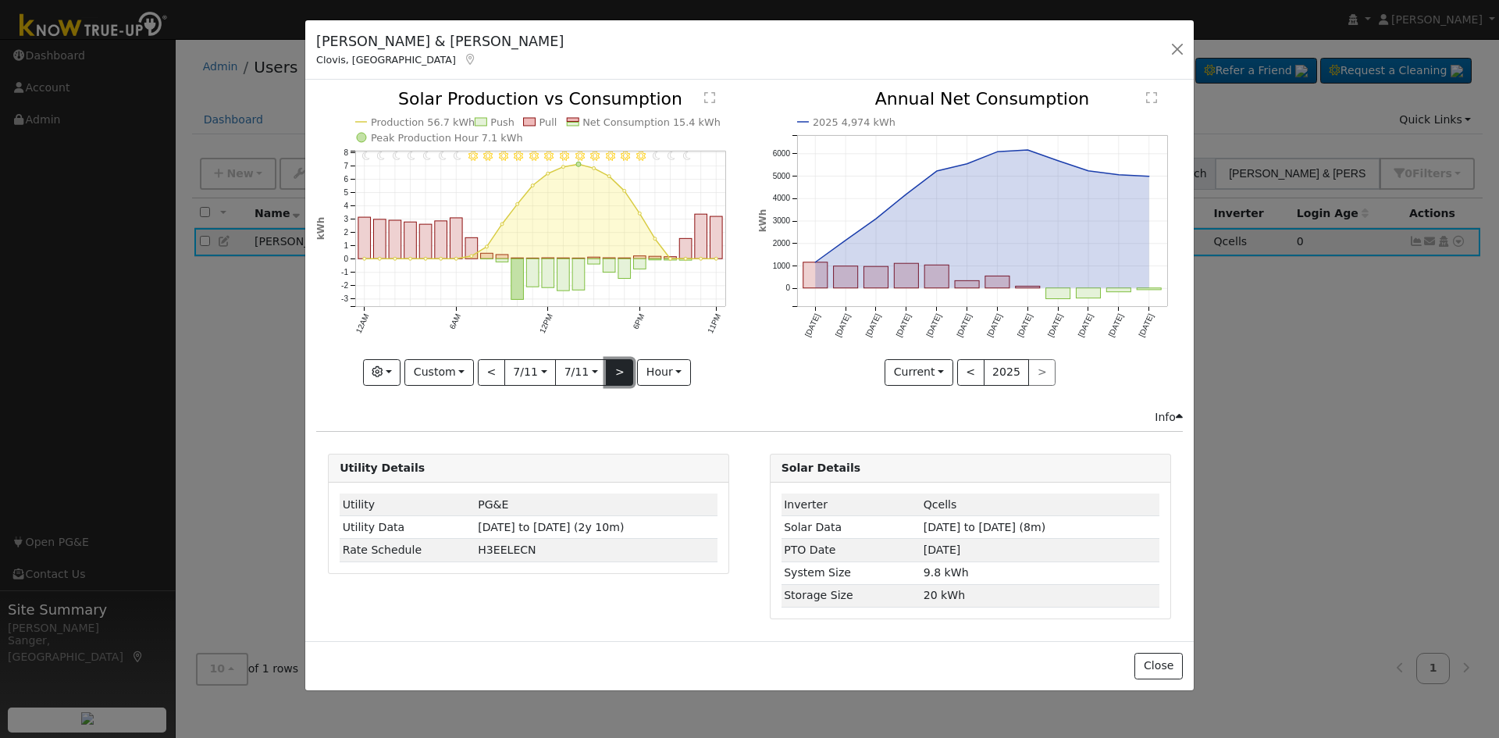
click at [620, 369] on button ">" at bounding box center [619, 372] width 27 height 27
type input "2025-07-12"
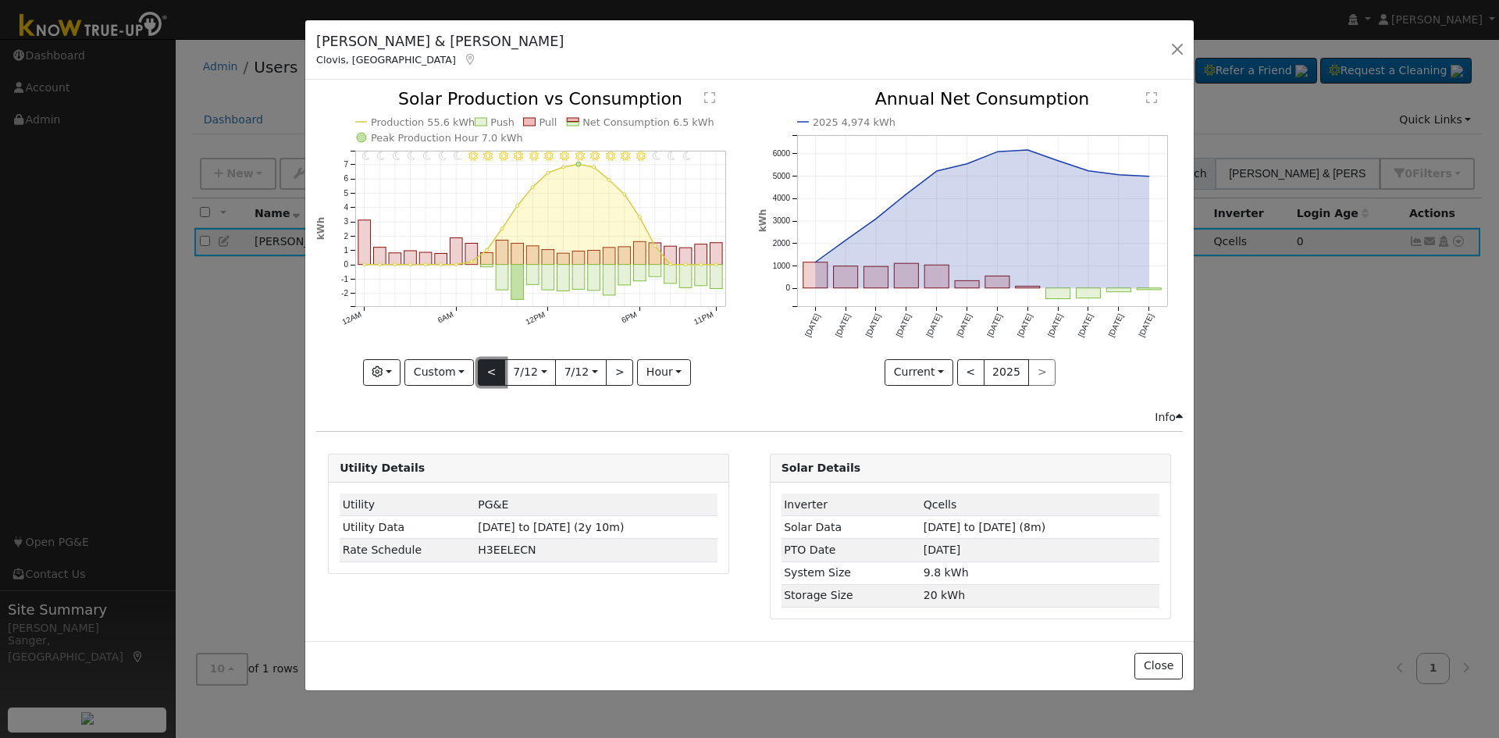
click at [491, 360] on button "<" at bounding box center [491, 372] width 27 height 27
type input "2025-07-11"
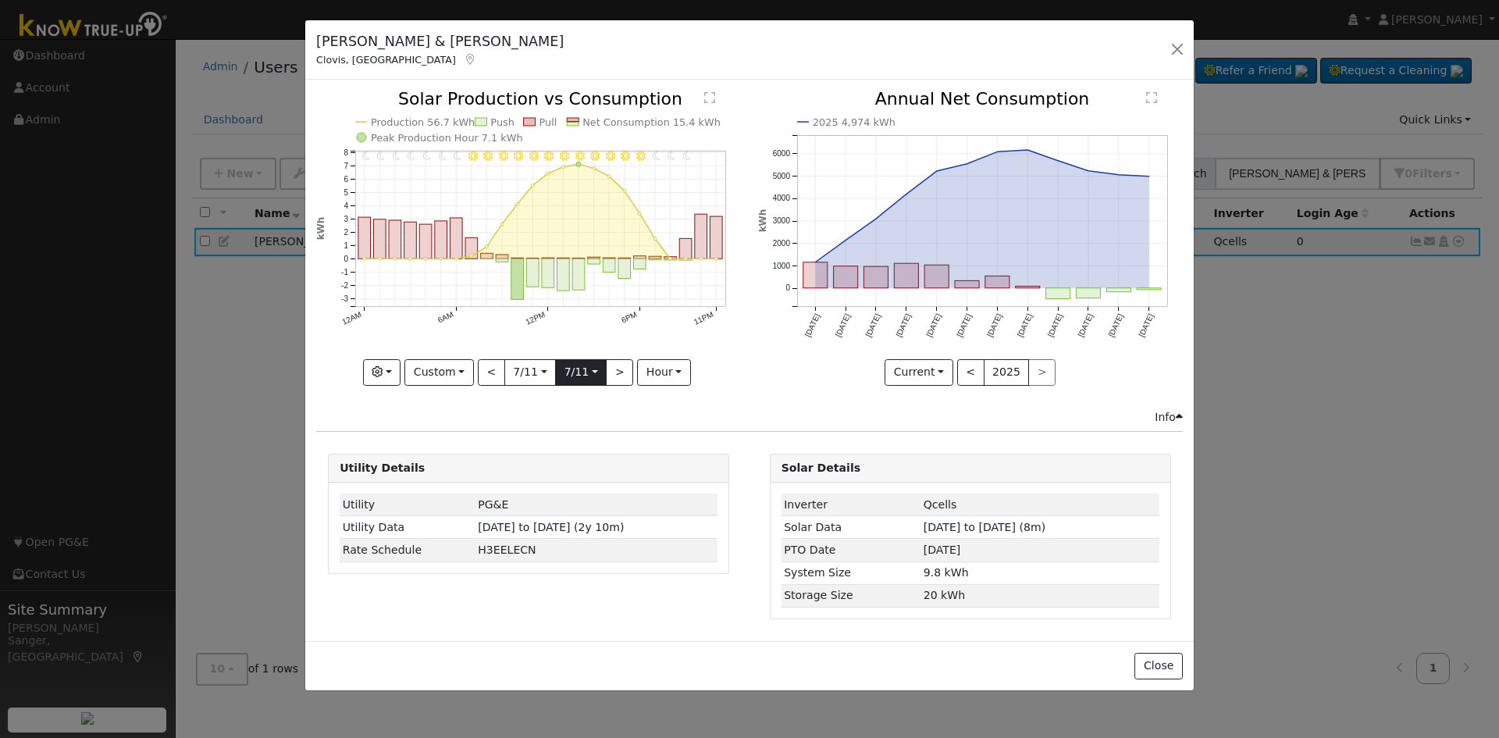
click at [575, 368] on input "2025-07-11" at bounding box center [581, 372] width 50 height 25
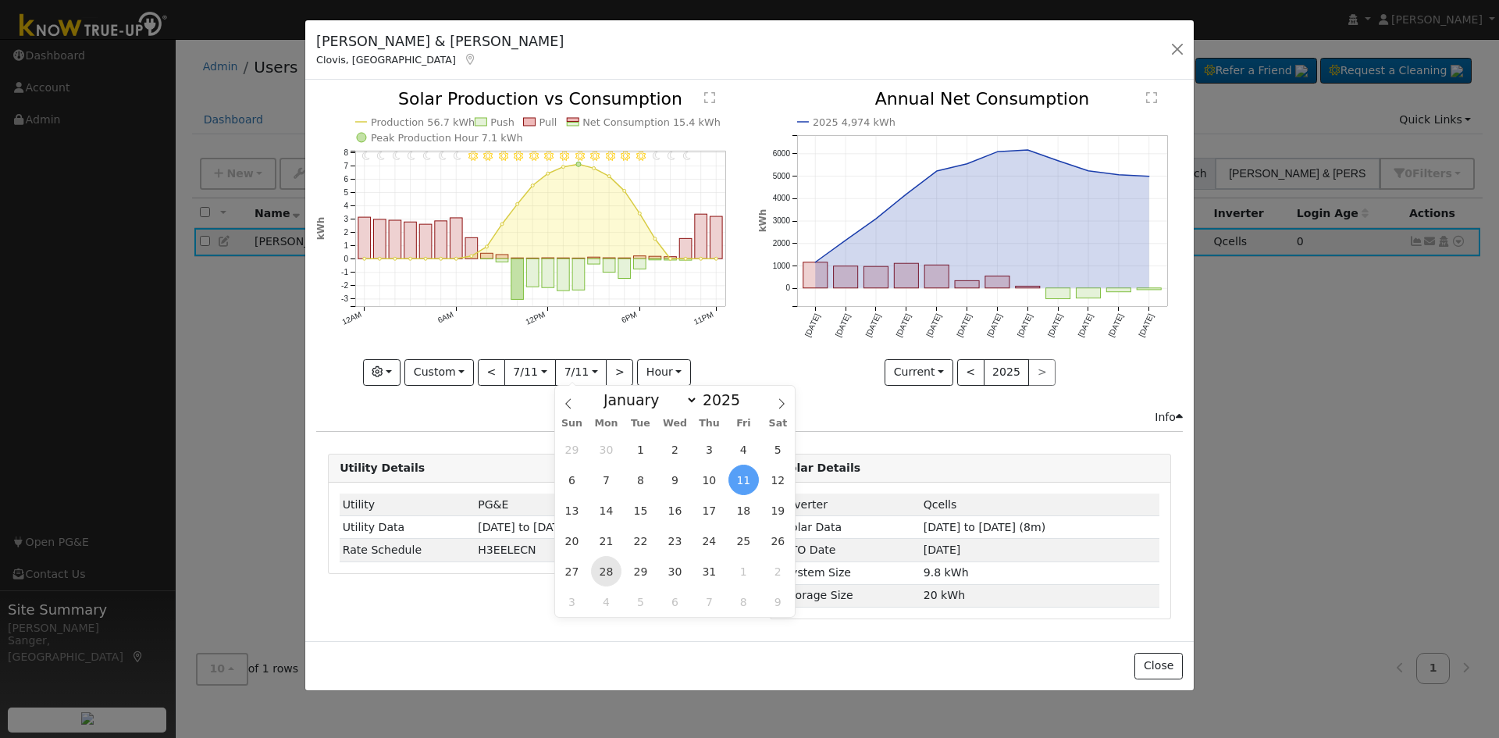
click at [598, 564] on span "28" at bounding box center [606, 571] width 30 height 30
type input "2025-07-28"
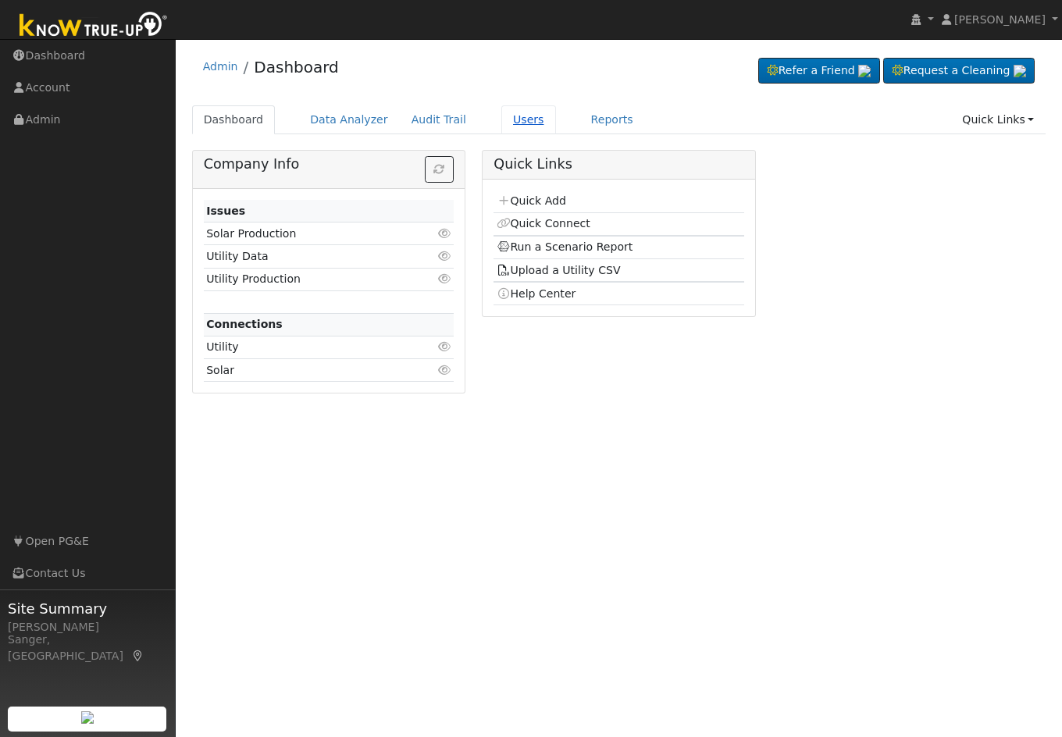
click at [502, 117] on link "Users" at bounding box center [528, 119] width 55 height 29
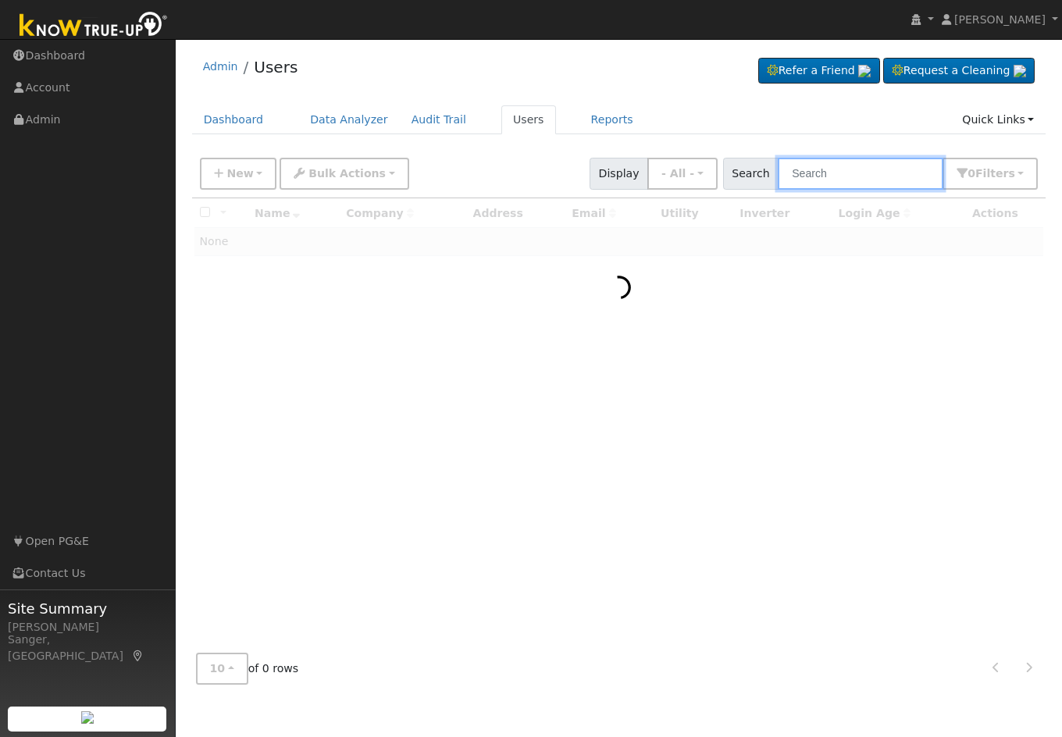
click at [845, 172] on input "text" at bounding box center [860, 174] width 165 height 32
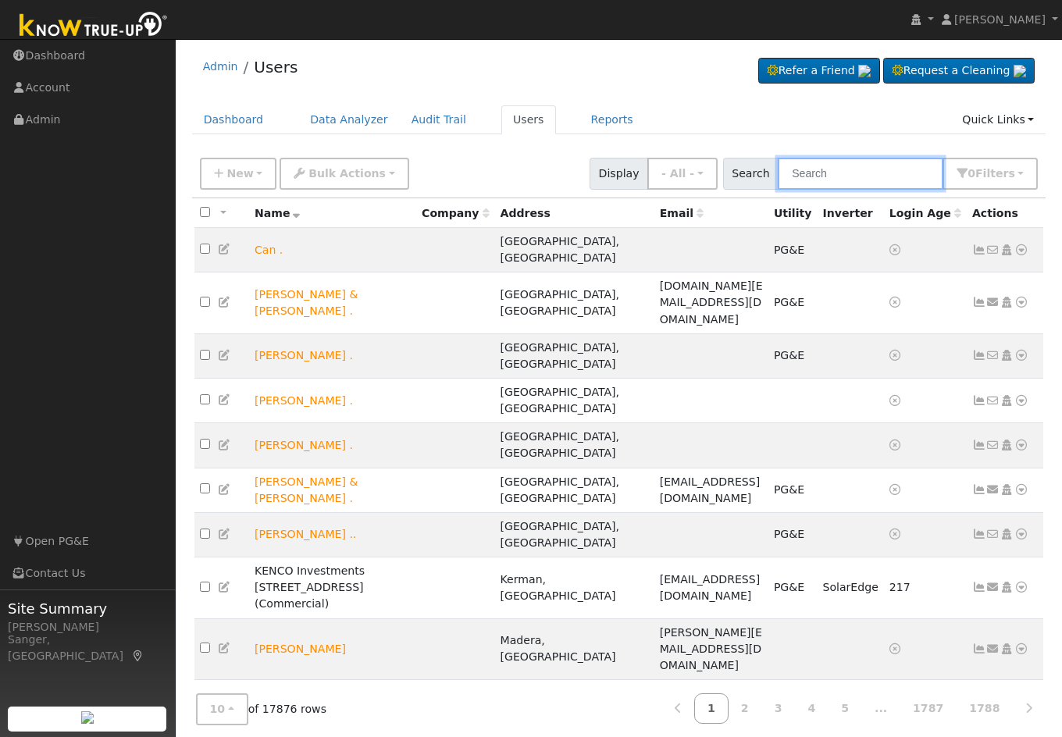
paste input "Fruehauf"
type input "Fruehauf"
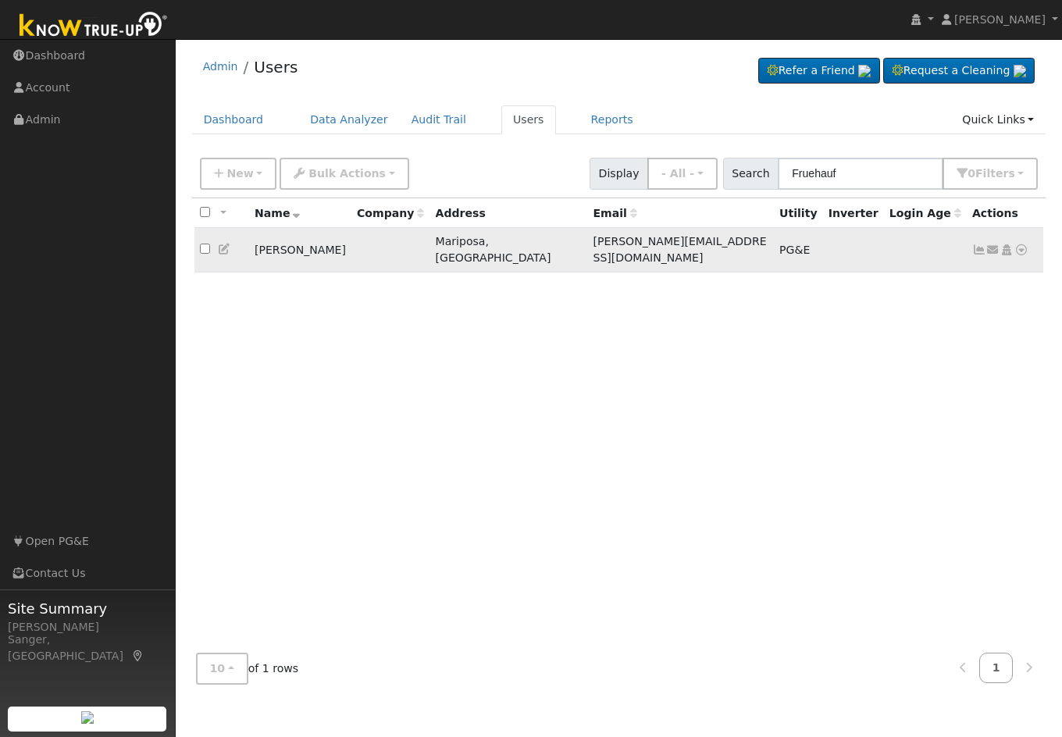
click at [980, 244] on icon at bounding box center [979, 249] width 14 height 11
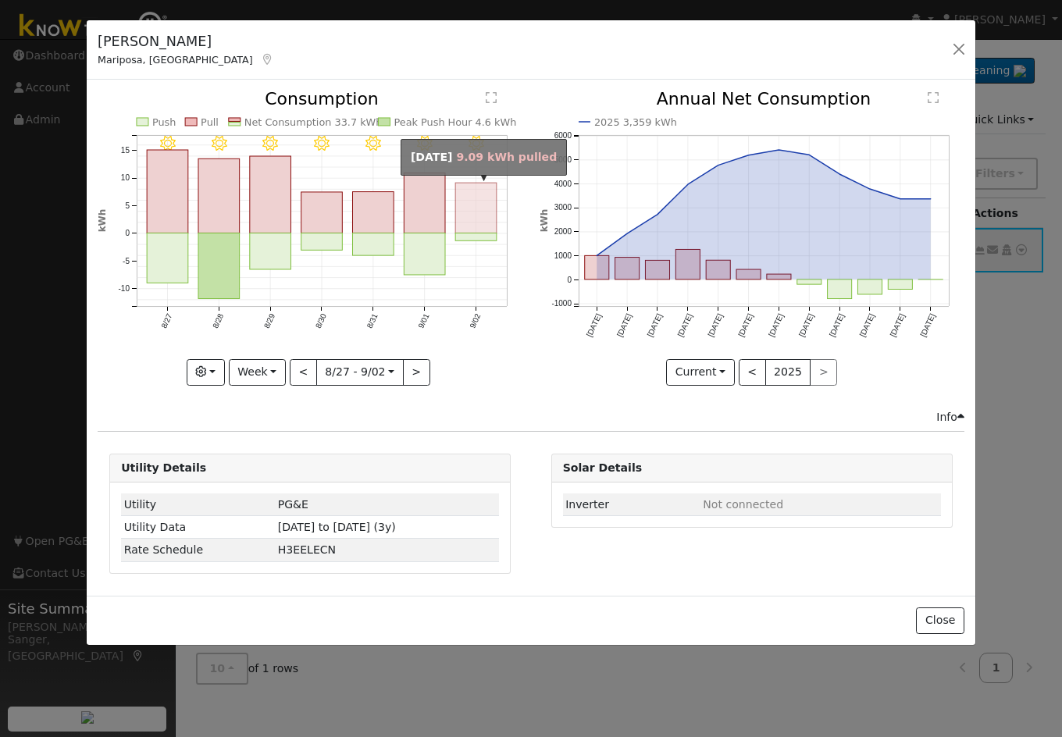
click at [485, 225] on rect "onclick=""" at bounding box center [476, 208] width 41 height 50
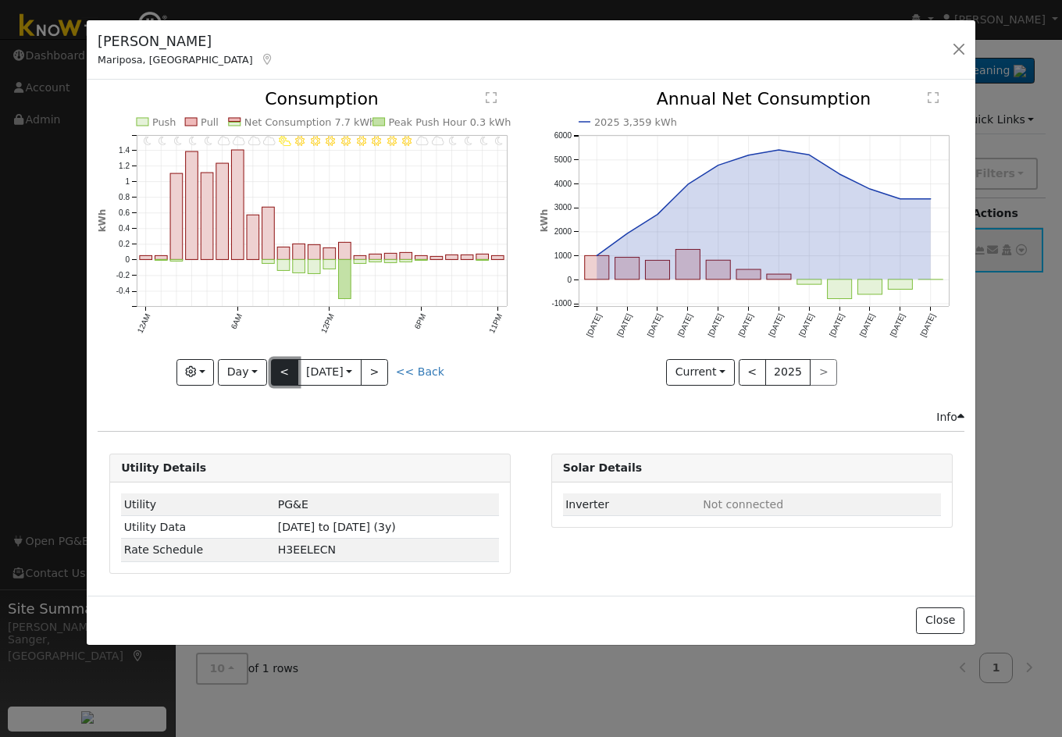
click at [279, 375] on button "<" at bounding box center [284, 372] width 27 height 27
type input "2025-09-01"
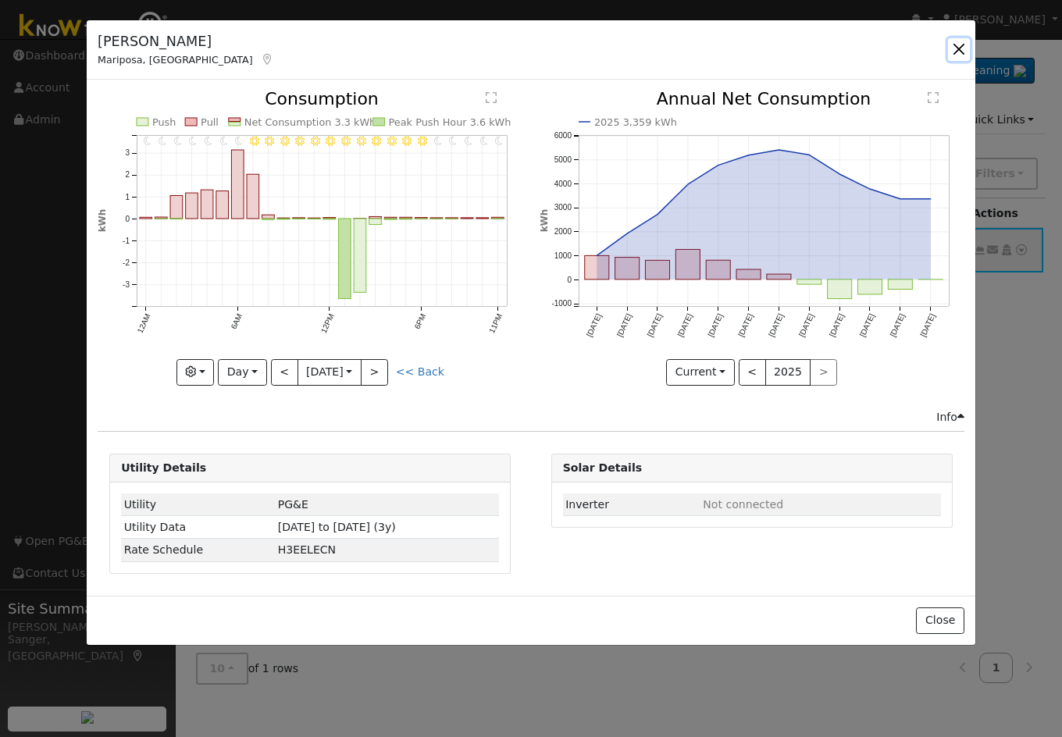
click at [959, 48] on button "button" at bounding box center [959, 49] width 22 height 22
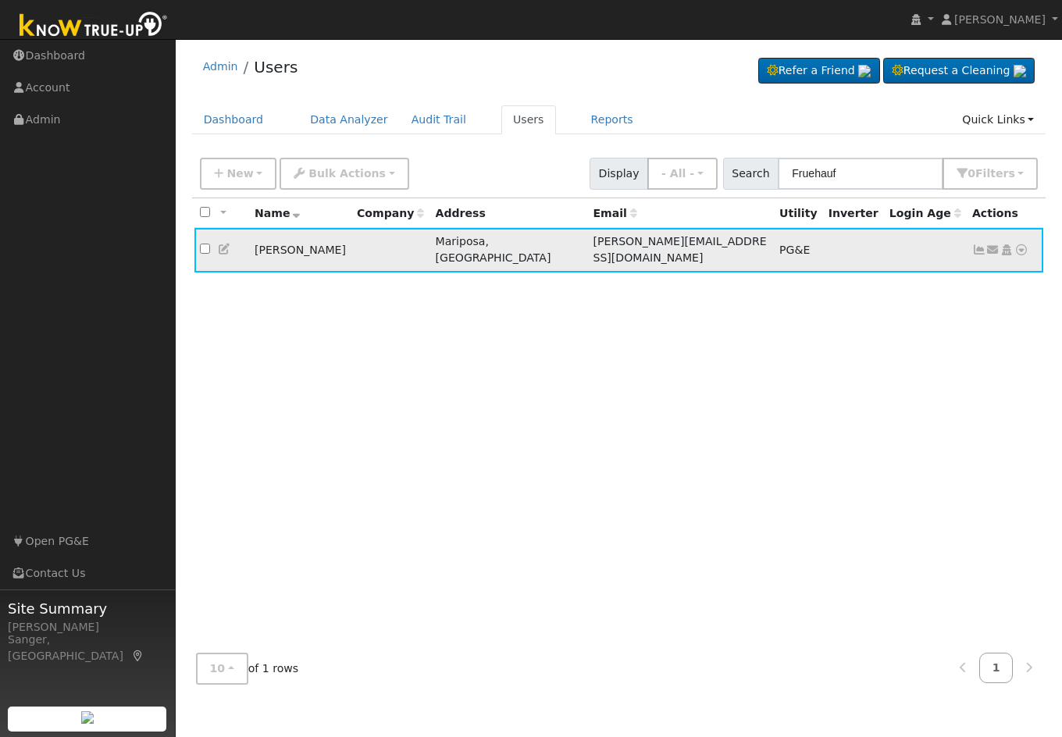
click at [1023, 244] on icon at bounding box center [1021, 249] width 14 height 11
click at [963, 279] on link "Data Analyzer" at bounding box center [969, 277] width 113 height 22
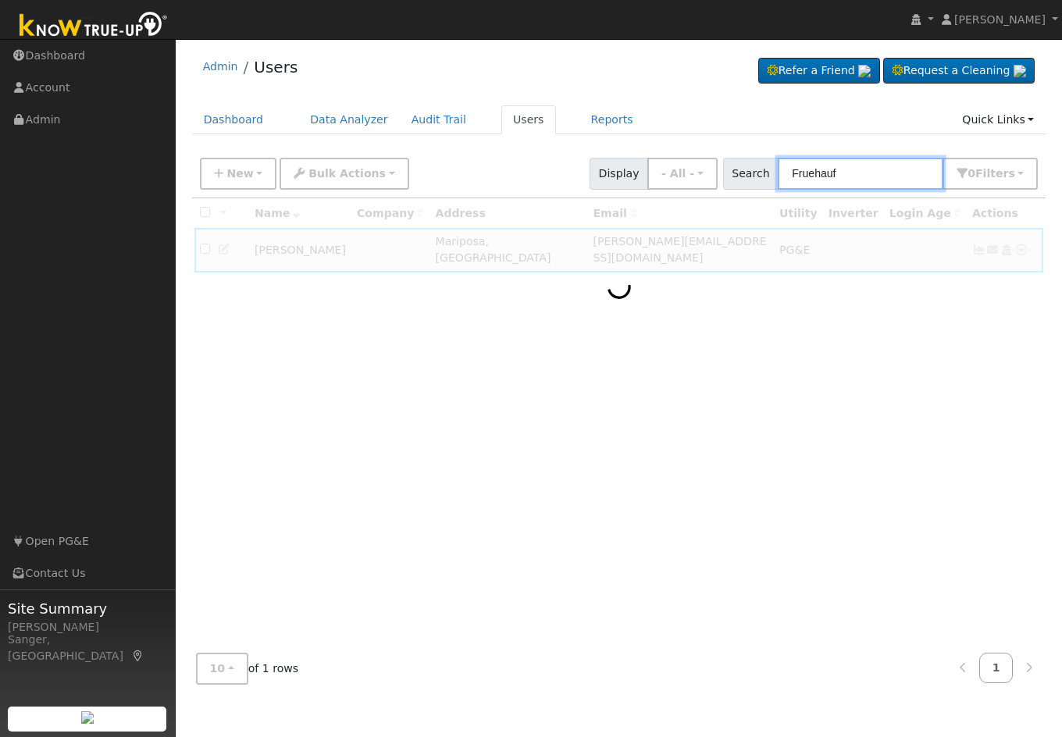
click at [863, 173] on input "Fruehauf" at bounding box center [860, 174] width 165 height 32
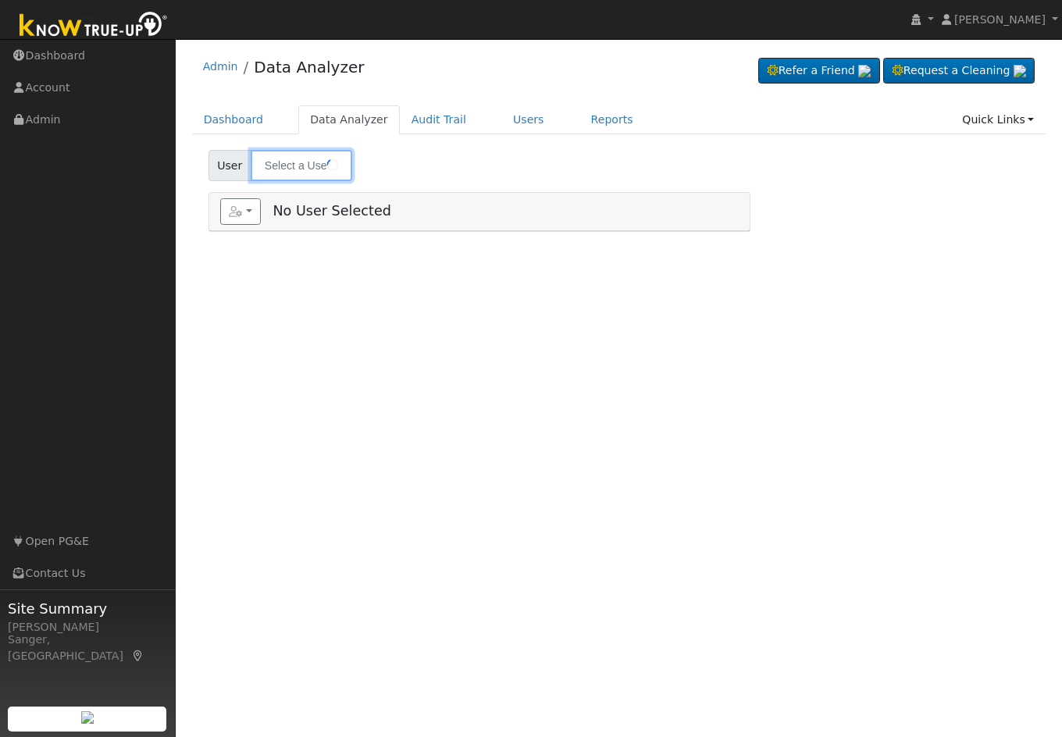
type input "[PERSON_NAME]"
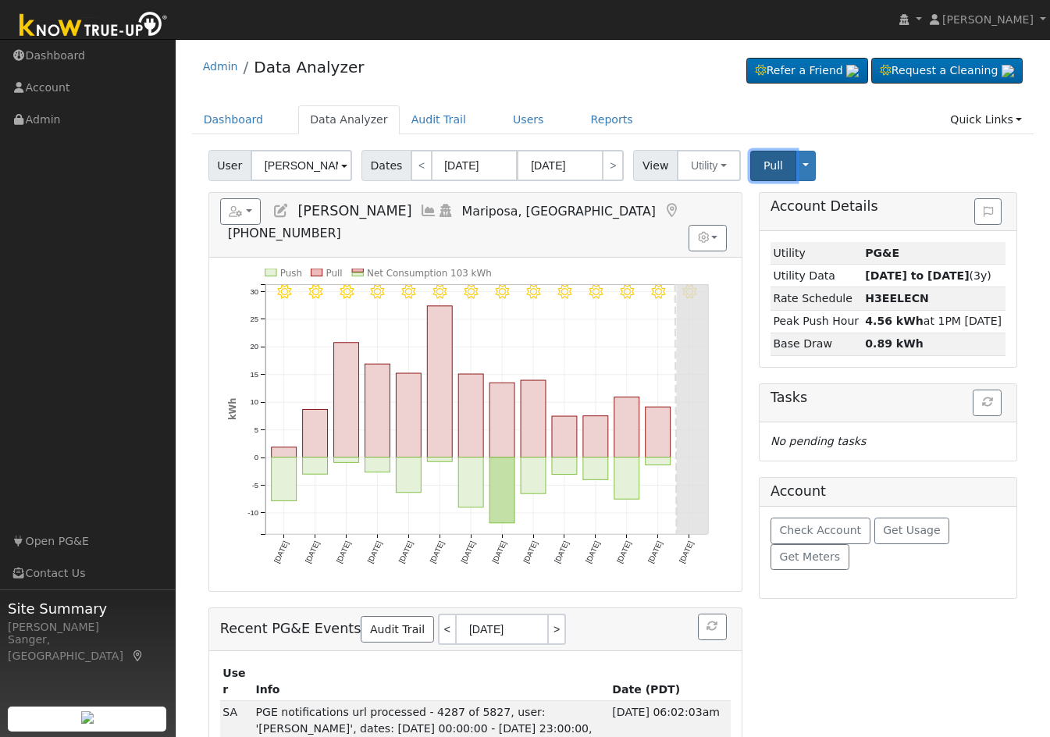
click at [767, 165] on span "Pull" at bounding box center [773, 165] width 20 height 12
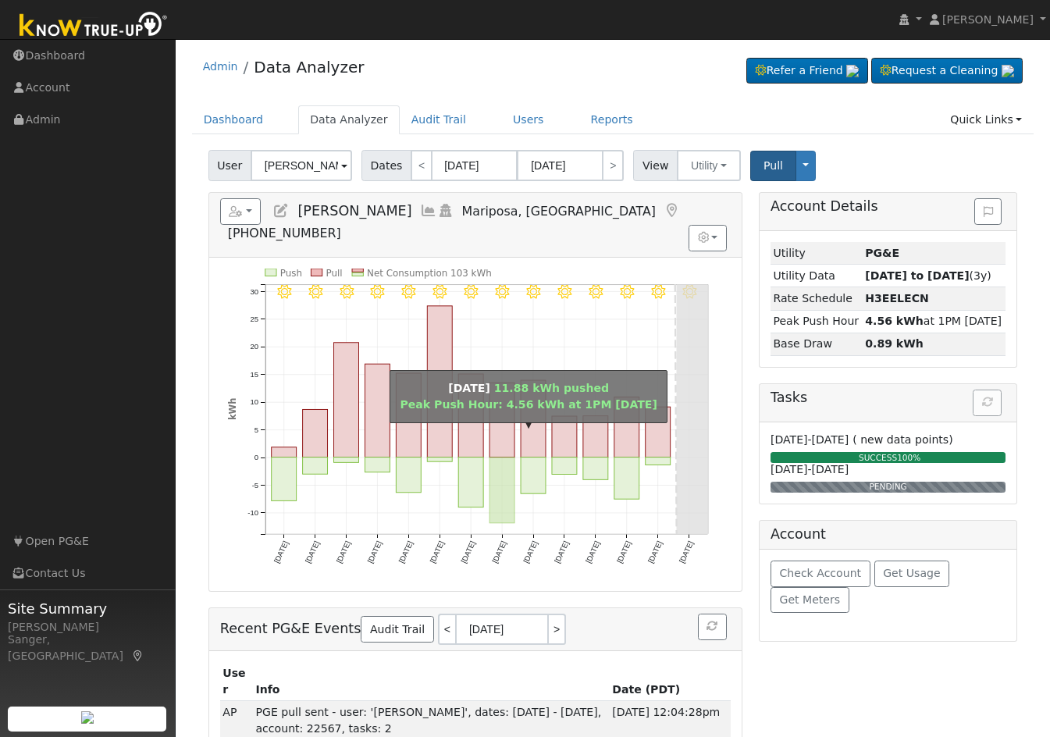
click at [504, 466] on rect "onclick=""" at bounding box center [501, 490] width 25 height 66
type input "08/28/2025"
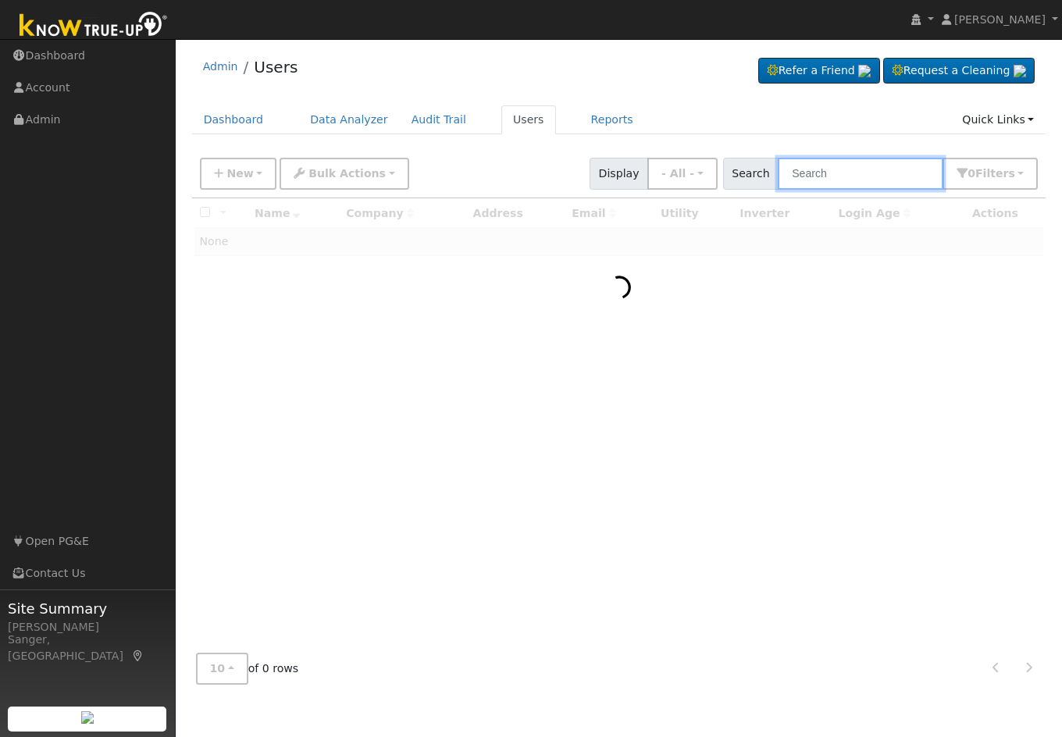
click at [832, 168] on input "text" at bounding box center [860, 174] width 165 height 32
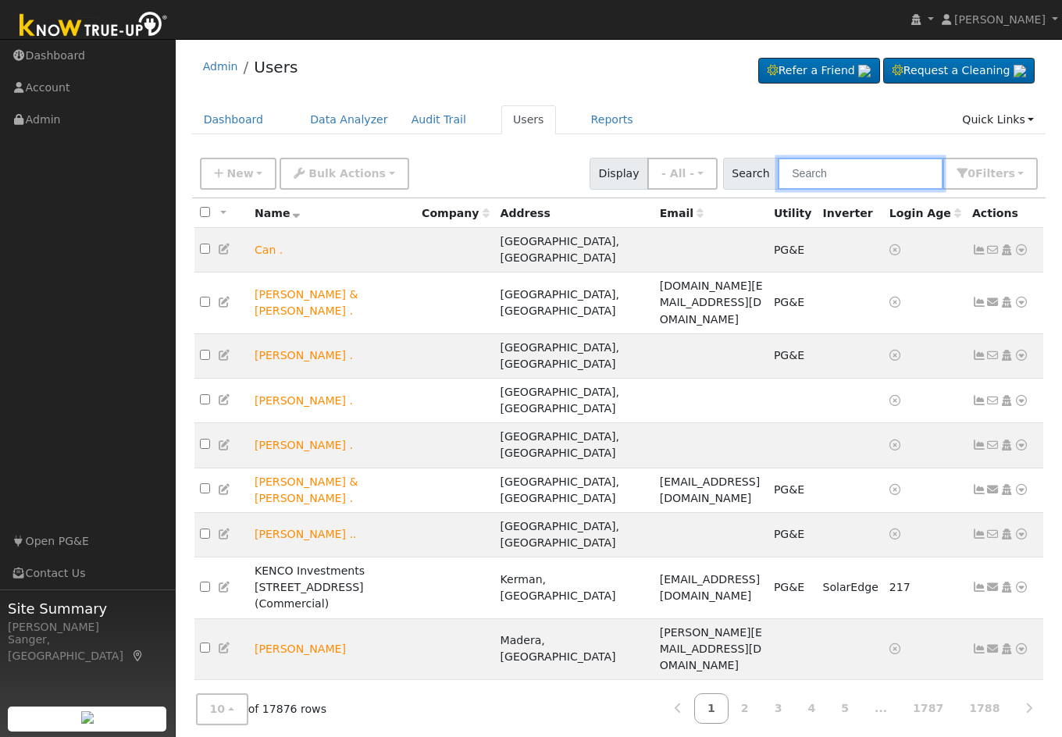
paste input "Fruehauf"
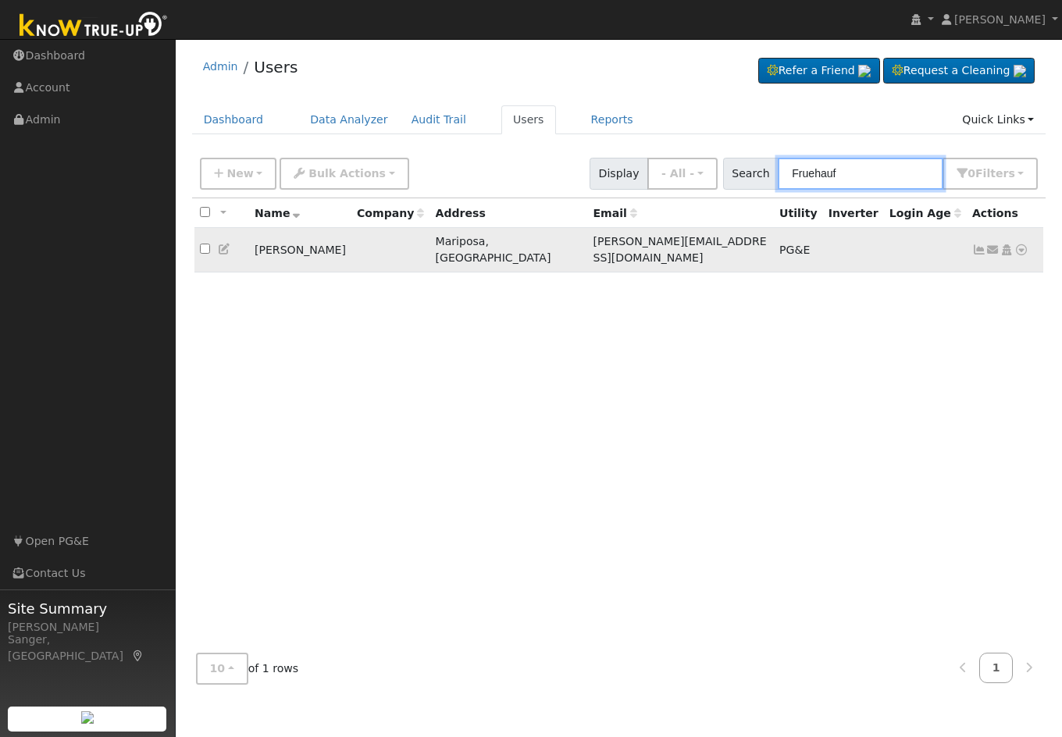
type input "Fruehauf"
click at [1018, 244] on icon at bounding box center [1021, 249] width 14 height 11
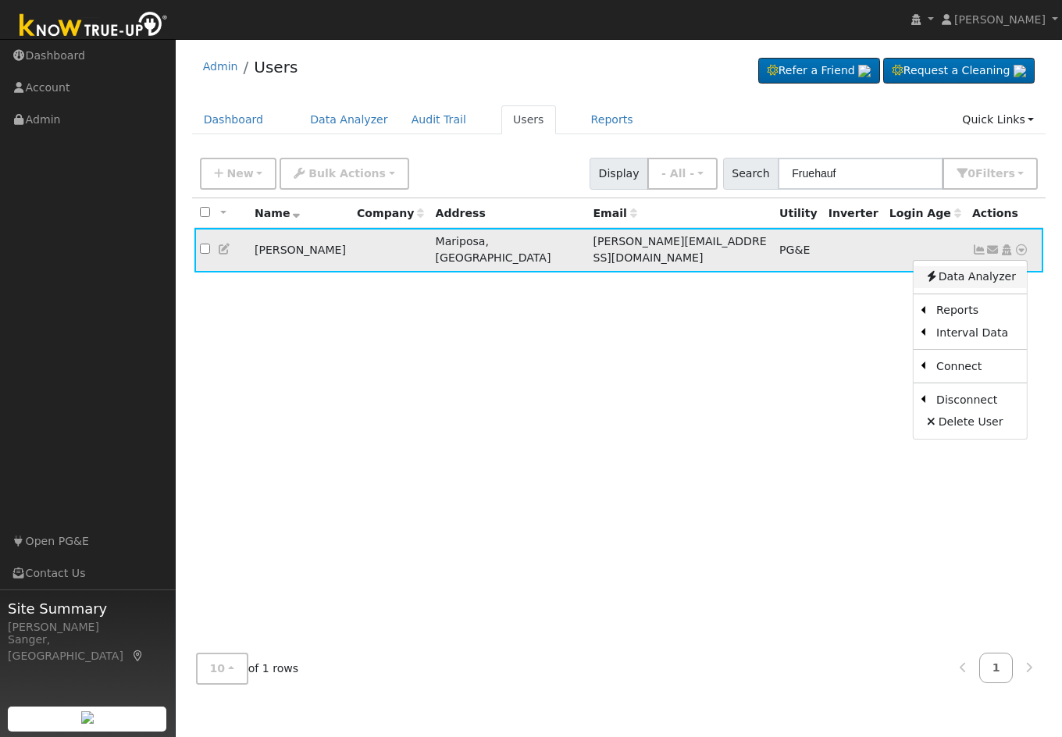
click at [949, 266] on link "Data Analyzer" at bounding box center [969, 277] width 113 height 22
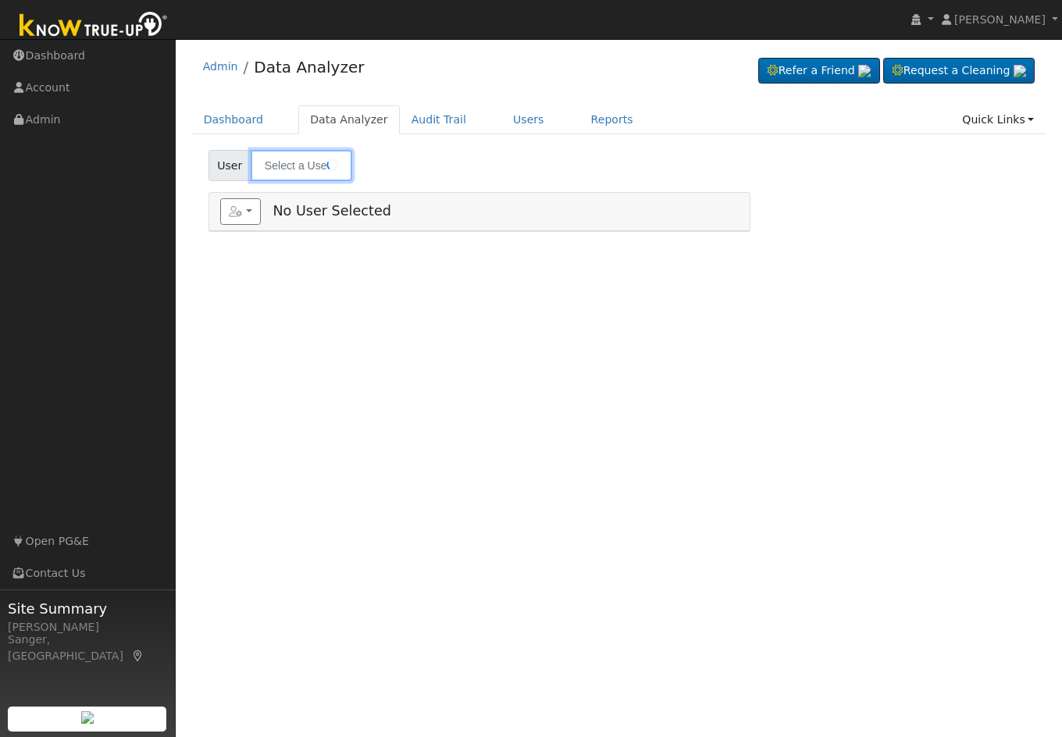
type input "[PERSON_NAME]"
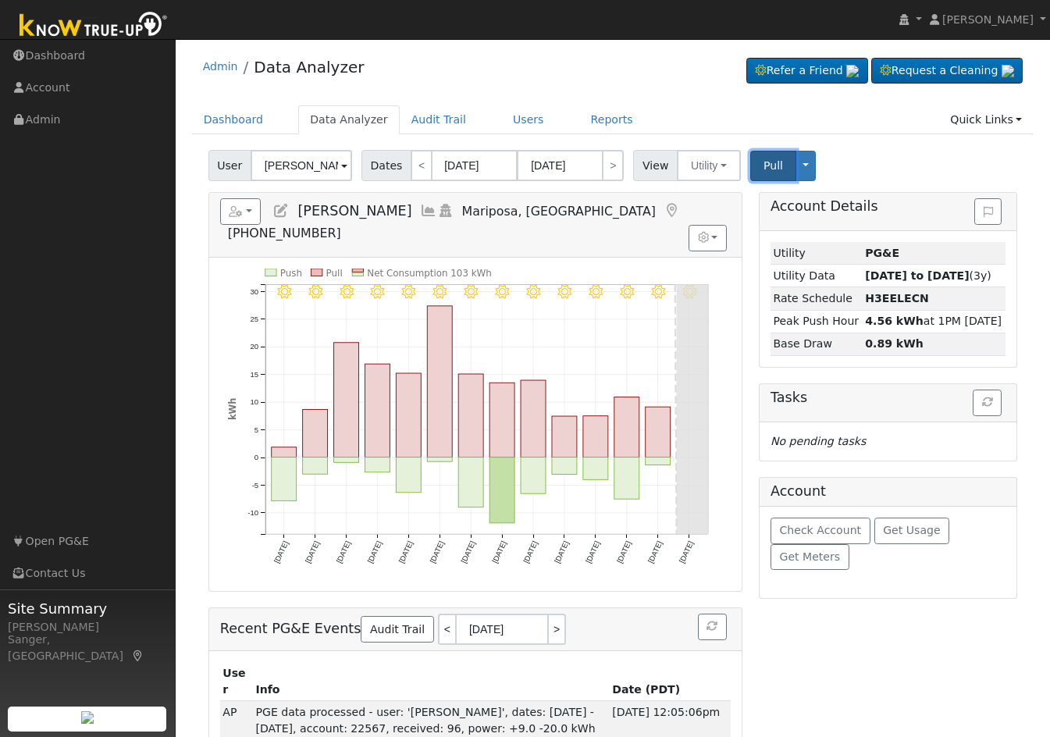
click at [764, 167] on span "Pull" at bounding box center [773, 165] width 20 height 12
